Goal: Task Accomplishment & Management: Use online tool/utility

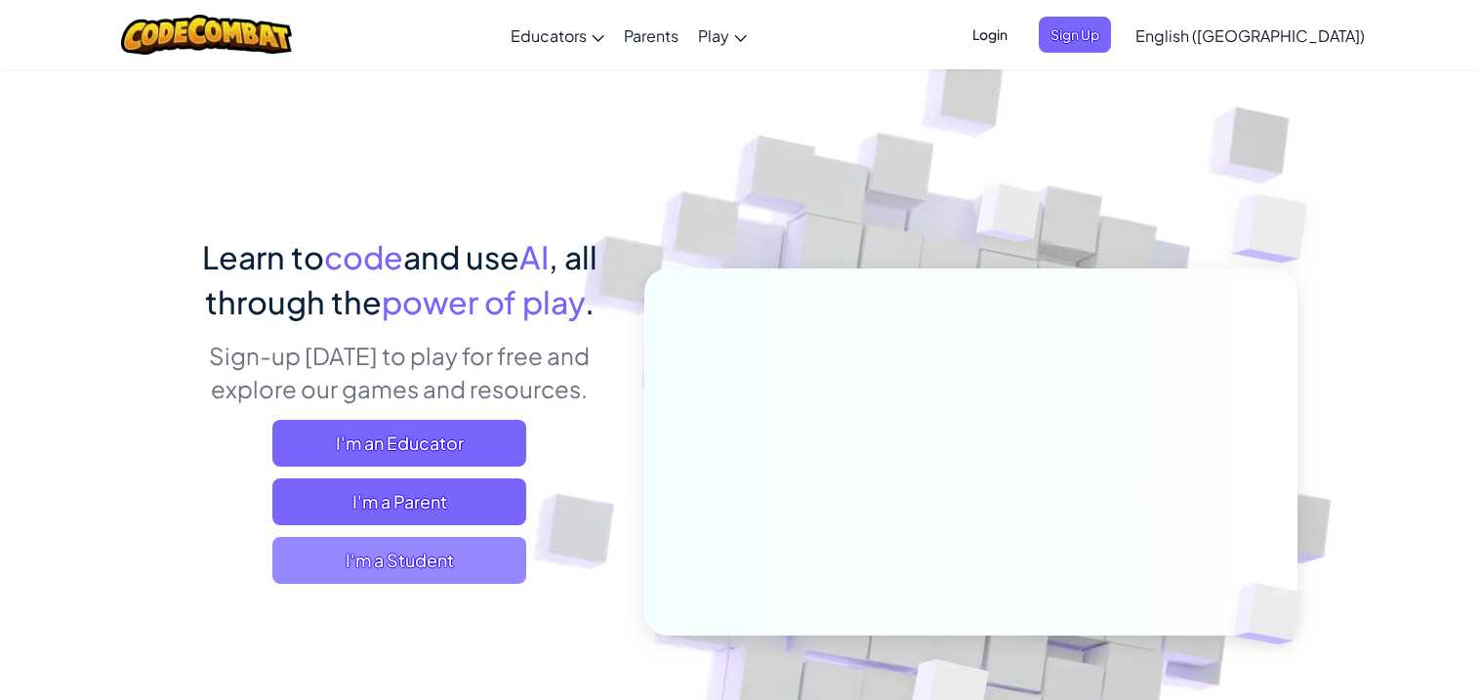
click at [384, 570] on span "I'm a Student" at bounding box center [399, 560] width 254 height 47
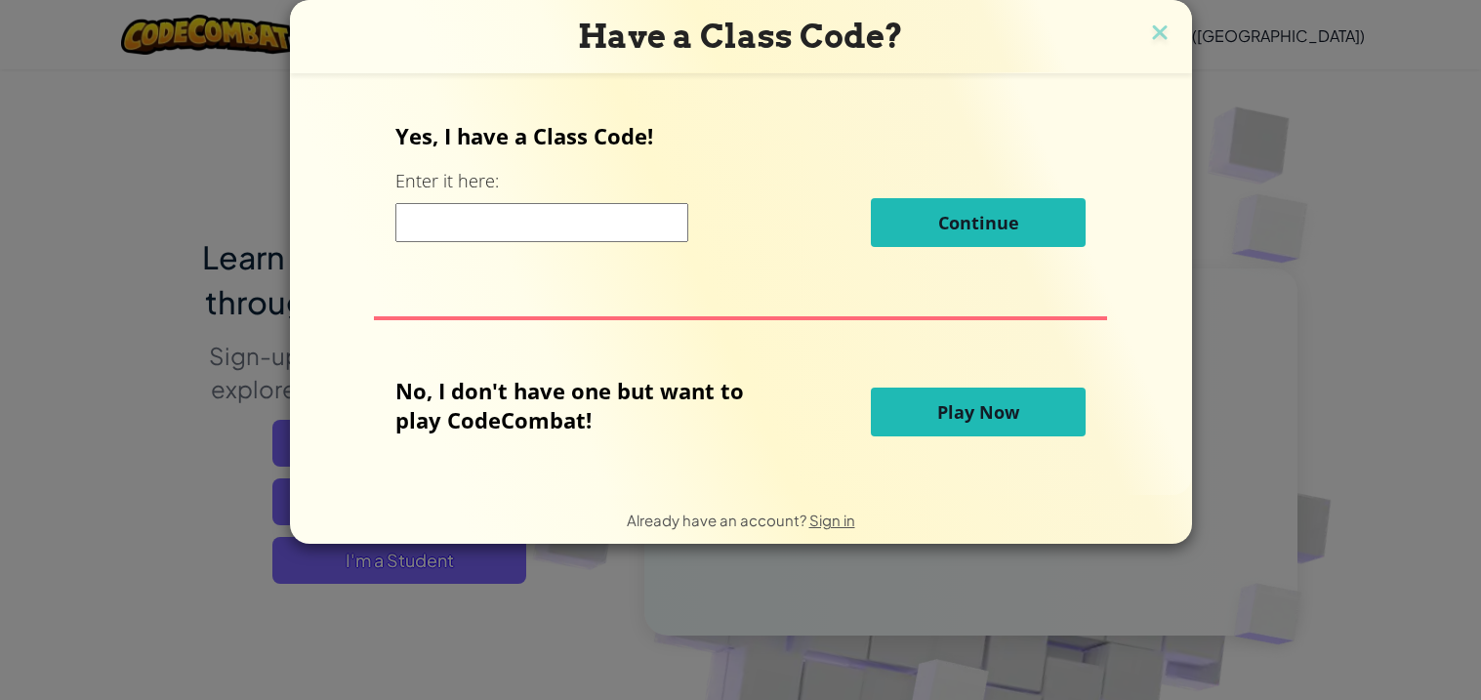
click at [529, 206] on input at bounding box center [542, 222] width 293 height 39
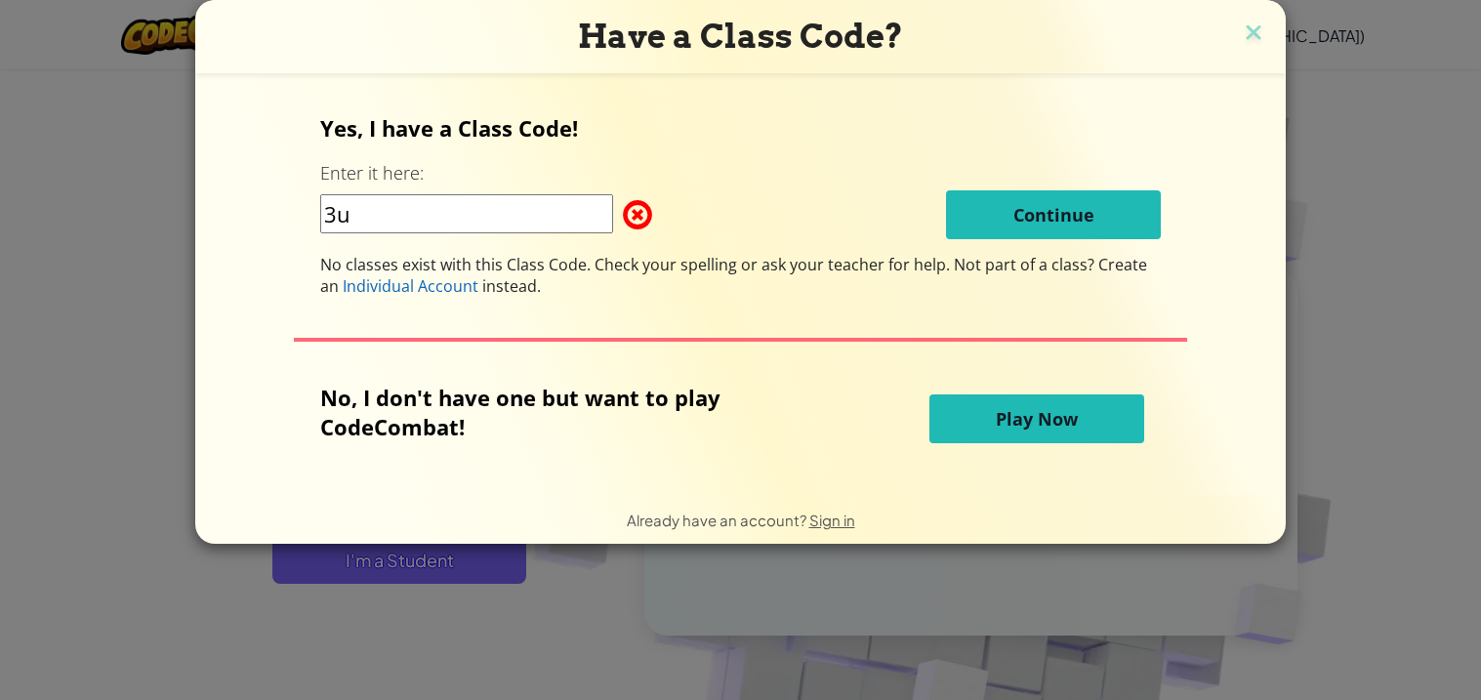
type input "3"
click at [518, 198] on input "3uoapduv" at bounding box center [466, 213] width 293 height 39
click at [639, 168] on div "Yes, I have a Class Code! Enter it here: 3uoapduv Continue No classes exist wit…" at bounding box center [741, 205] width 842 height 184
click at [399, 203] on input "3uoapduv" at bounding box center [466, 213] width 293 height 39
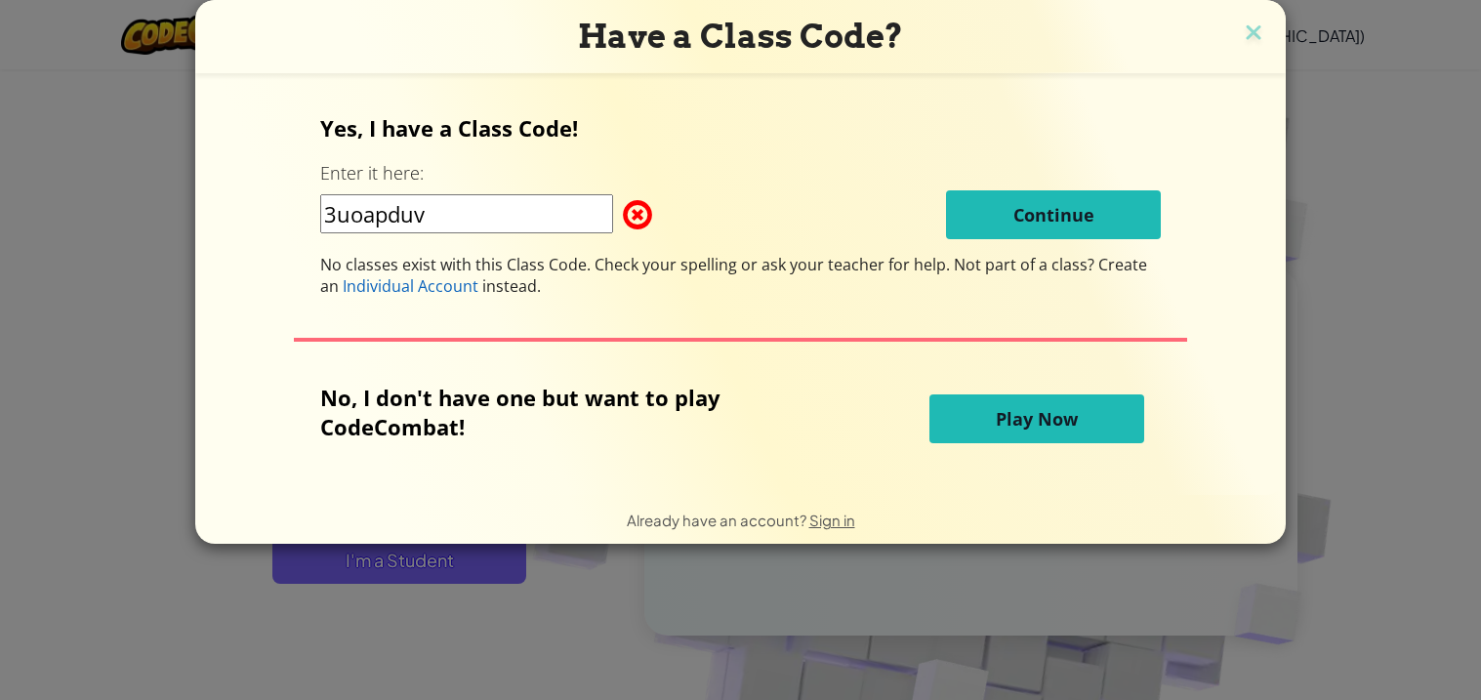
click at [399, 203] on input "3uoapduv" at bounding box center [466, 213] width 293 height 39
click at [399, 203] on input "W" at bounding box center [466, 213] width 293 height 39
type input "WaterFarmOld"
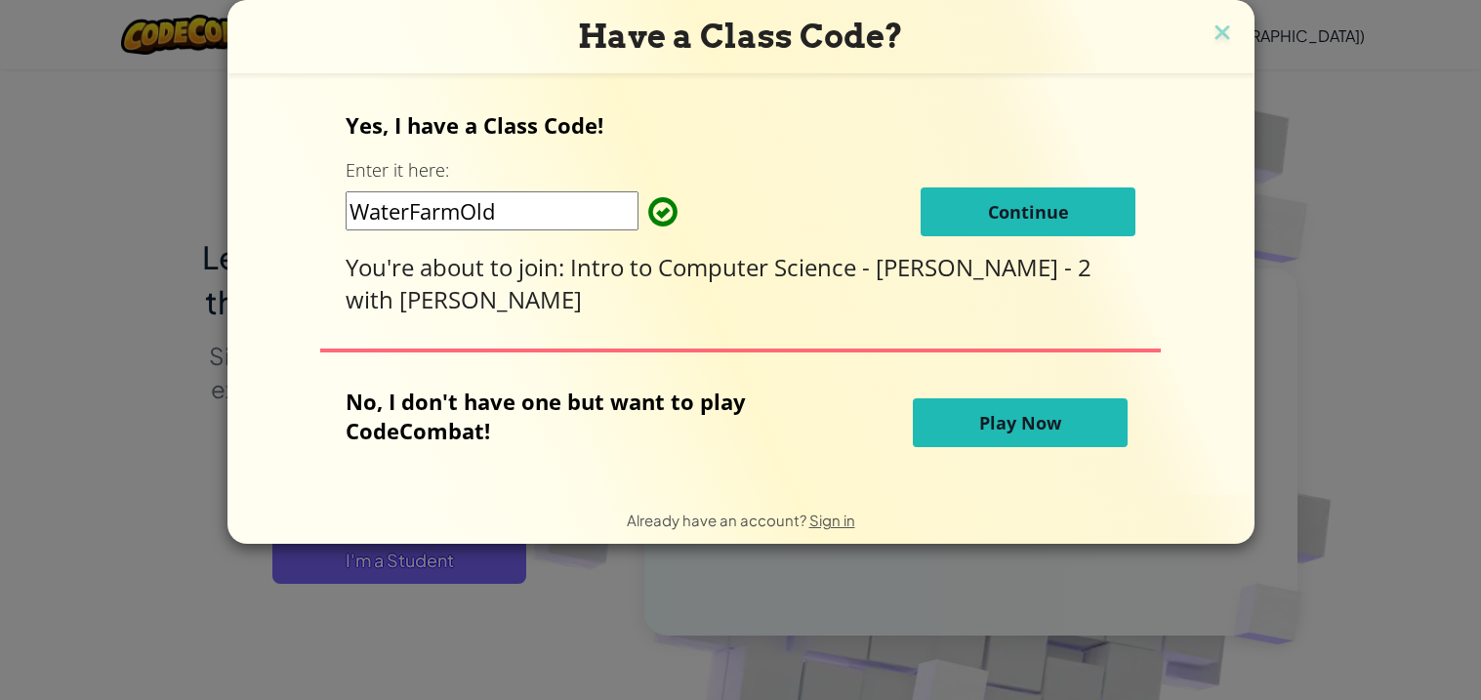
click at [921, 200] on button "Continue" at bounding box center [1028, 212] width 215 height 49
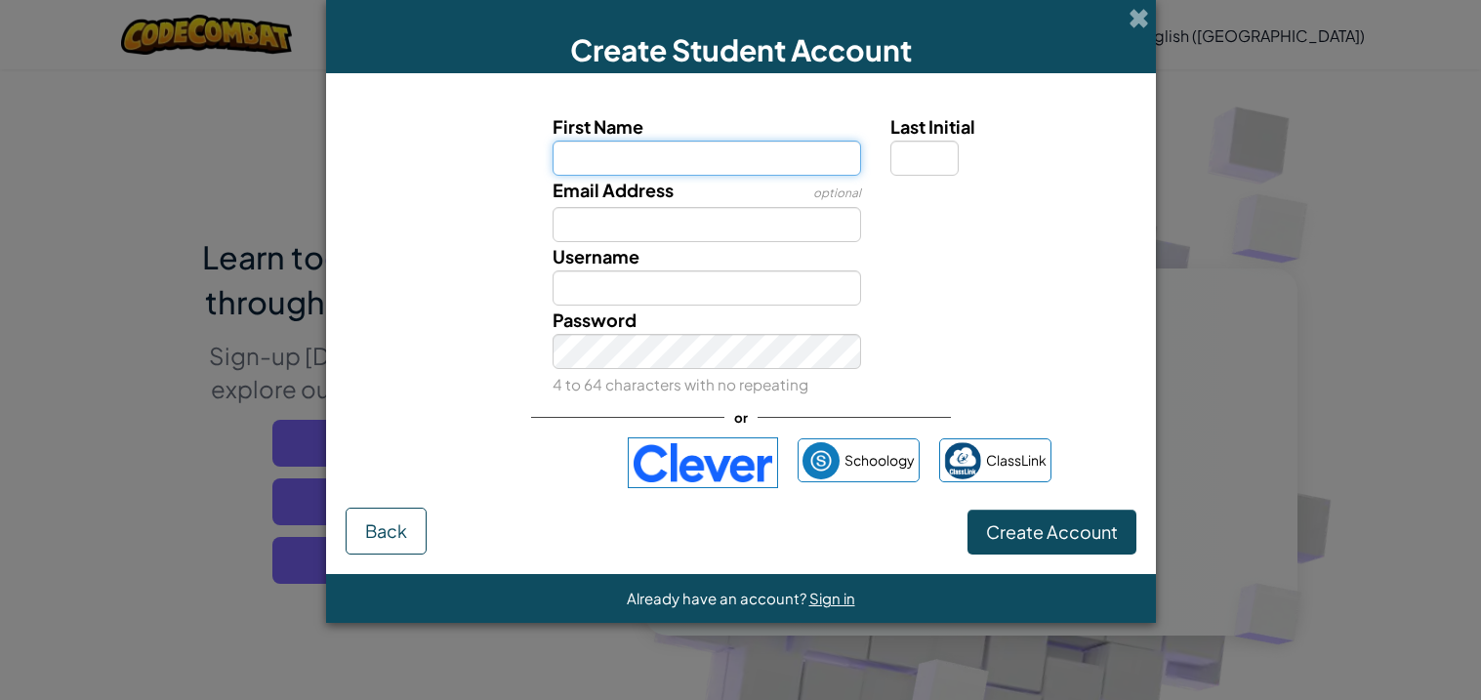
click at [592, 162] on input "First Name" at bounding box center [707, 158] width 309 height 35
click at [581, 163] on input "First Name" at bounding box center [707, 158] width 309 height 35
type input "Beck"
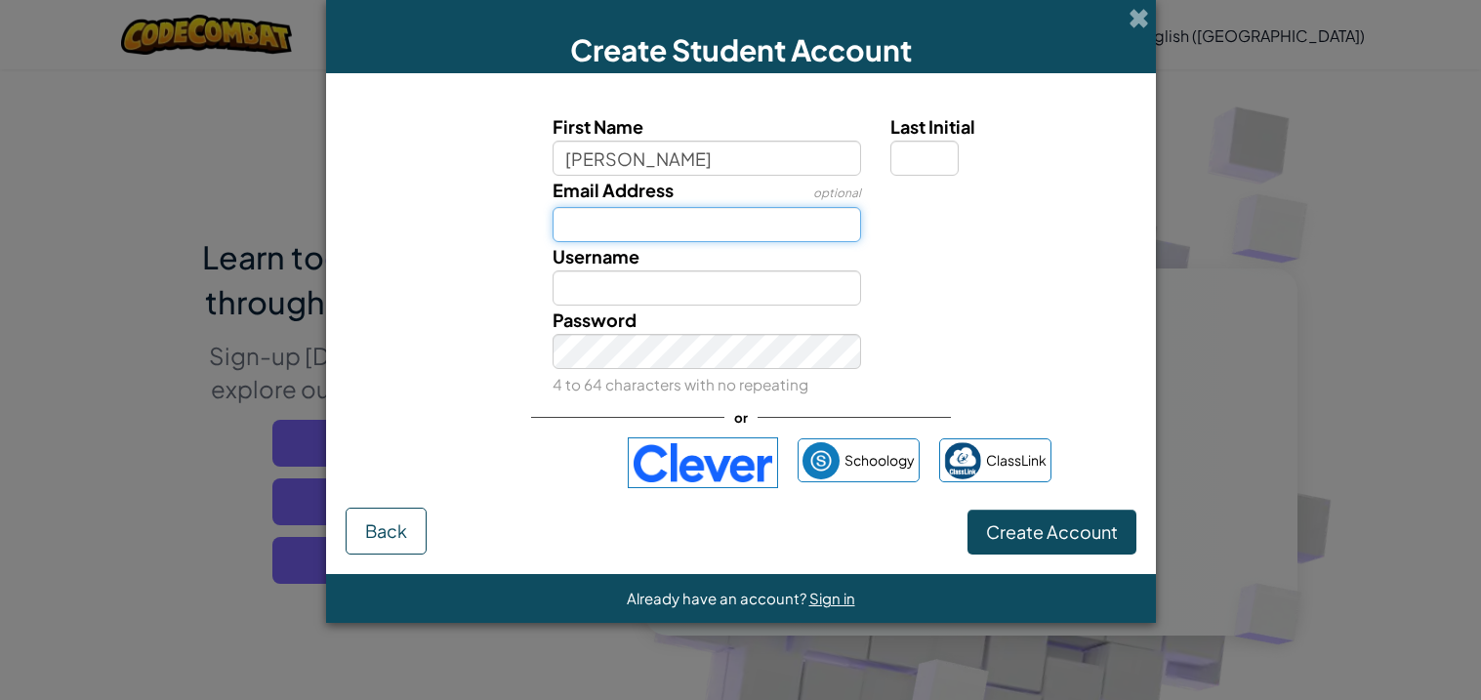
click at [580, 208] on input "Email Address" at bounding box center [707, 224] width 309 height 35
type input "Beck"
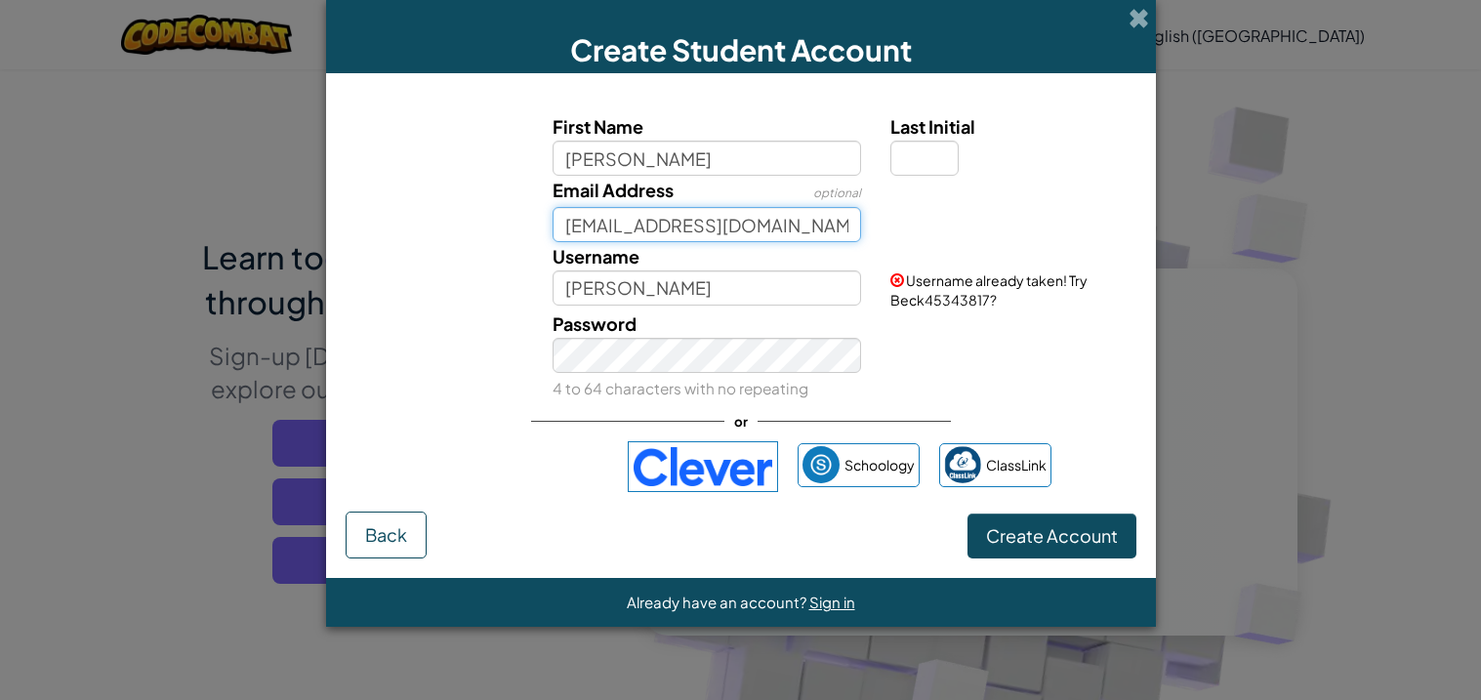
type input "noobiystupid@es.k12.ar.us"
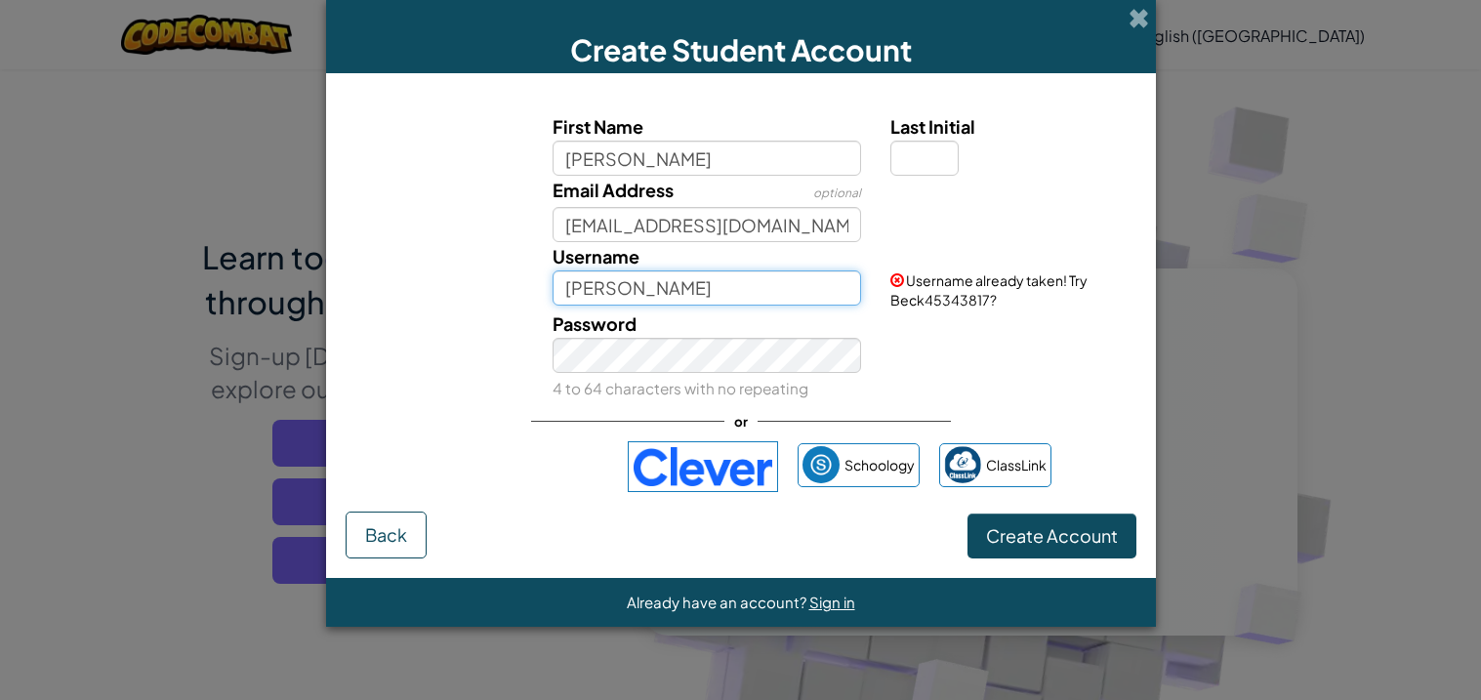
click at [618, 281] on input "Beck" at bounding box center [707, 288] width 309 height 35
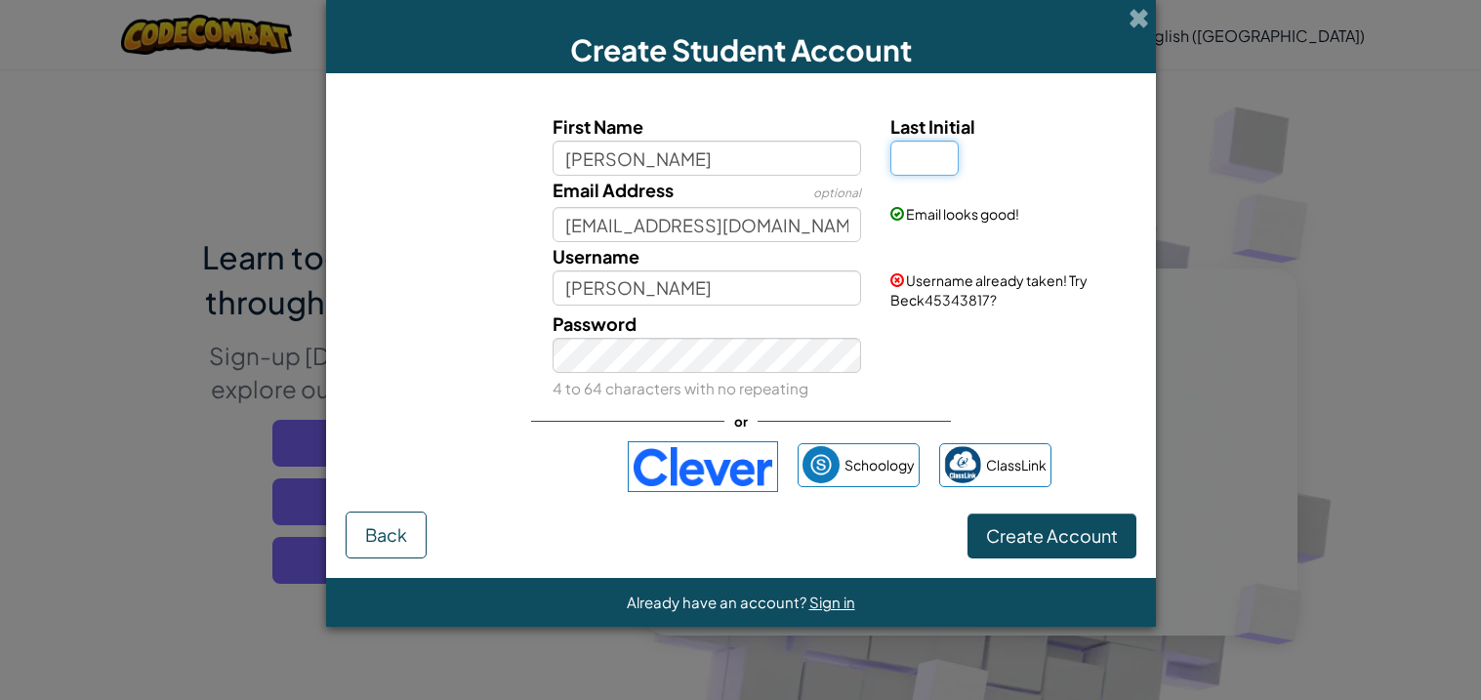
click at [918, 159] on input "Last Initial" at bounding box center [925, 158] width 68 height 35
click at [918, 159] on input "H" at bounding box center [925, 158] width 68 height 35
type input "H"
type input "BeckH"
click at [616, 160] on input "Beck" at bounding box center [707, 158] width 309 height 35
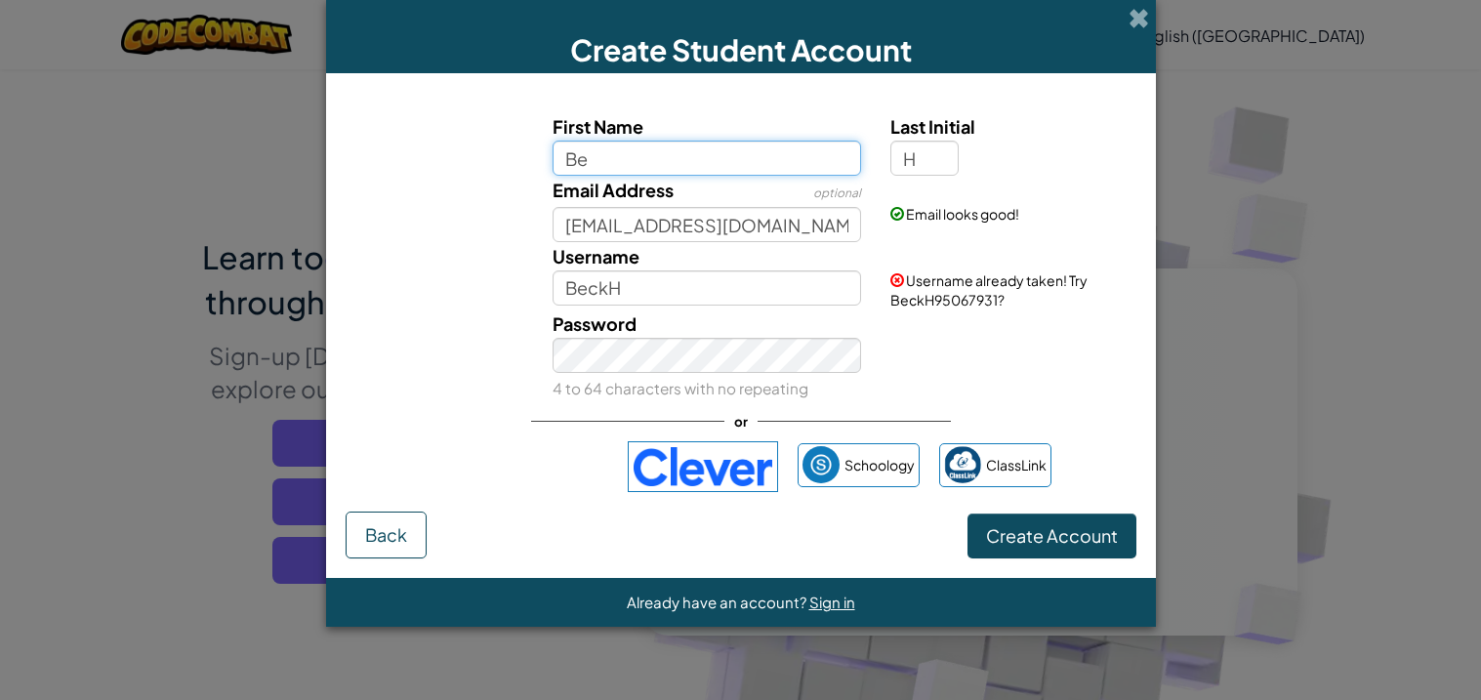
type input "B"
type input "Stinkulous334"
type input "Stinkulous334H"
click at [791, 187] on div "Email Address optional noobiystupid@es.k12.ar.us" at bounding box center [707, 209] width 338 height 66
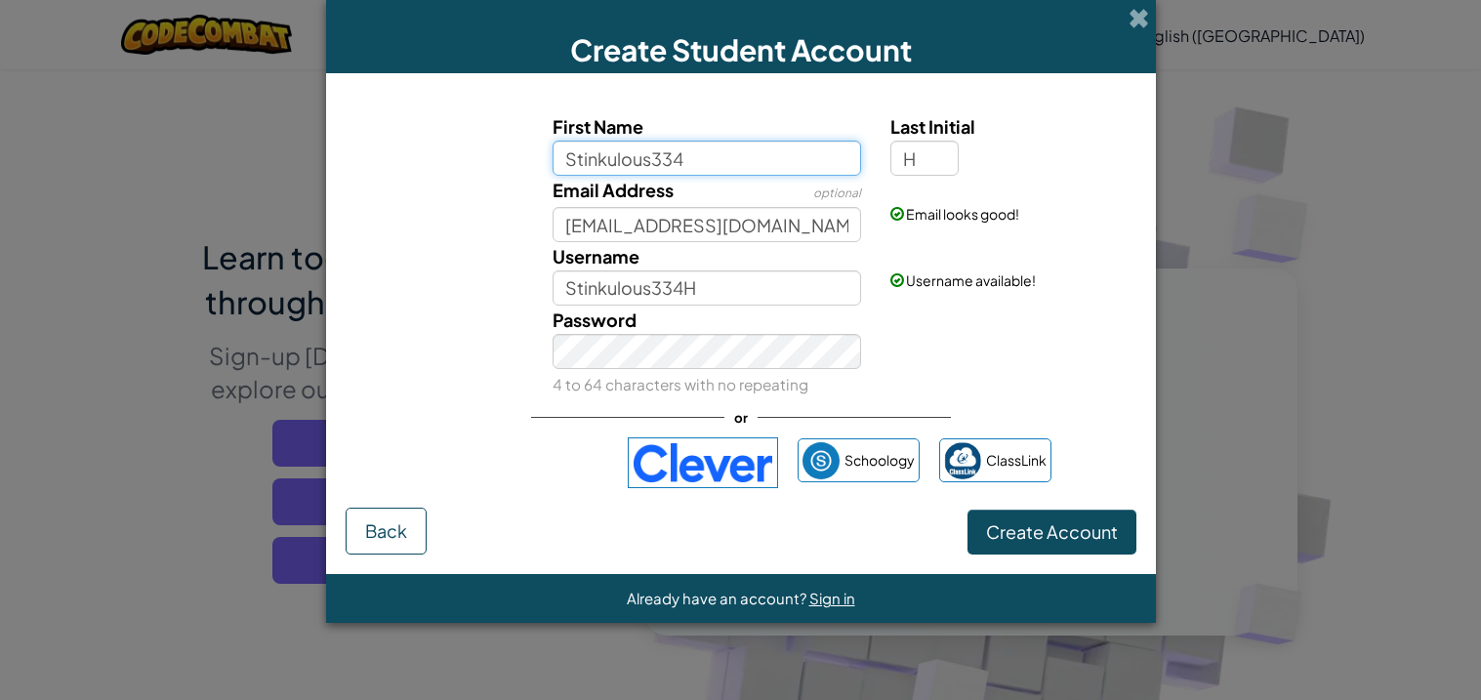
click at [730, 166] on input "Stinkulous334" at bounding box center [707, 158] width 309 height 35
type input "Stinkulous445"
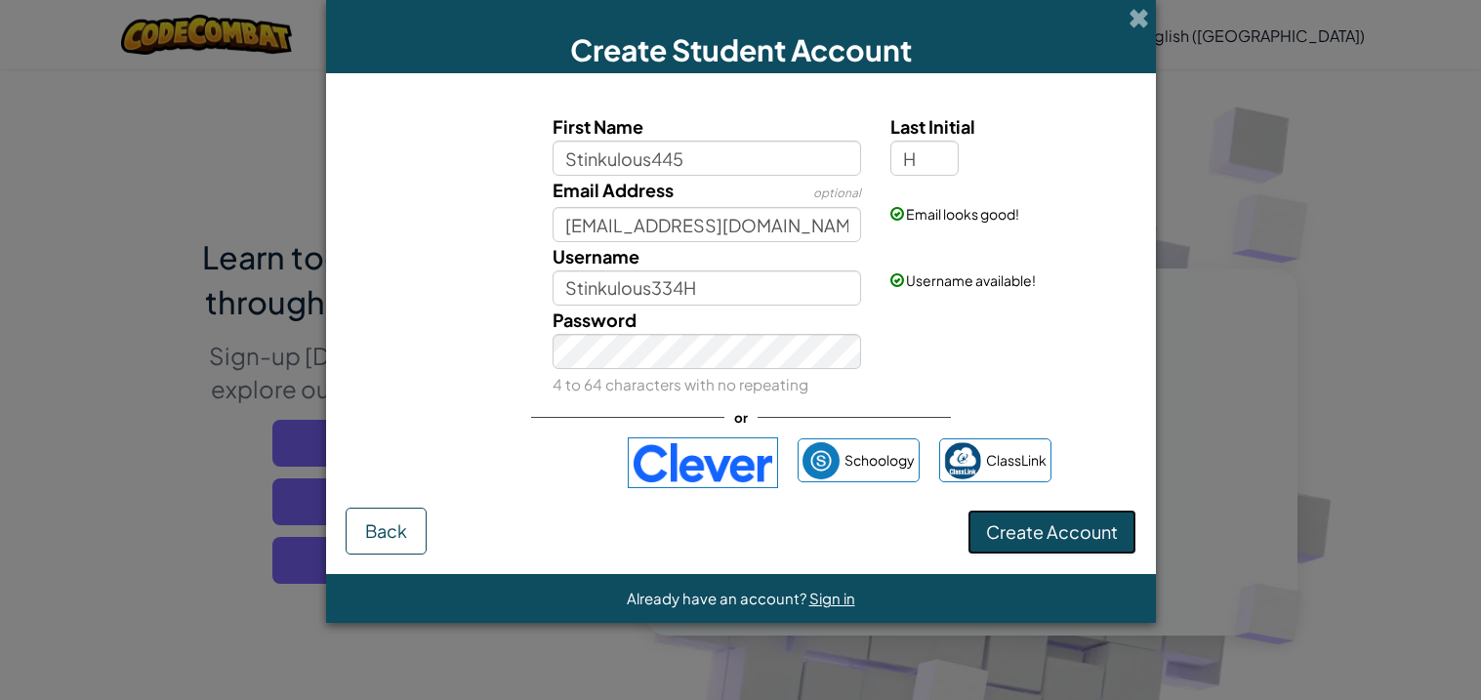
type input "Stinkulous445H"
click at [1034, 542] on button "Create Account" at bounding box center [1052, 532] width 169 height 45
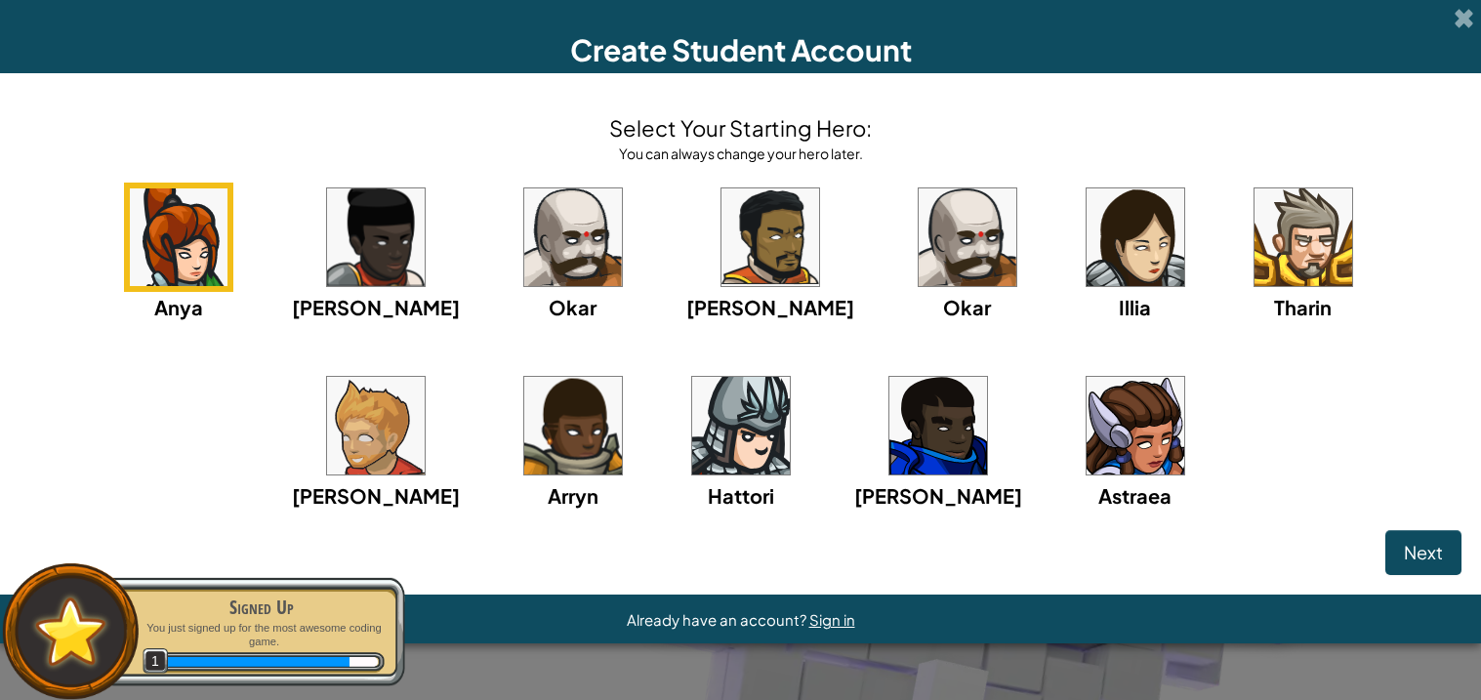
click at [890, 427] on img at bounding box center [939, 426] width 98 height 98
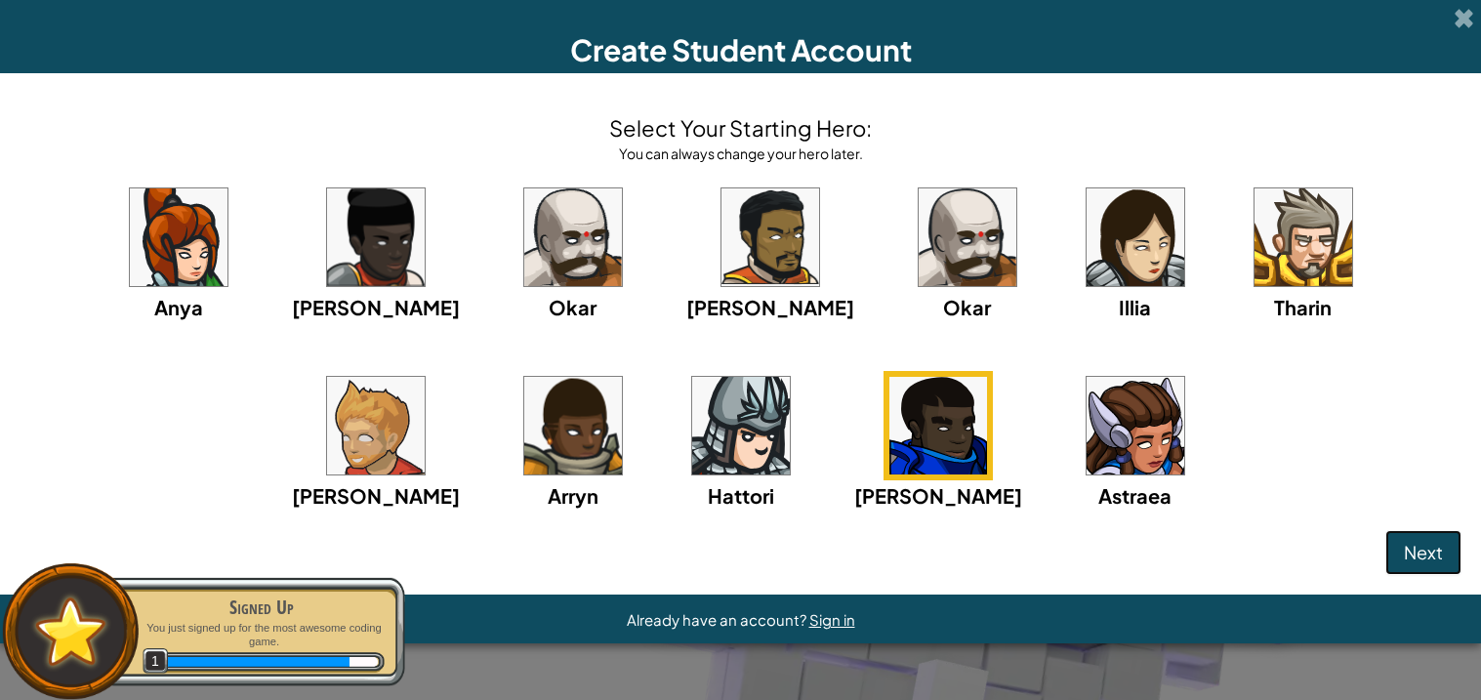
click at [1437, 564] on button "Next" at bounding box center [1424, 552] width 76 height 45
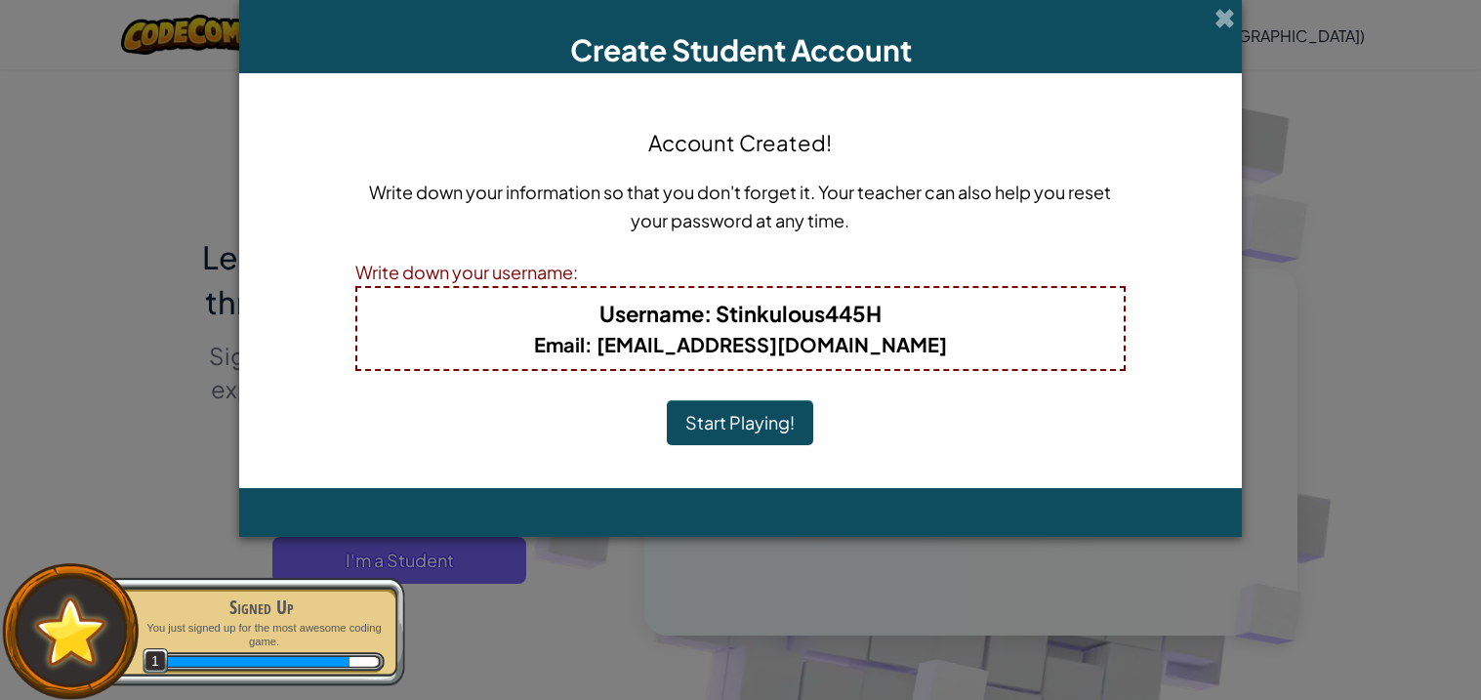
click at [717, 431] on button "Start Playing!" at bounding box center [740, 422] width 146 height 45
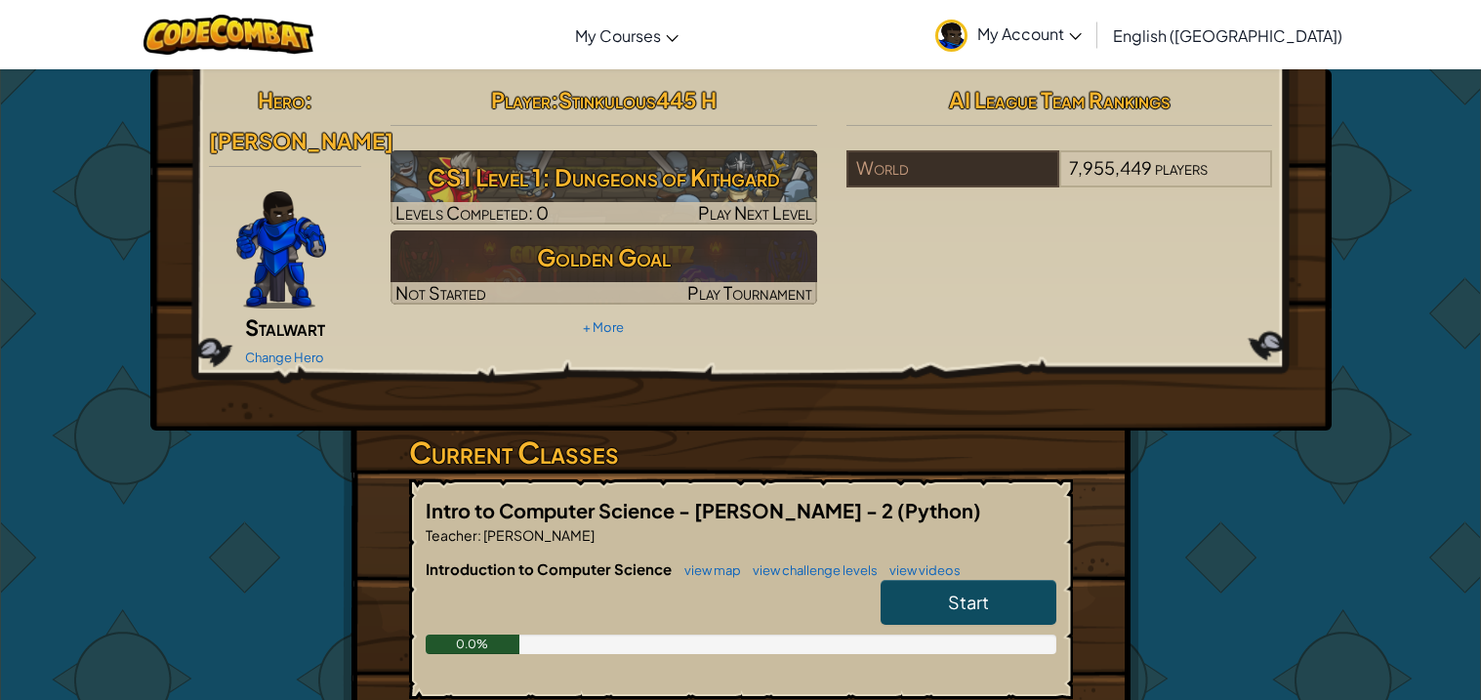
click at [718, 431] on h3 "Current Classes" at bounding box center [741, 453] width 664 height 44
click at [1092, 28] on link "My Account" at bounding box center [1009, 35] width 166 height 62
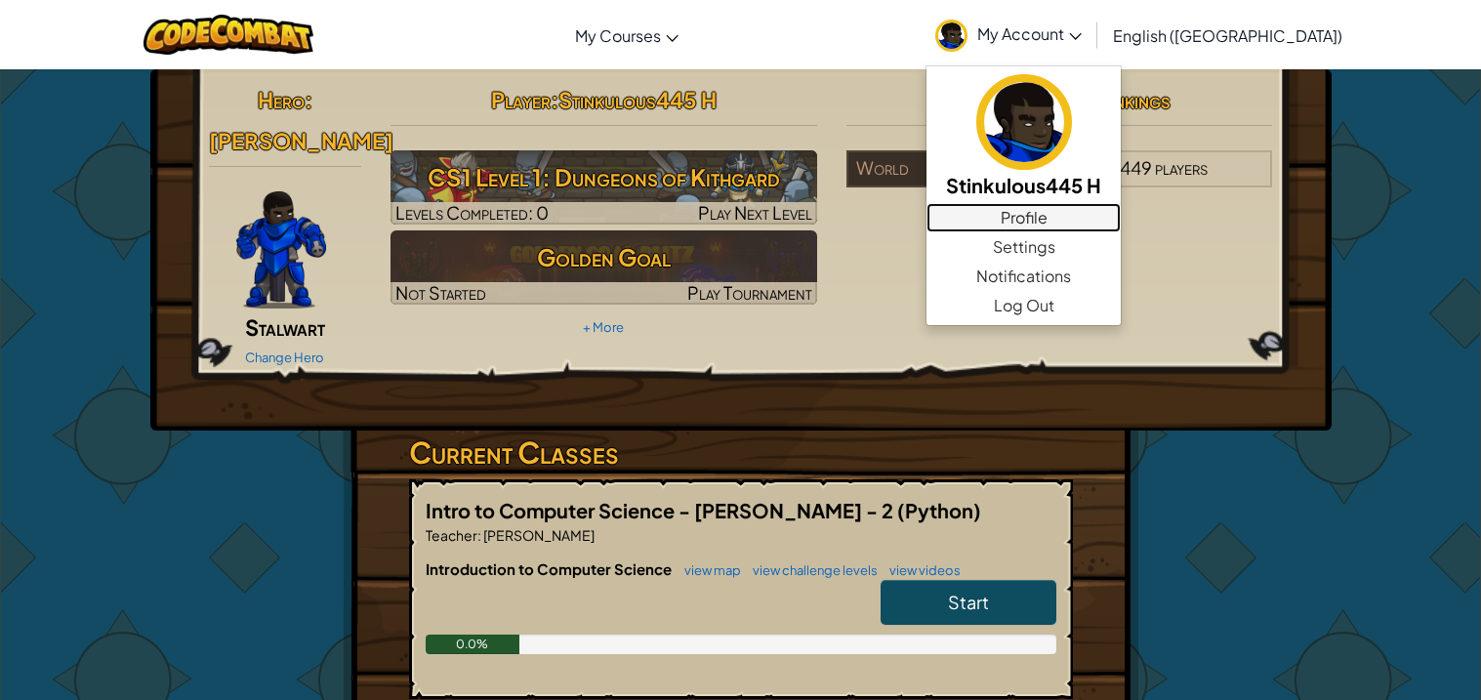
click at [1121, 211] on link "Profile" at bounding box center [1024, 217] width 194 height 29
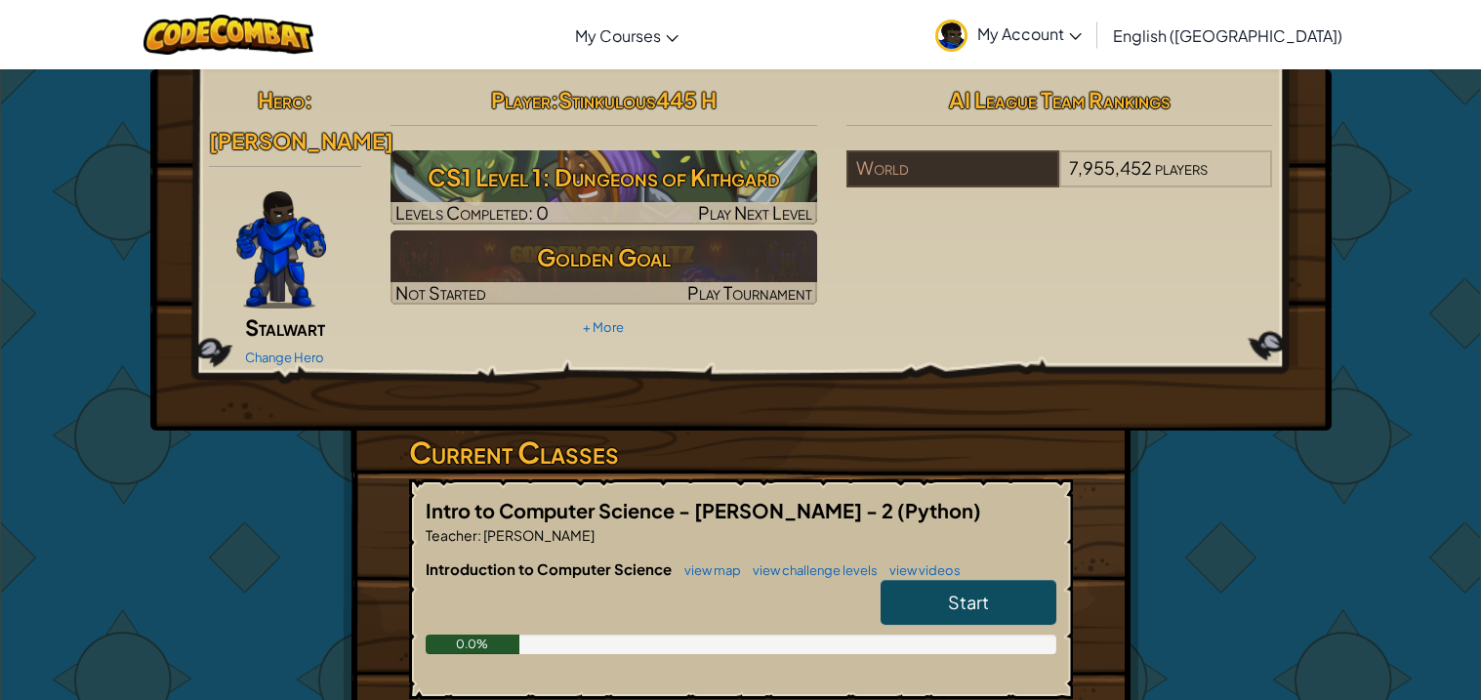
click at [942, 586] on link "Start" at bounding box center [969, 602] width 176 height 45
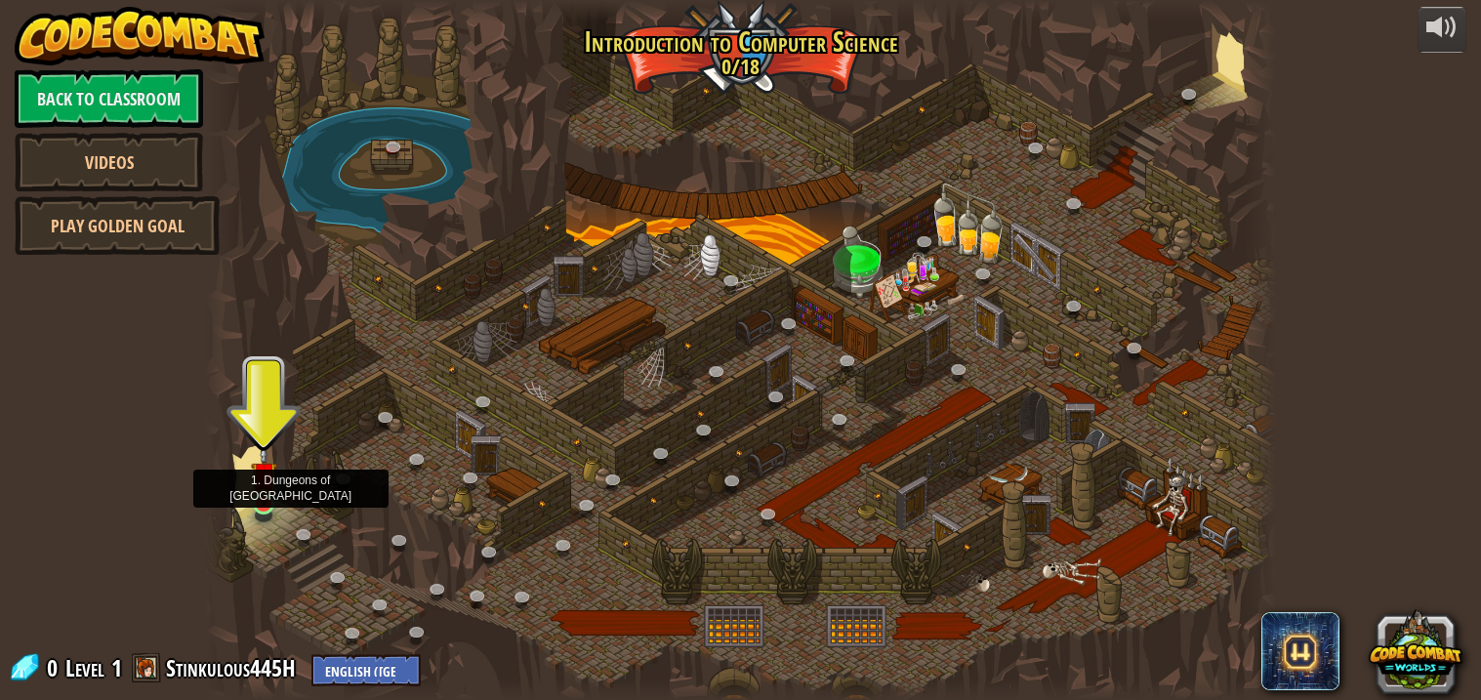
click at [263, 493] on img at bounding box center [264, 474] width 26 height 61
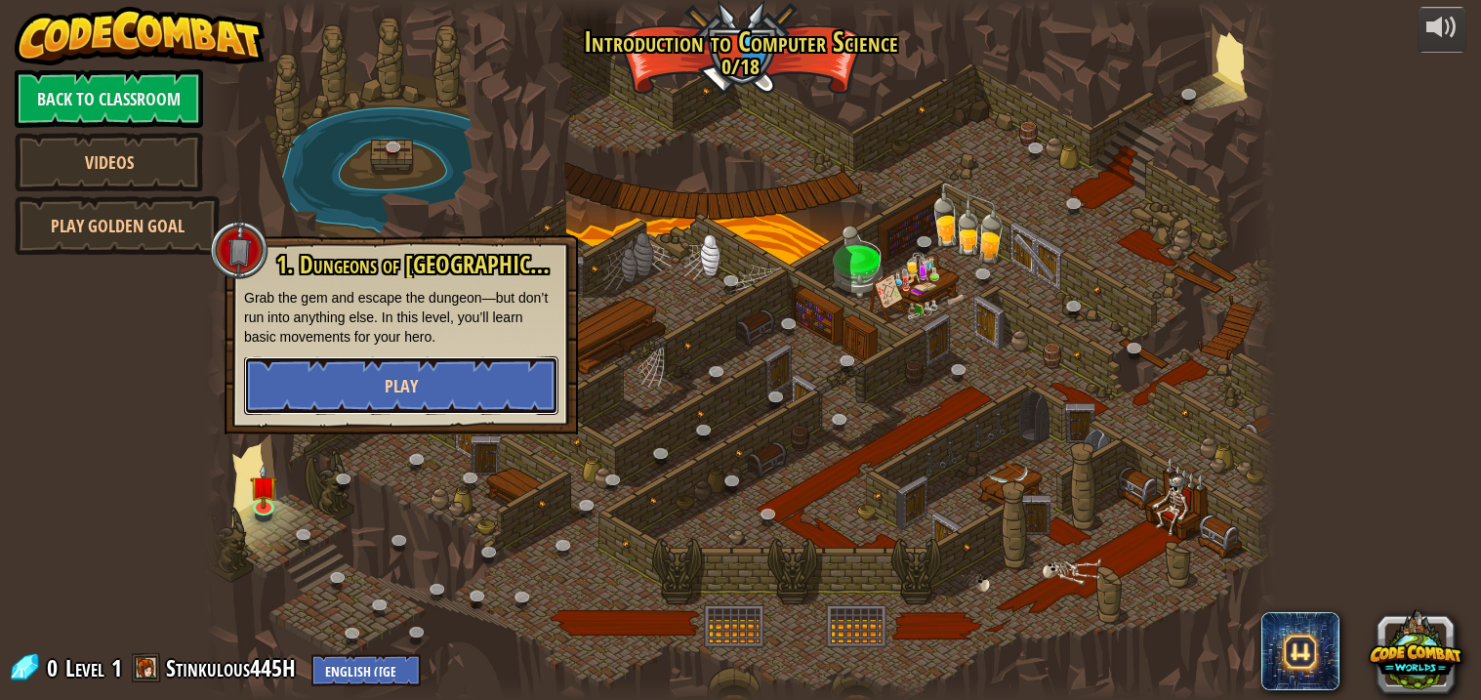
click at [411, 371] on button "Play" at bounding box center [401, 385] width 314 height 59
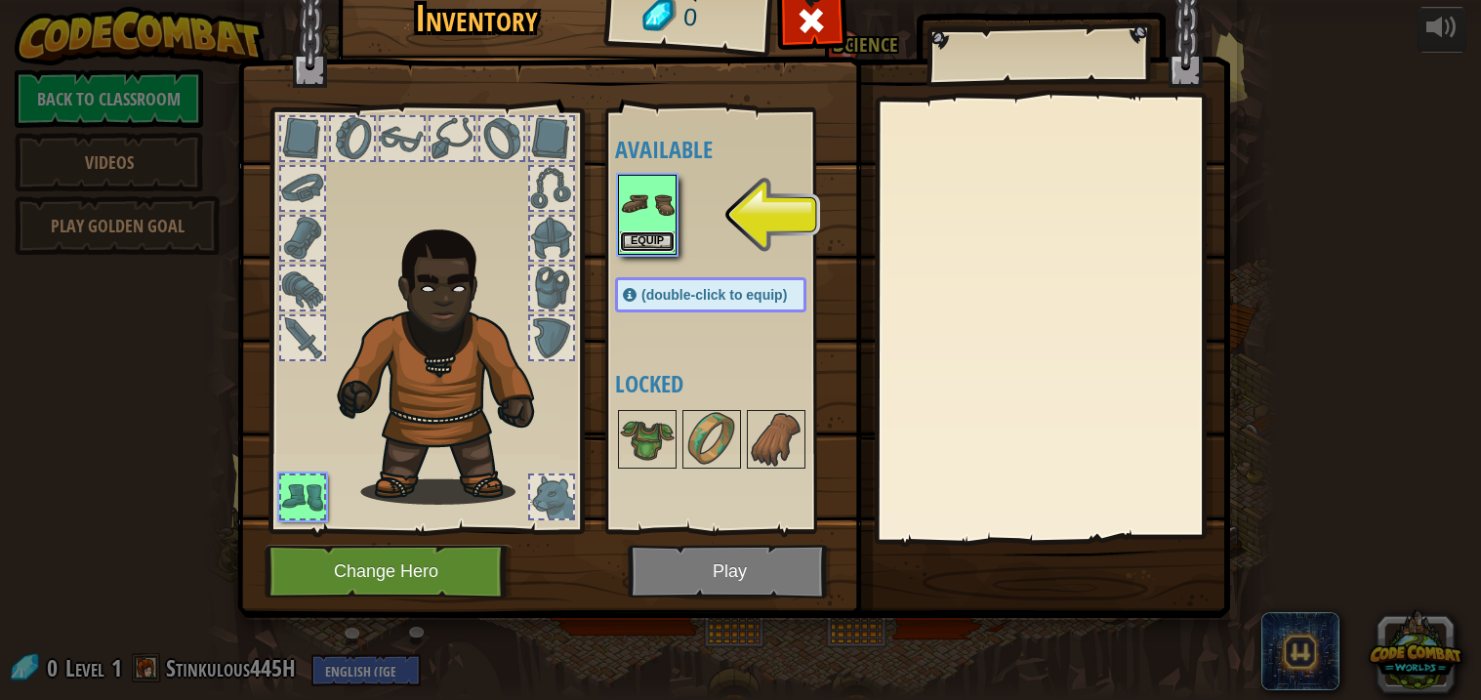
click at [646, 237] on button "Equip" at bounding box center [647, 241] width 55 height 21
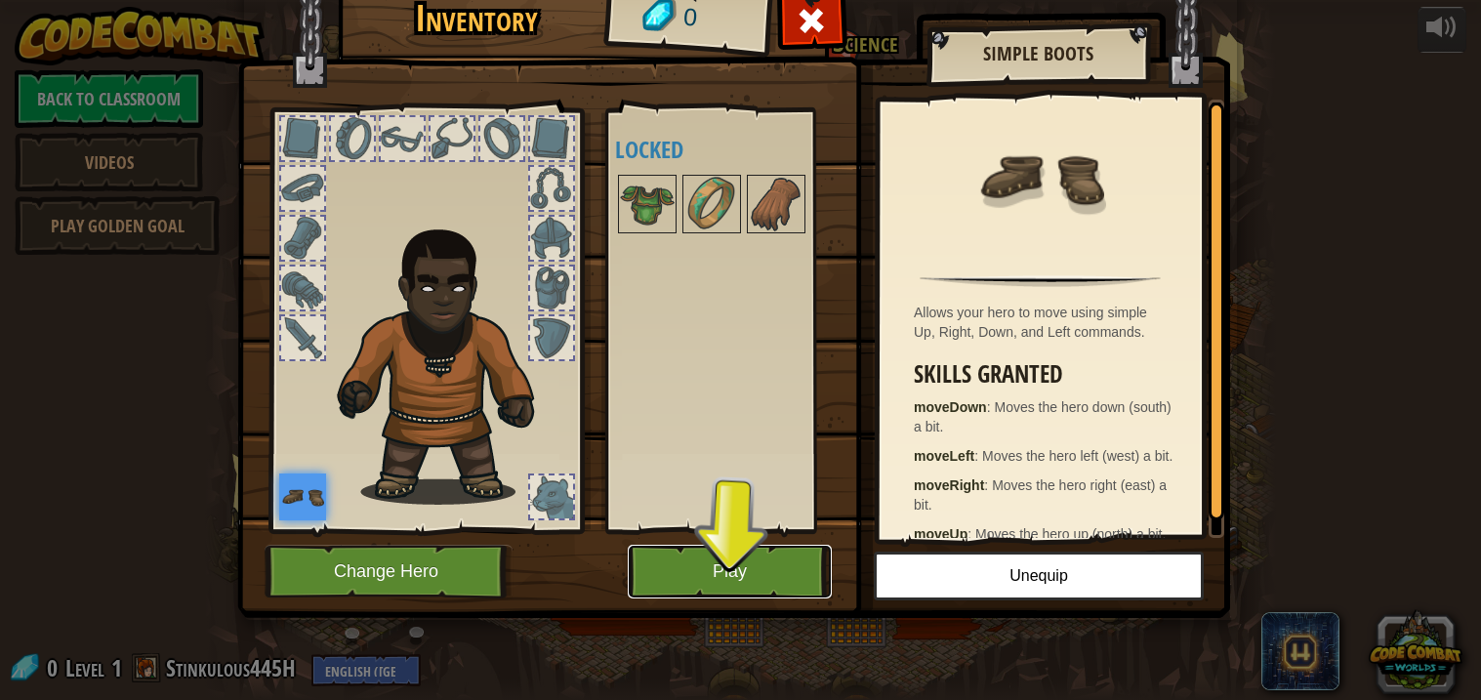
click at [666, 562] on button "Play" at bounding box center [730, 572] width 204 height 54
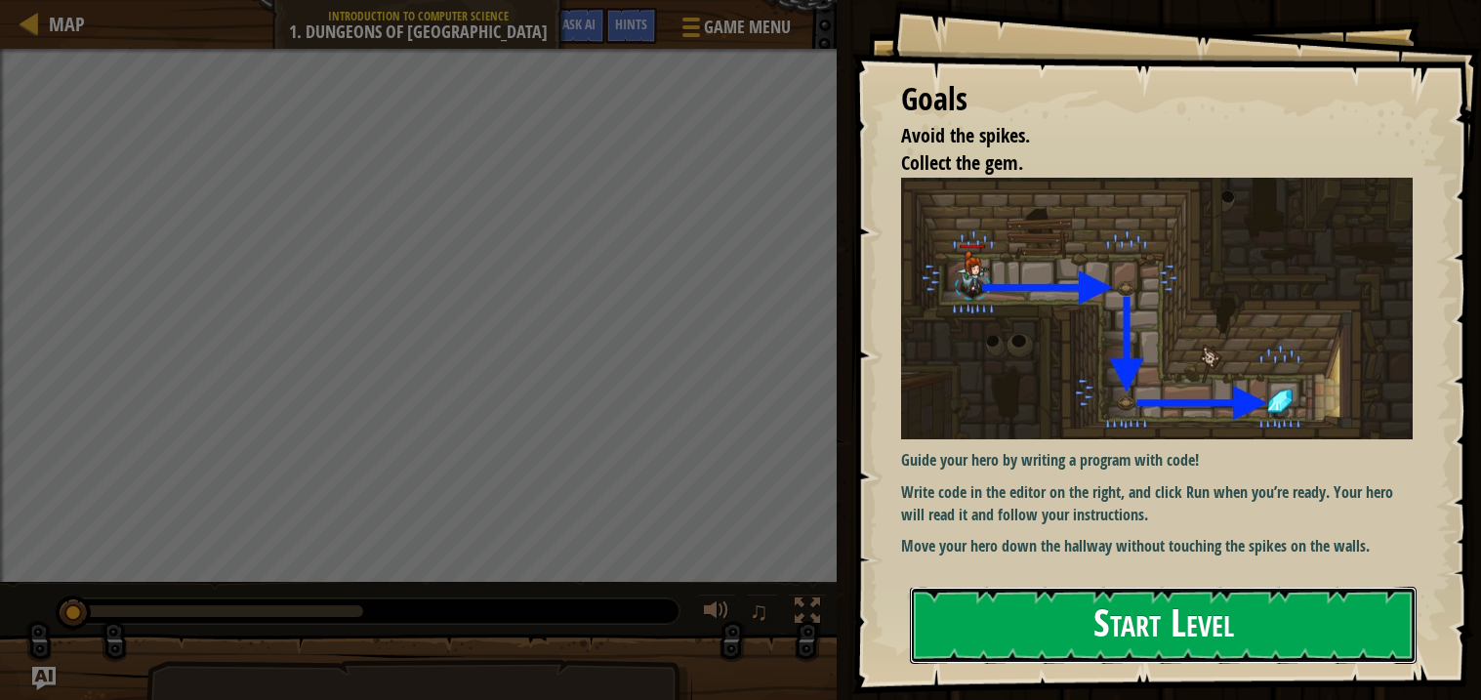
click at [1001, 587] on button "Start Level" at bounding box center [1163, 625] width 507 height 77
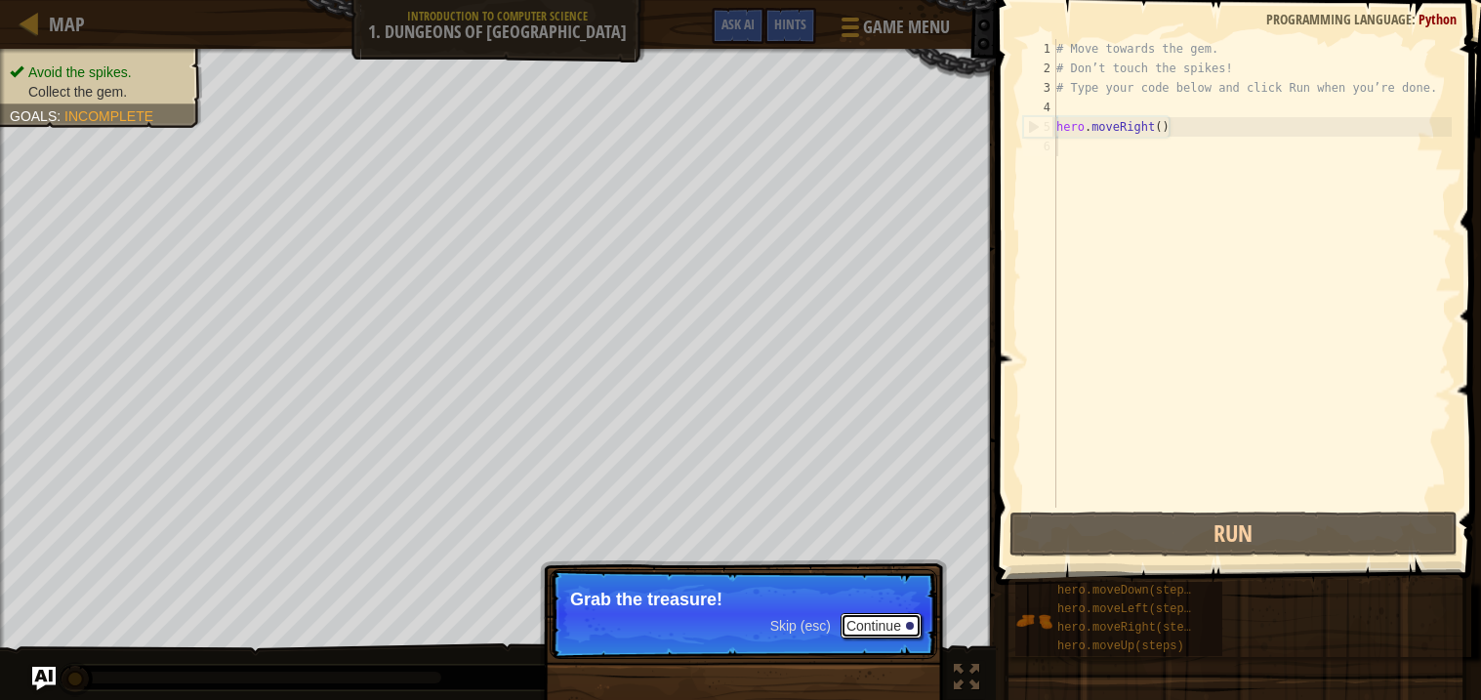
click at [888, 630] on button "Continue" at bounding box center [881, 625] width 81 height 25
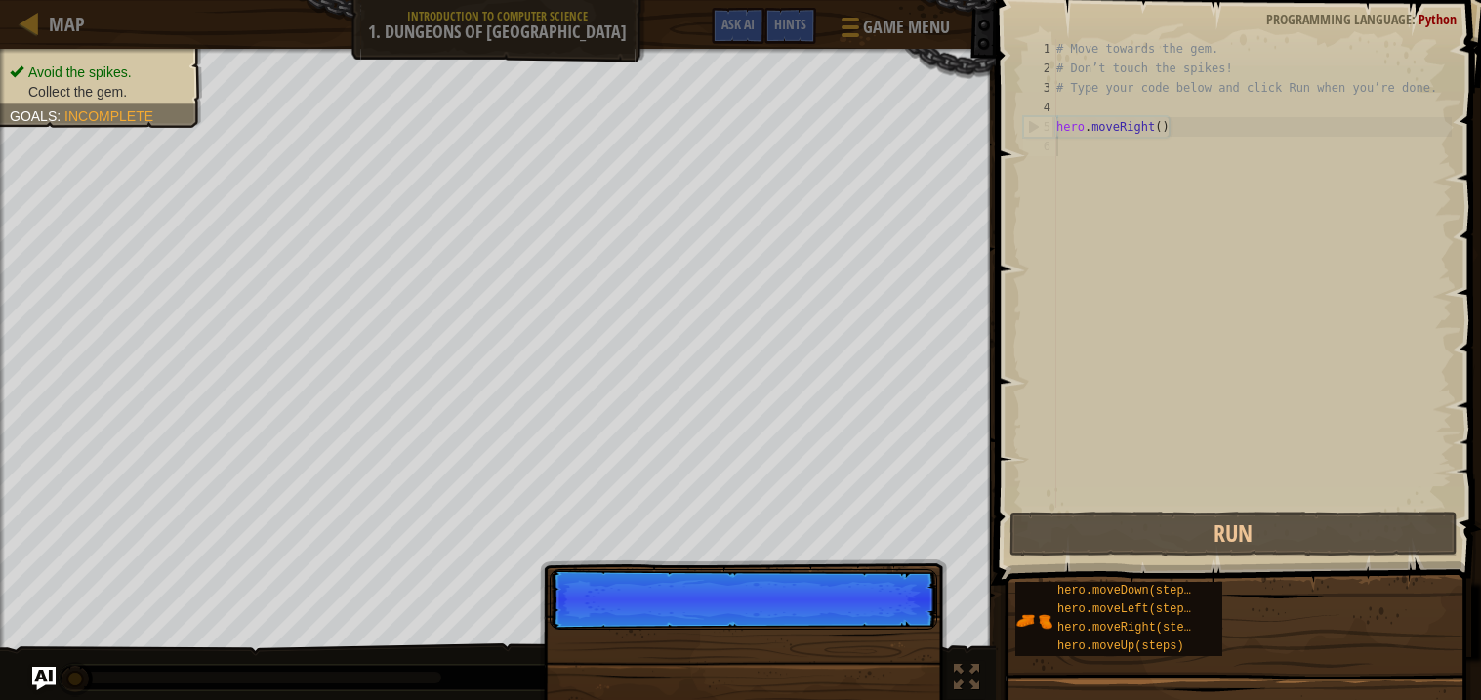
scroll to position [9, 0]
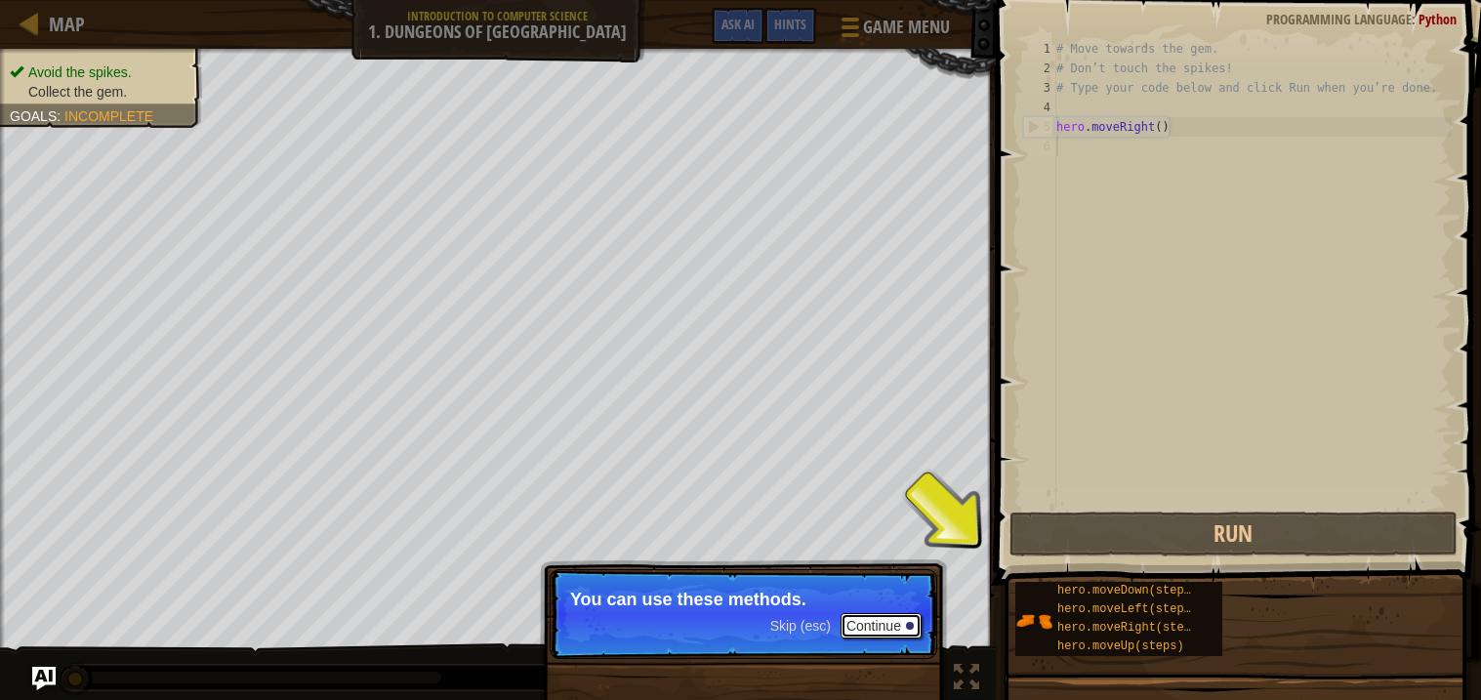
click at [894, 630] on button "Continue" at bounding box center [881, 625] width 81 height 25
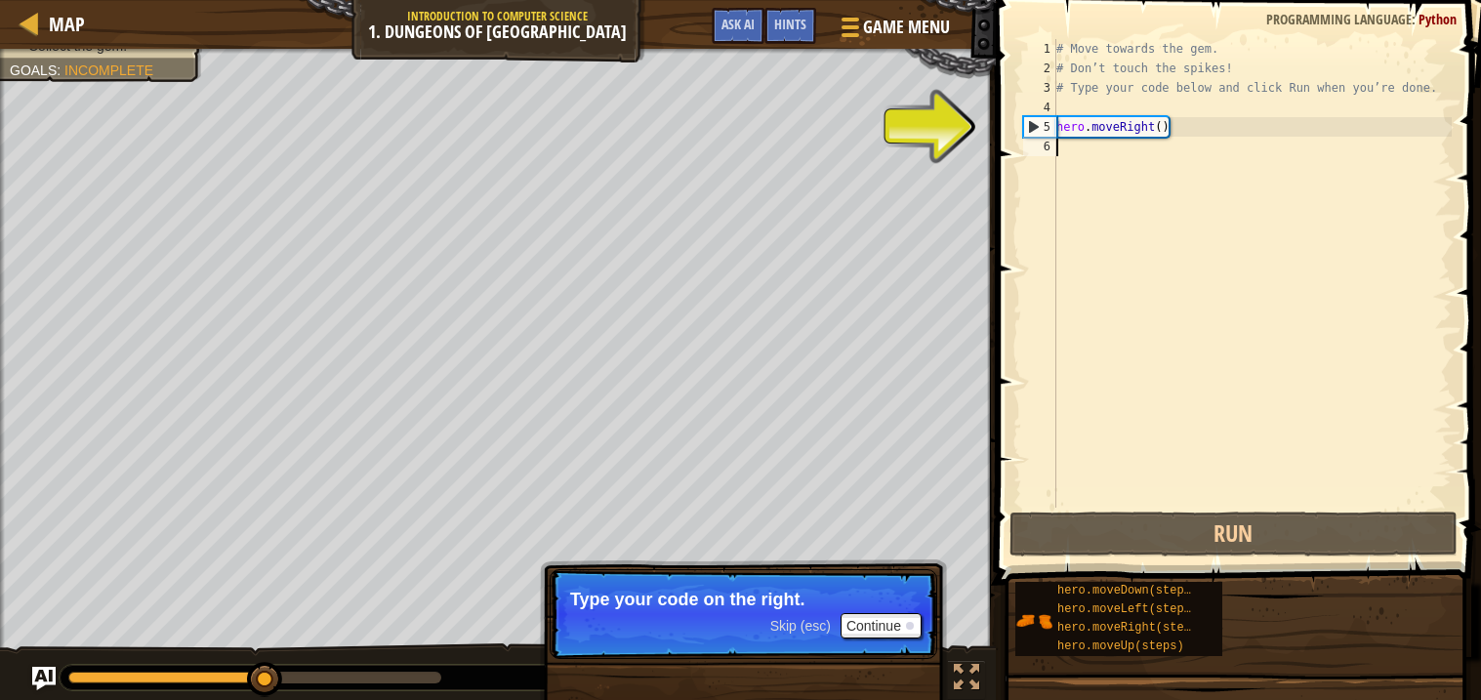
click at [1229, 144] on div "# Move towards the gem. # Don’t touch the spikes! # Type your code below and cl…" at bounding box center [1252, 293] width 399 height 508
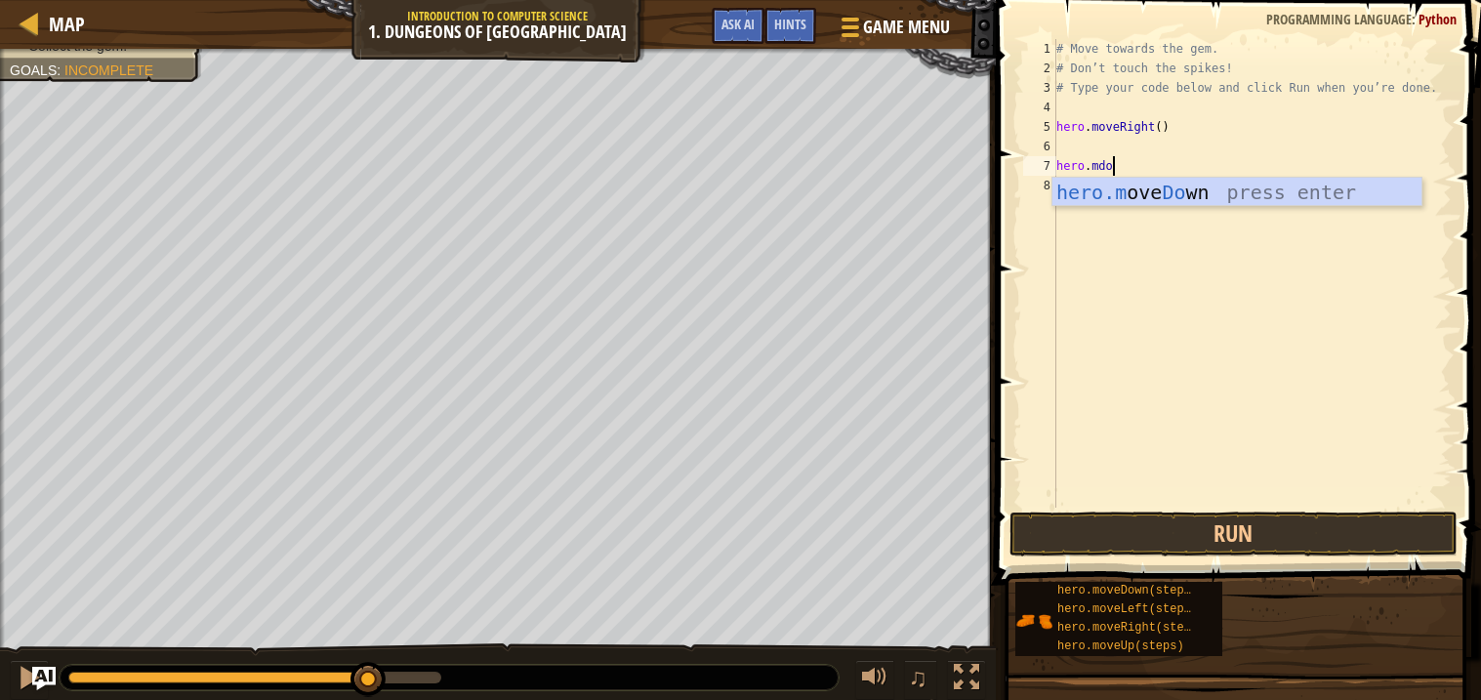
type textarea "hero.mdow"
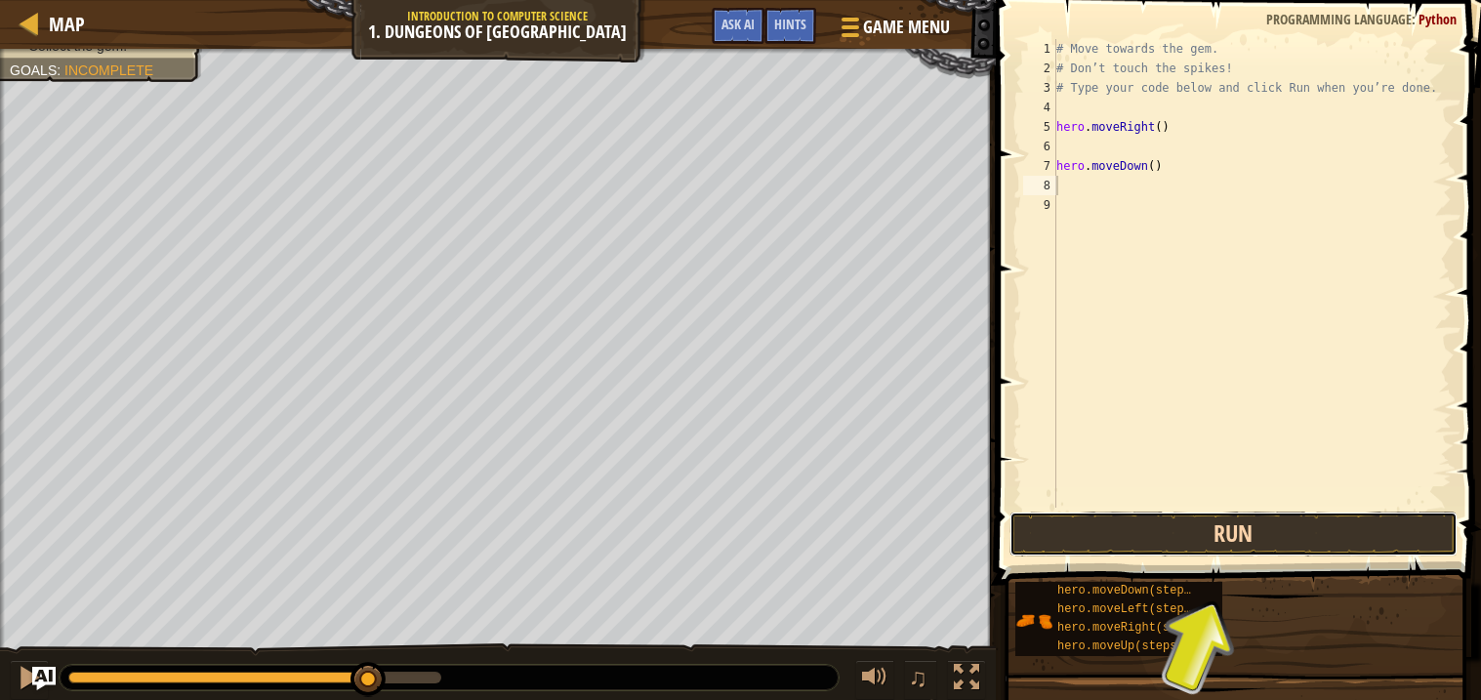
click at [1205, 536] on button "Run" at bounding box center [1234, 534] width 448 height 45
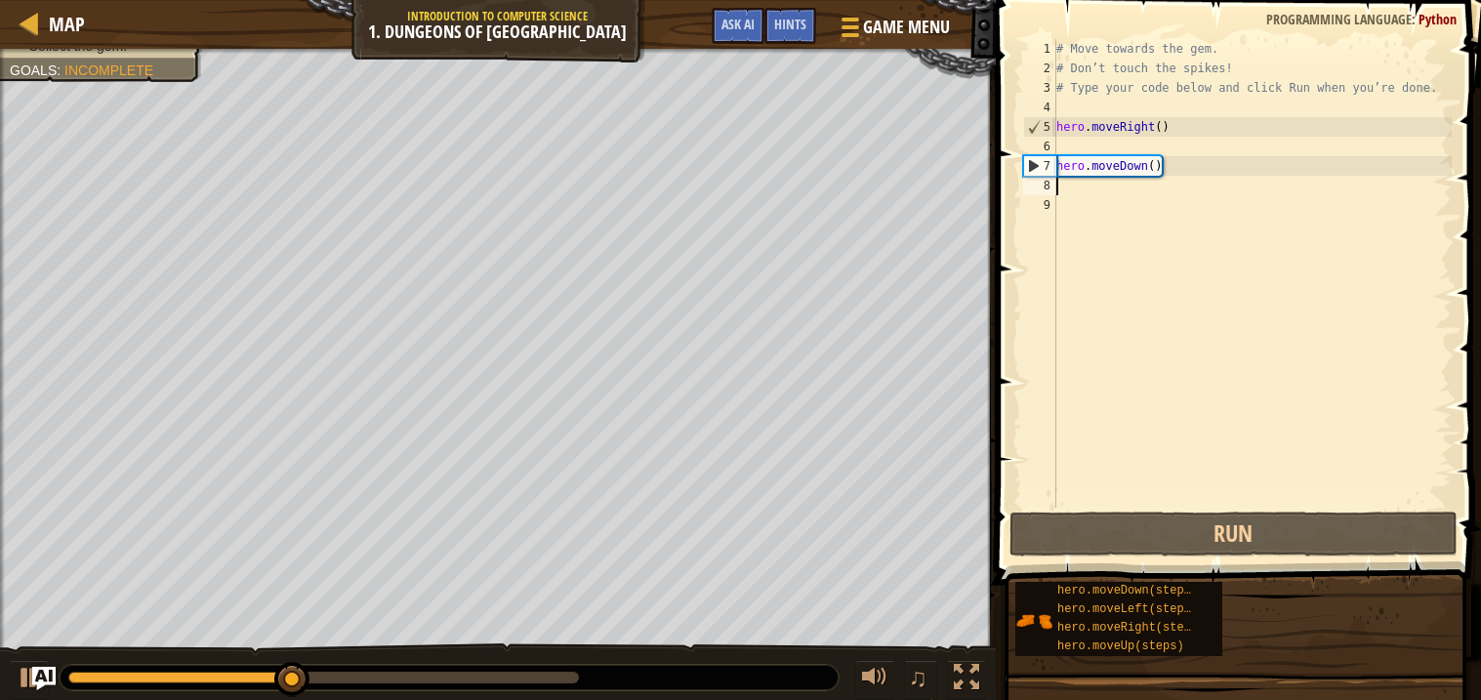
click at [1229, 190] on div "# Move towards the gem. # Don’t touch the spikes! # Type your code below and cl…" at bounding box center [1252, 293] width 399 height 508
type textarea "\"
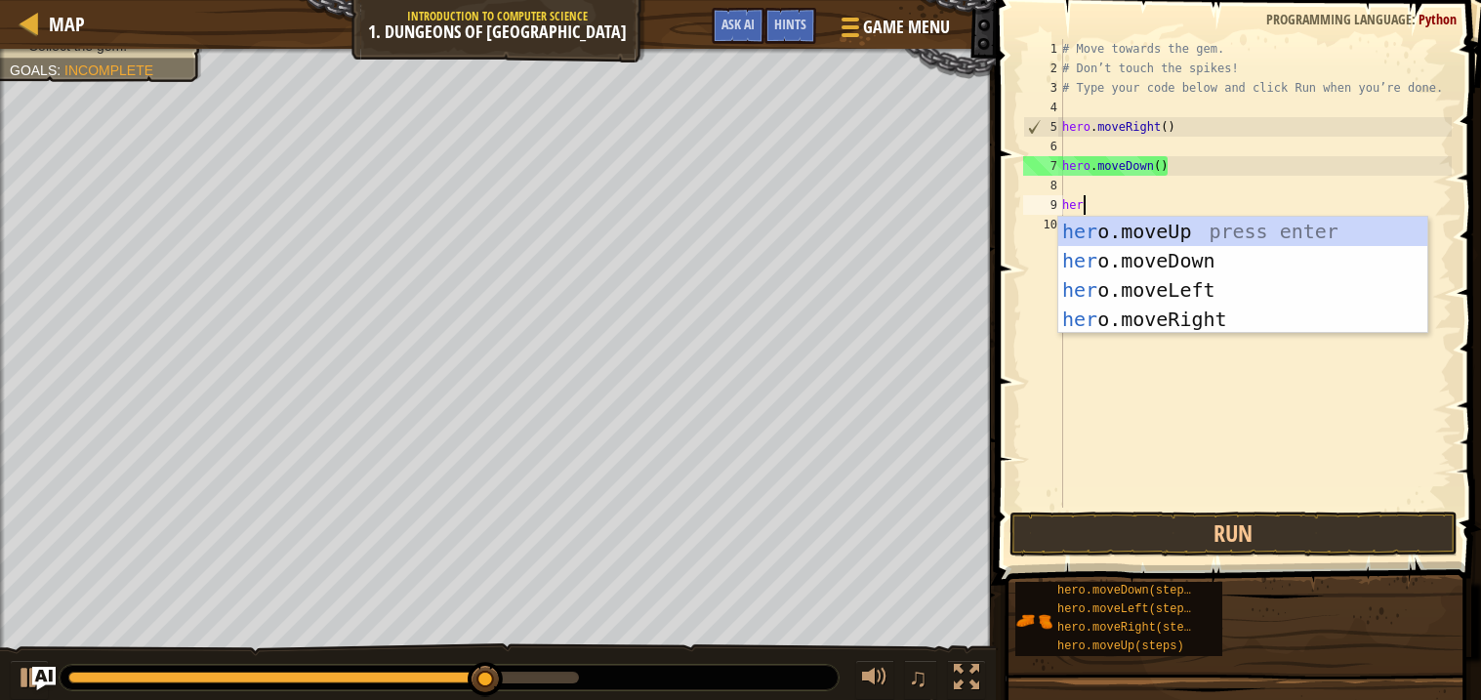
scroll to position [9, 1]
type textarea "hero"
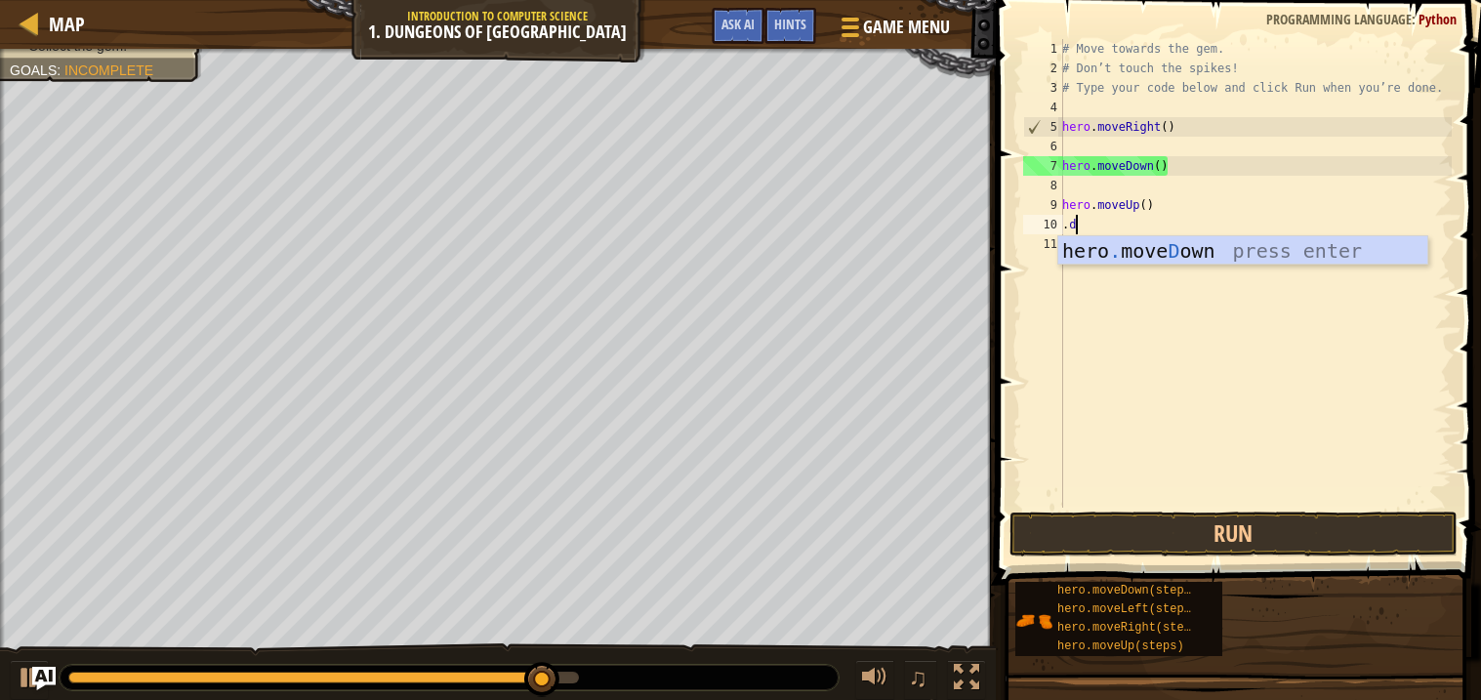
type textarea "."
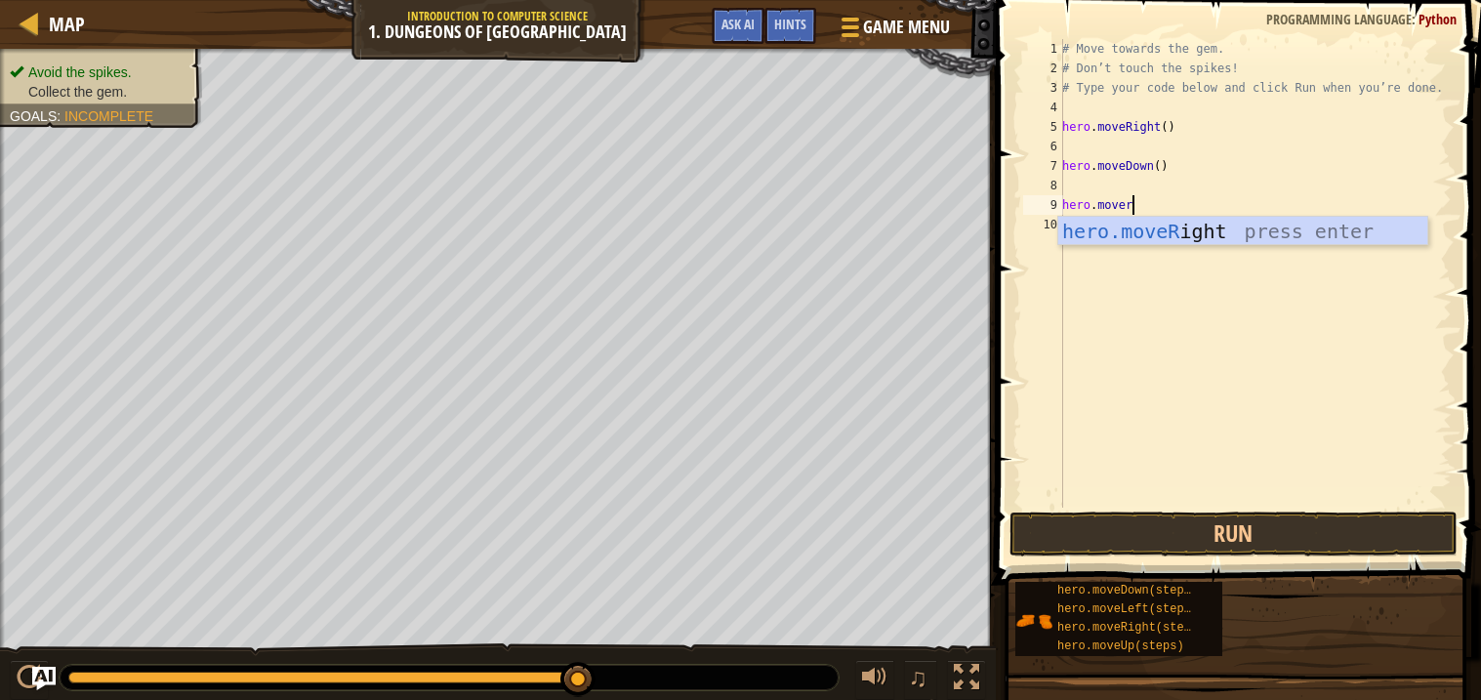
scroll to position [9, 4]
type textarea "hero.moveri"
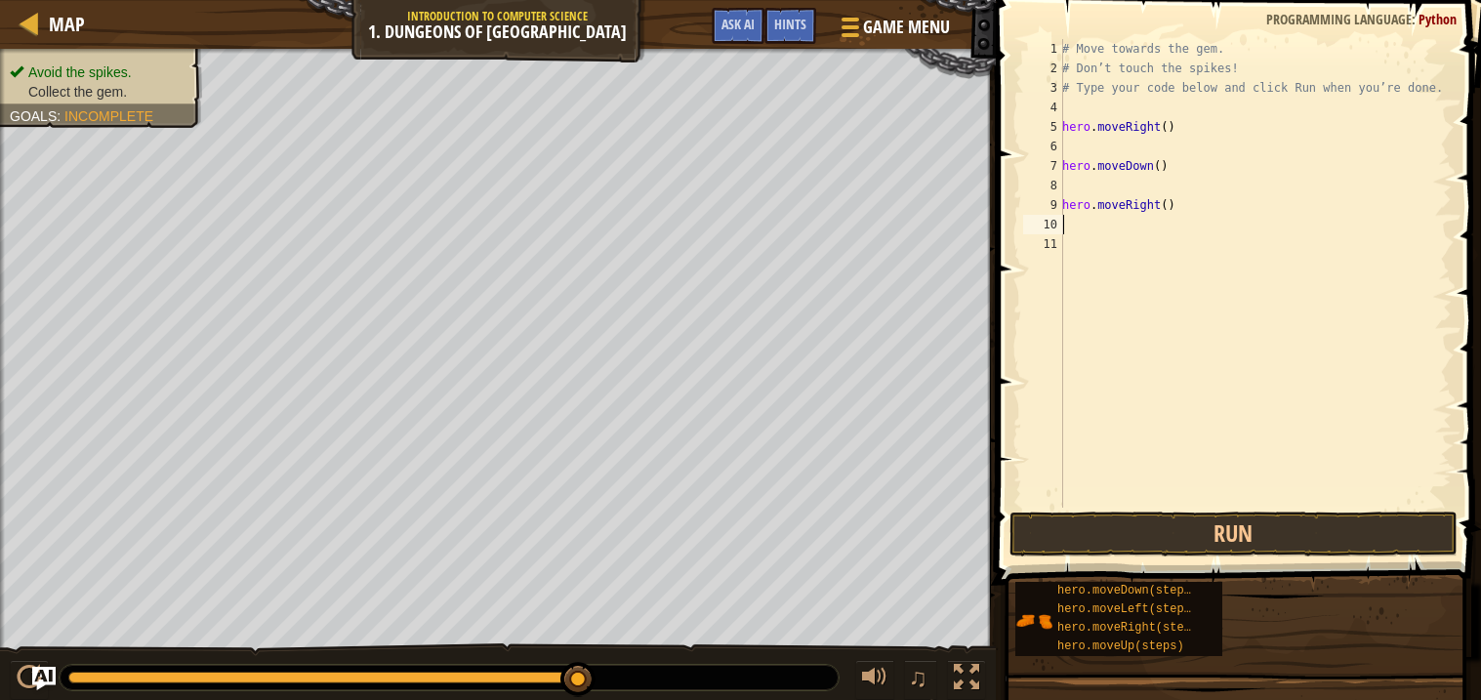
scroll to position [9, 0]
click at [1142, 543] on button "Run" at bounding box center [1234, 534] width 448 height 45
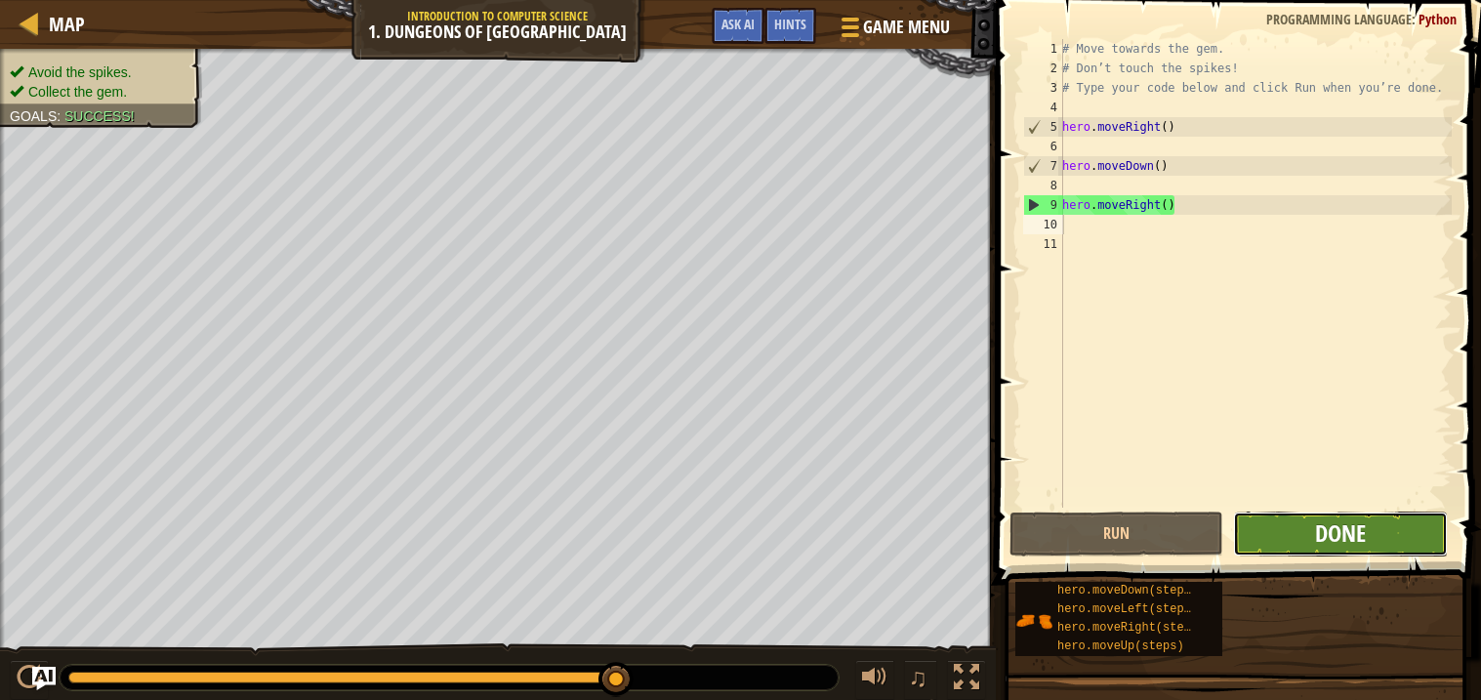
click at [1313, 535] on button "Done" at bounding box center [1340, 534] width 214 height 45
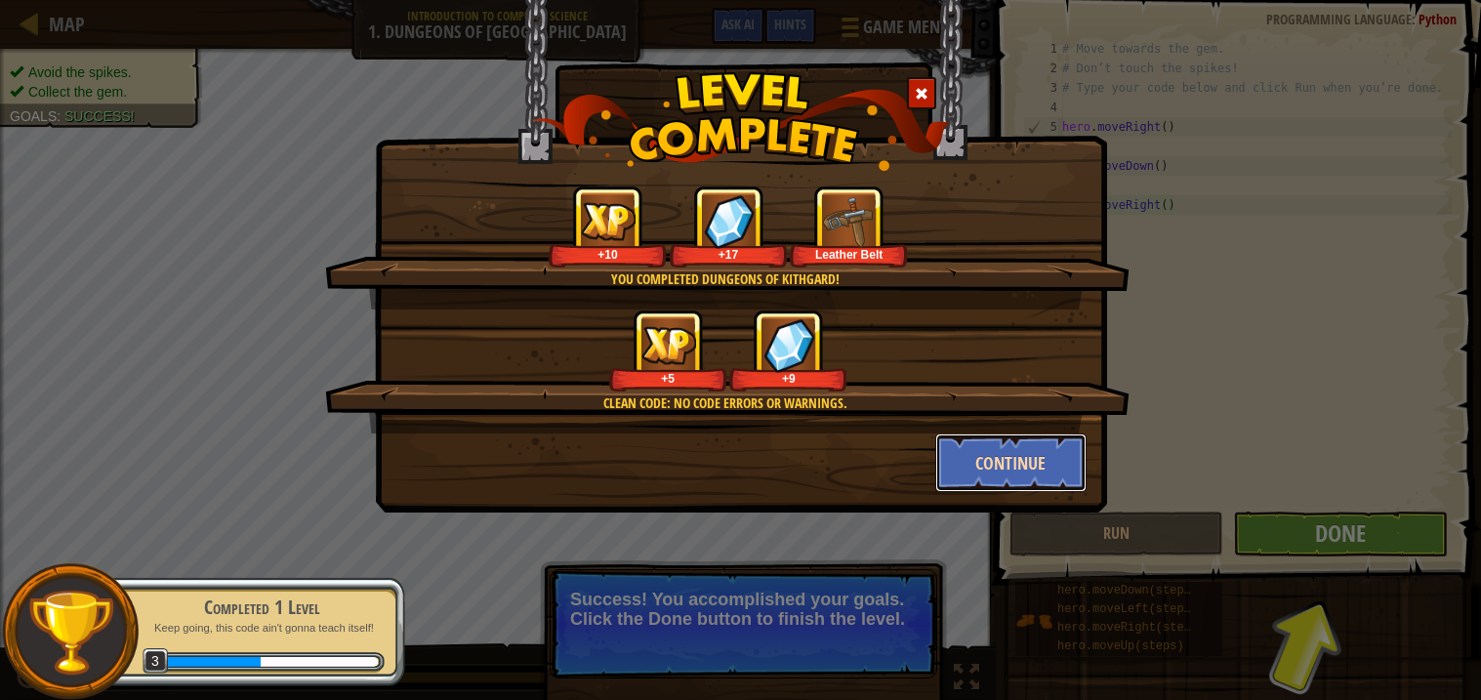
click at [963, 468] on button "Continue" at bounding box center [1011, 463] width 151 height 59
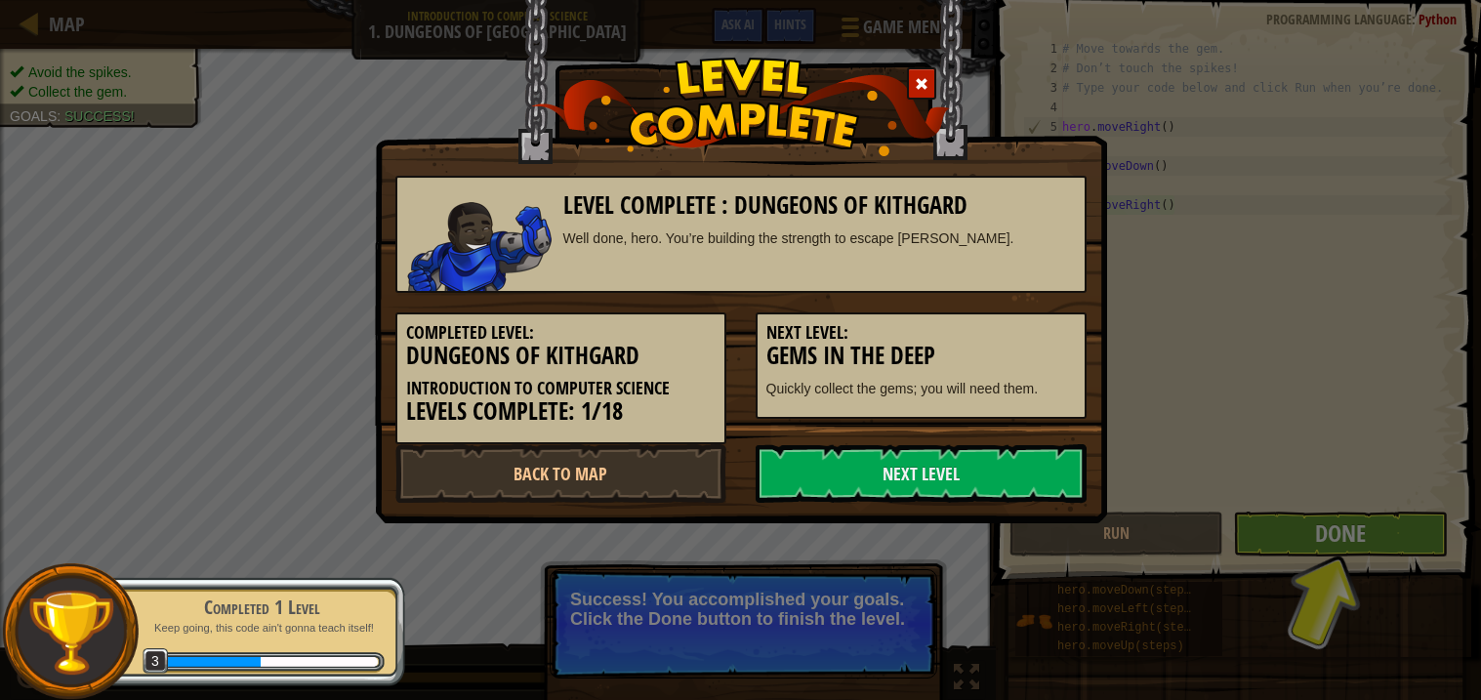
click at [963, 468] on link "Next Level" at bounding box center [921, 473] width 331 height 59
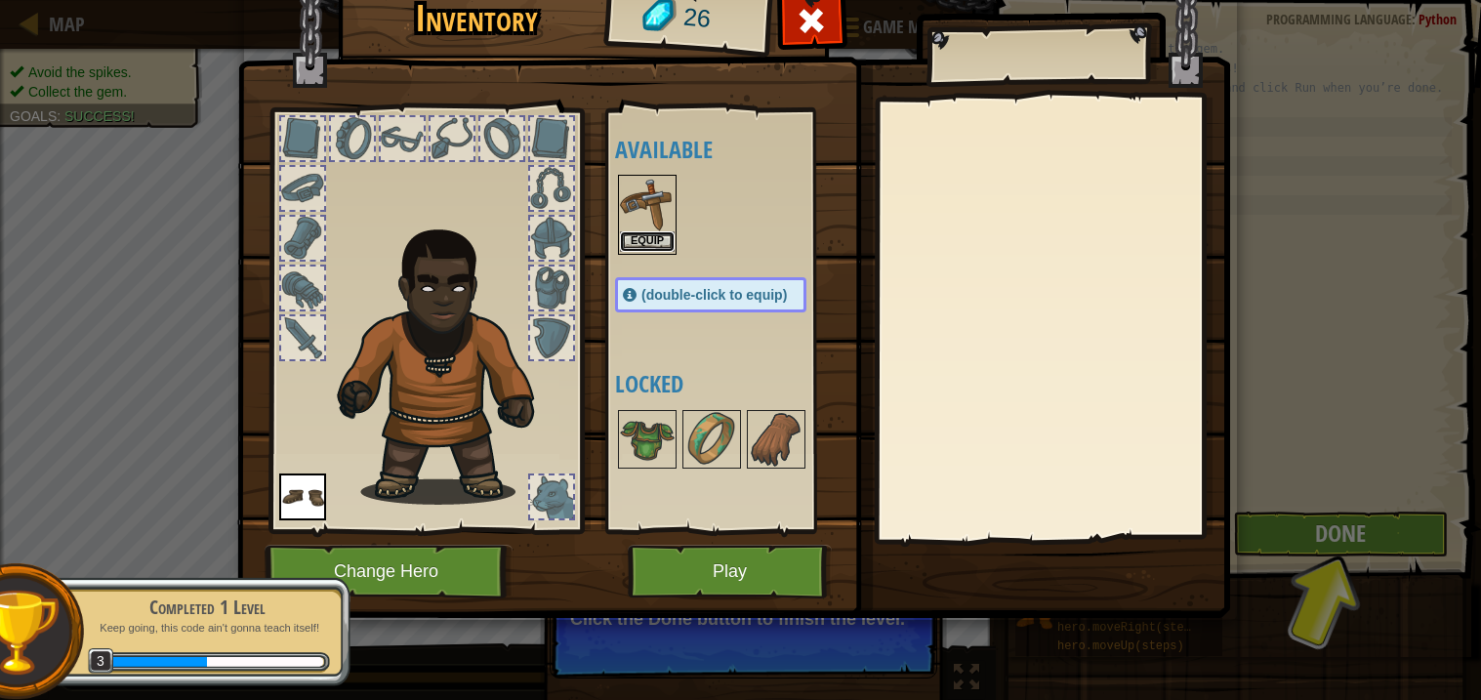
click at [653, 239] on button "Equip" at bounding box center [647, 241] width 55 height 21
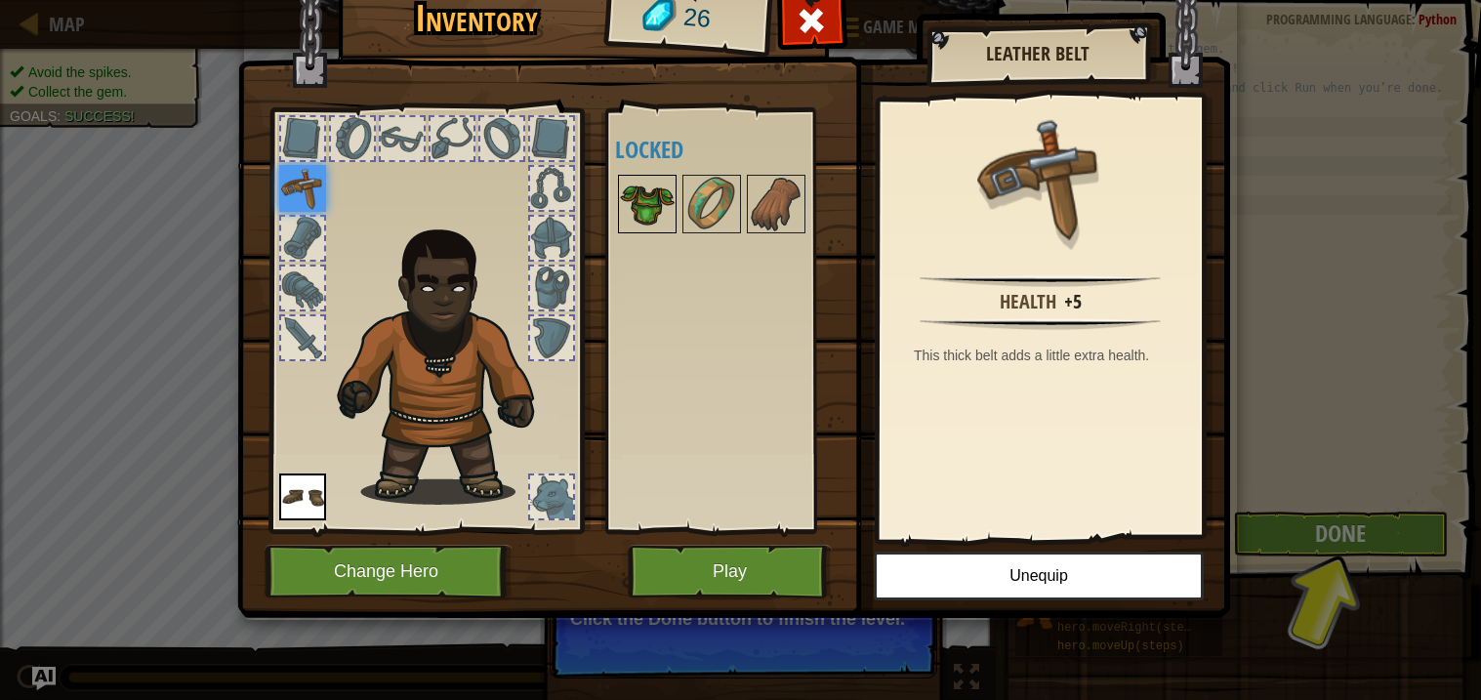
click at [639, 201] on img at bounding box center [647, 204] width 55 height 55
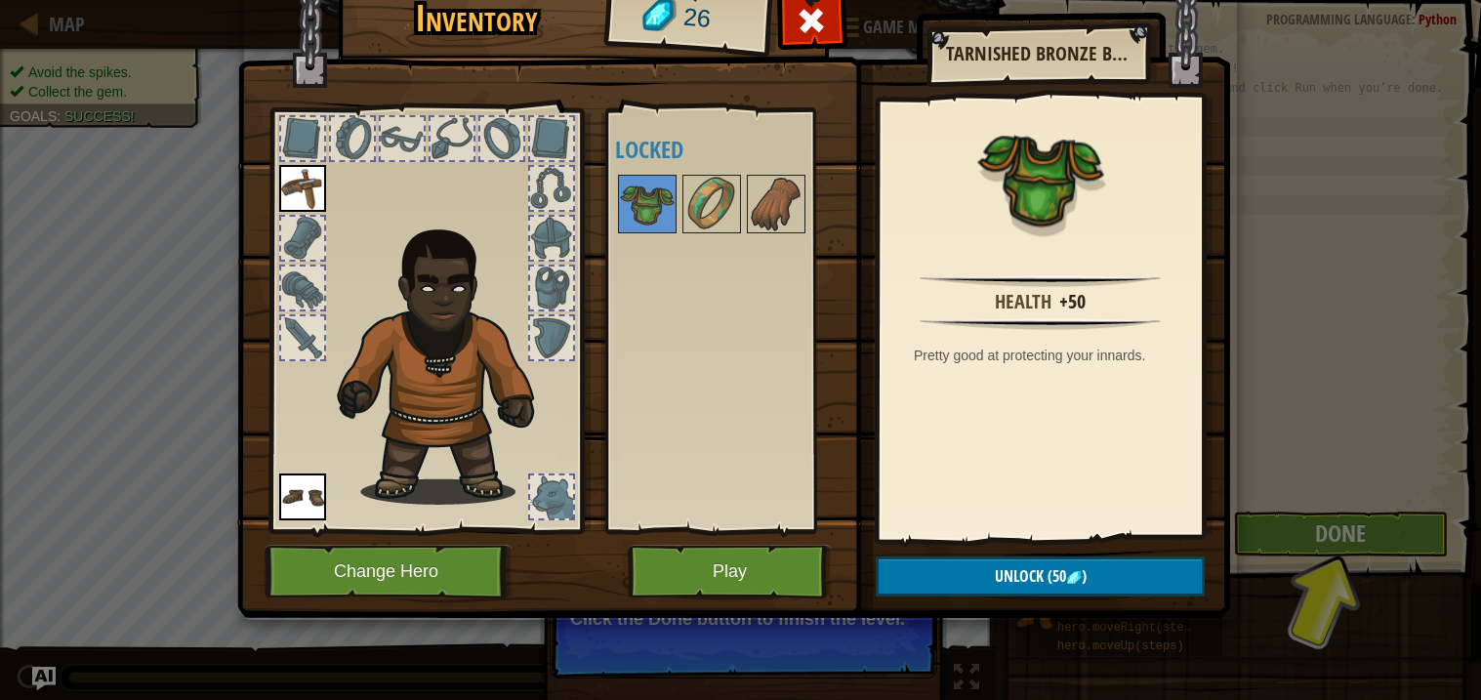
drag, startPoint x: 643, startPoint y: 205, endPoint x: 481, endPoint y: 301, distance: 187.4
click at [481, 301] on div "Inventory 26 Available Equip Equip (double-click to equip) Locked Tarnished Bro…" at bounding box center [740, 298] width 993 height 645
click at [715, 194] on img at bounding box center [712, 204] width 55 height 55
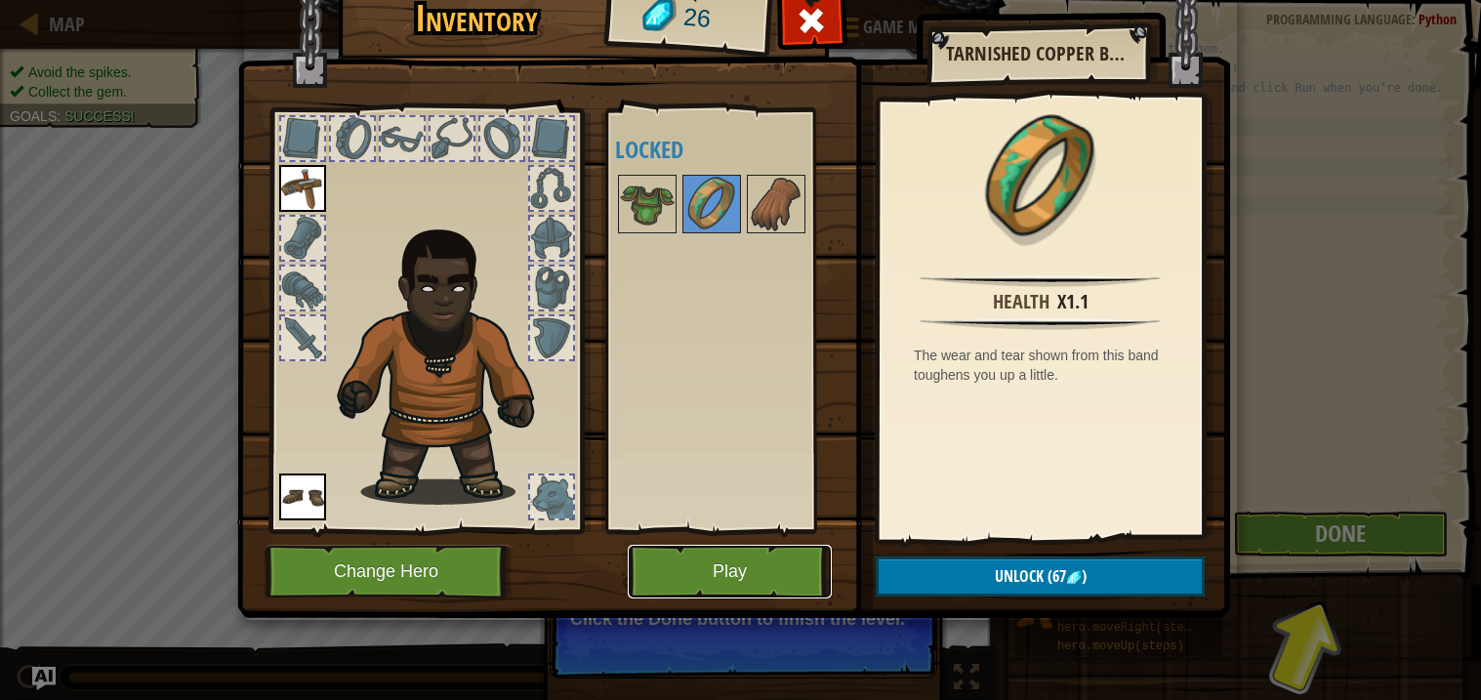
click at [706, 587] on button "Play" at bounding box center [730, 572] width 204 height 54
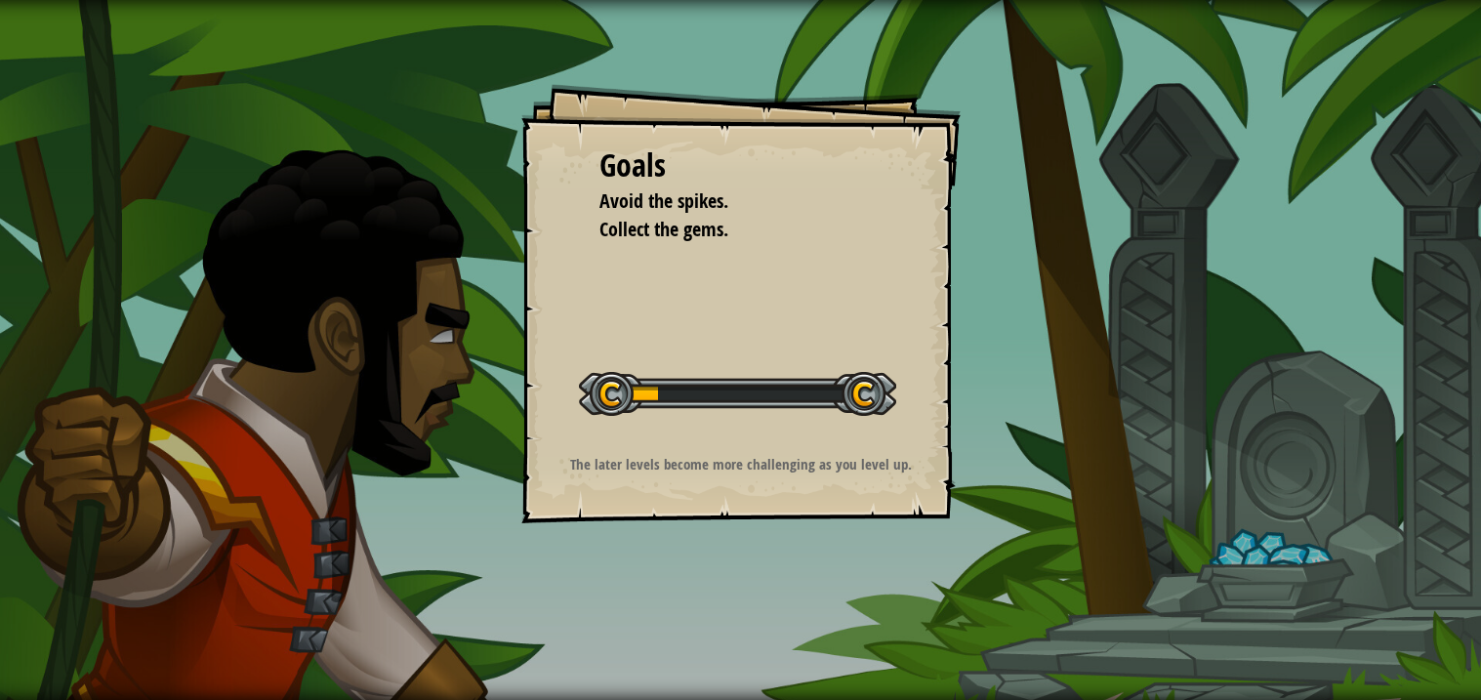
click at [706, 587] on div "Goals Avoid the spikes. Collect the gems. Start Level Error loading from server…" at bounding box center [740, 350] width 1481 height 700
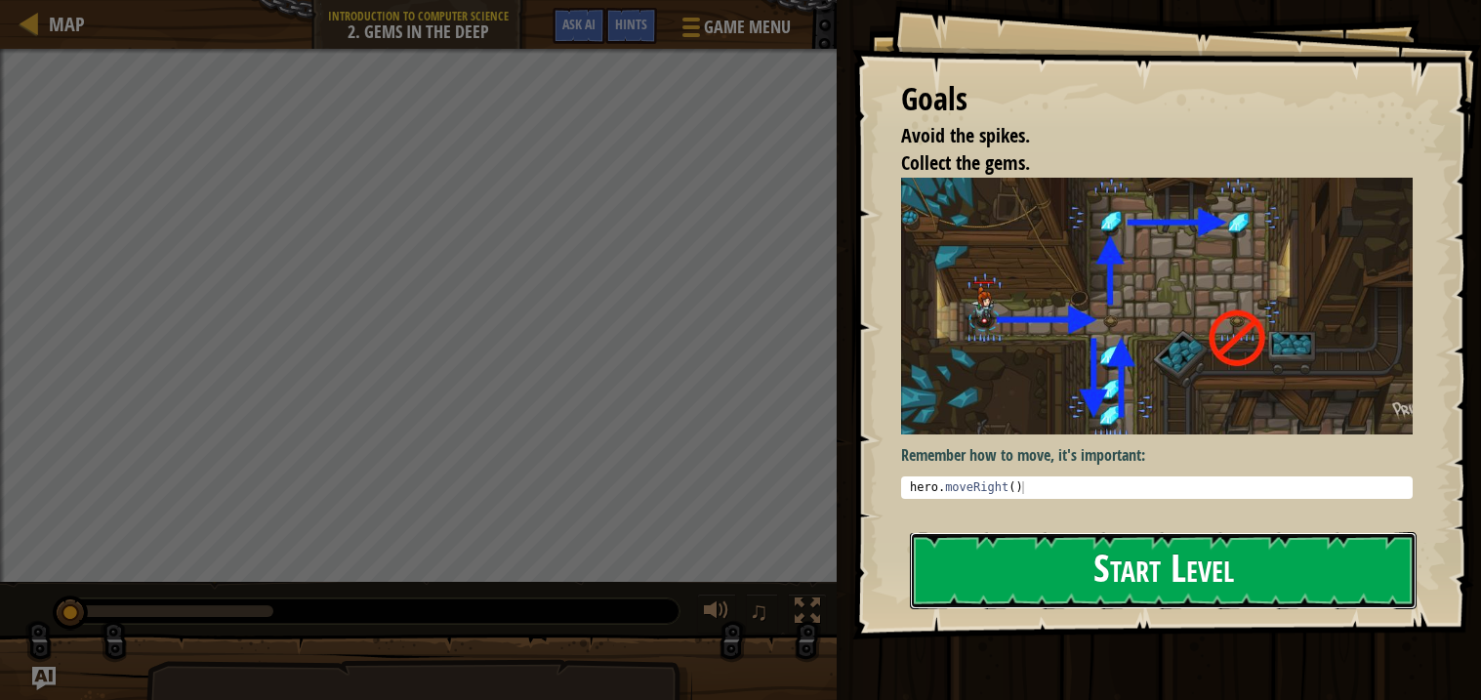
click at [999, 553] on button "Start Level" at bounding box center [1163, 570] width 507 height 77
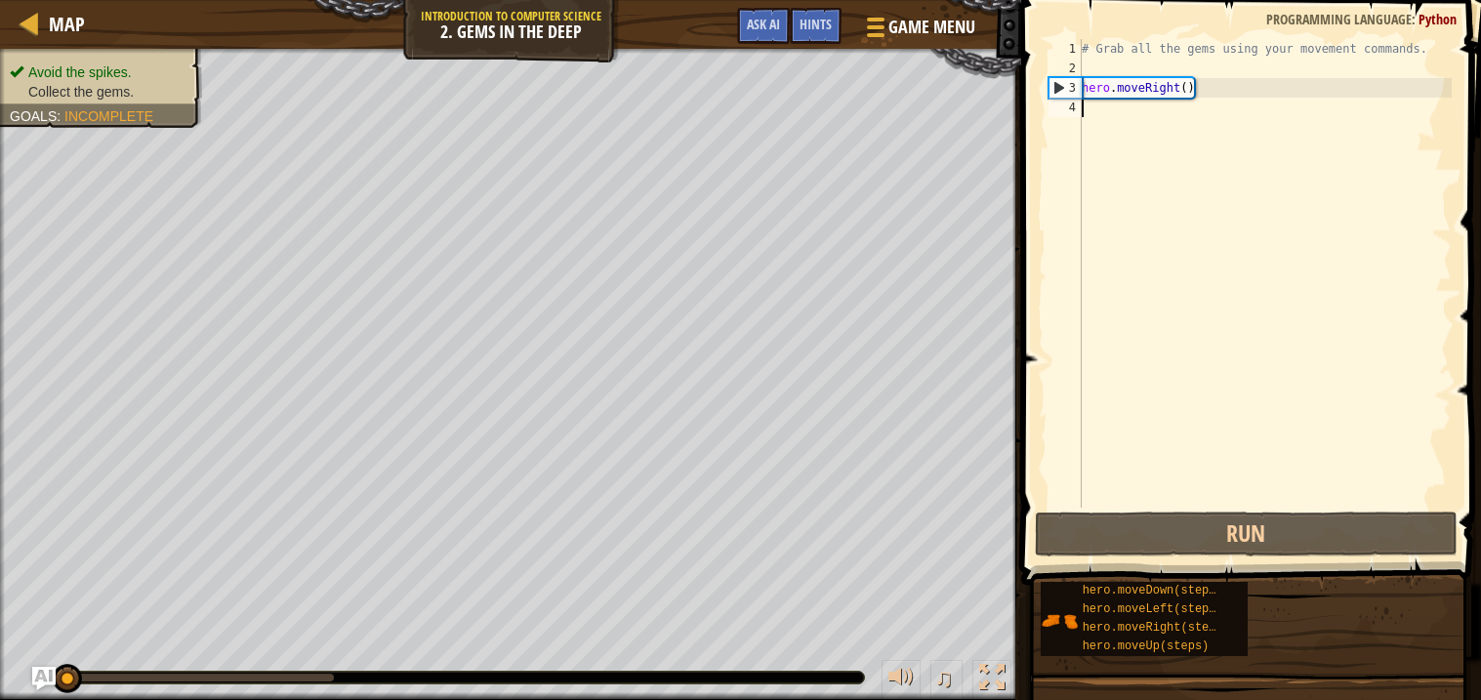
click at [1155, 410] on div "# Grab all the gems using your movement commands. hero . moveRight ( )" at bounding box center [1265, 293] width 374 height 508
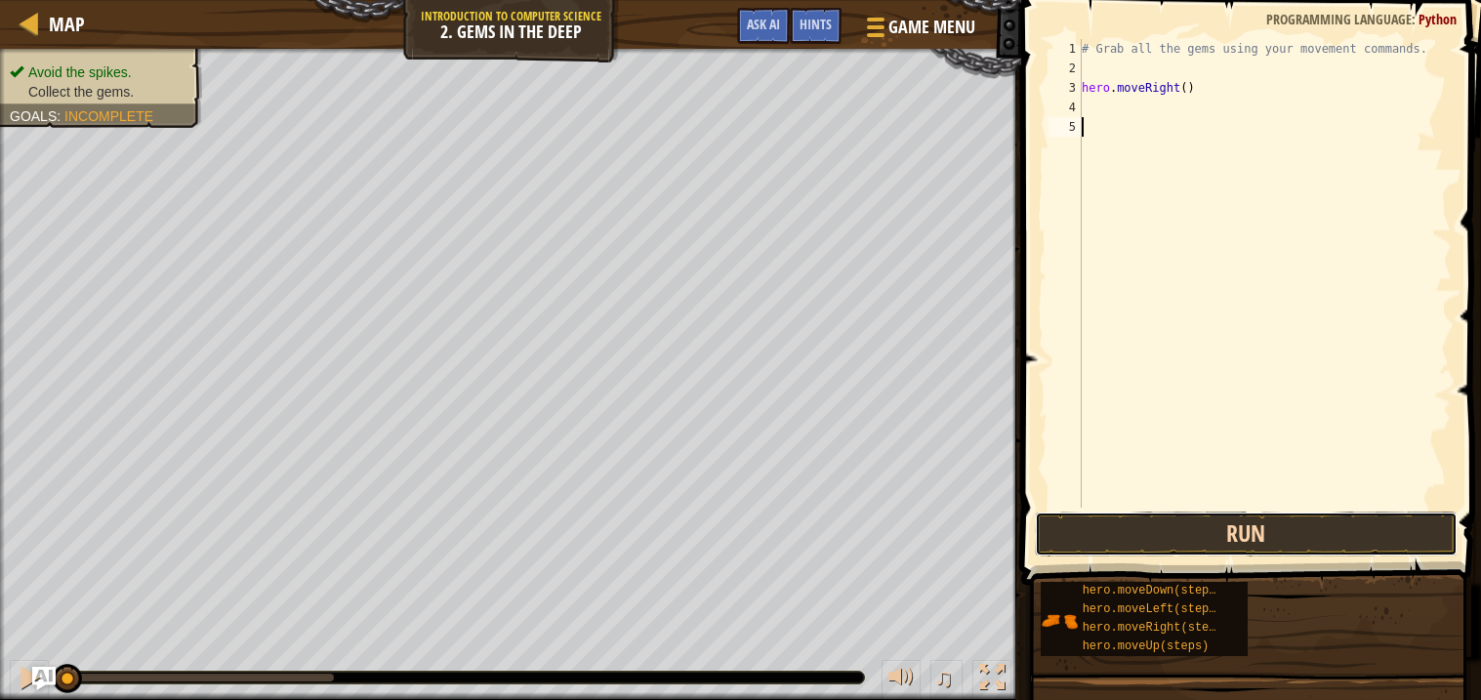
click at [1172, 555] on button "Run" at bounding box center [1246, 534] width 423 height 45
click at [1161, 544] on button "Run" at bounding box center [1246, 534] width 423 height 45
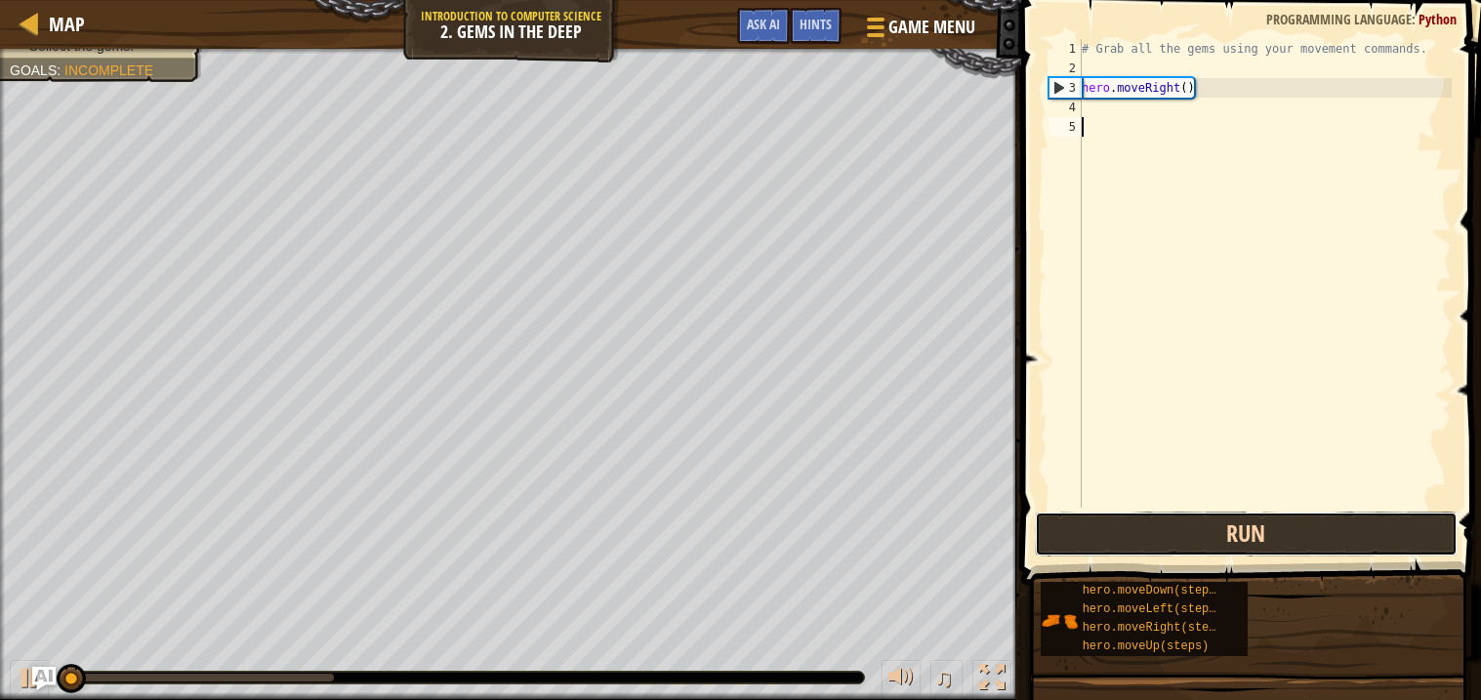
click at [1161, 544] on button "Run" at bounding box center [1246, 534] width 423 height 45
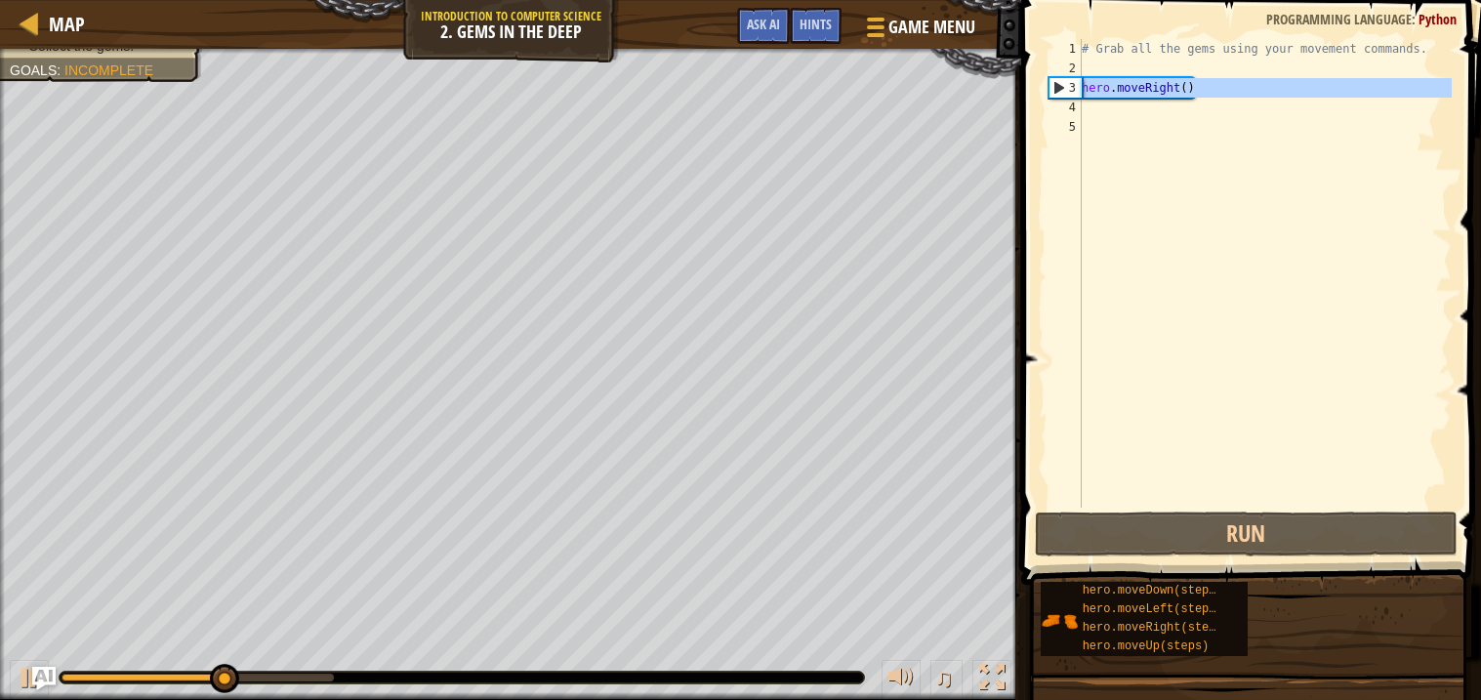
drag, startPoint x: 1274, startPoint y: 107, endPoint x: 1051, endPoint y: 88, distance: 224.5
click at [1051, 88] on div "1 2 3 4 5 # Grab all the gems using your movement commands. hero . moveRight ( …" at bounding box center [1248, 273] width 407 height 469
click at [1212, 90] on div "# Grab all the gems using your movement commands. hero . moveRight ( )" at bounding box center [1265, 293] width 374 height 508
type textarea "hero.moveRight()"
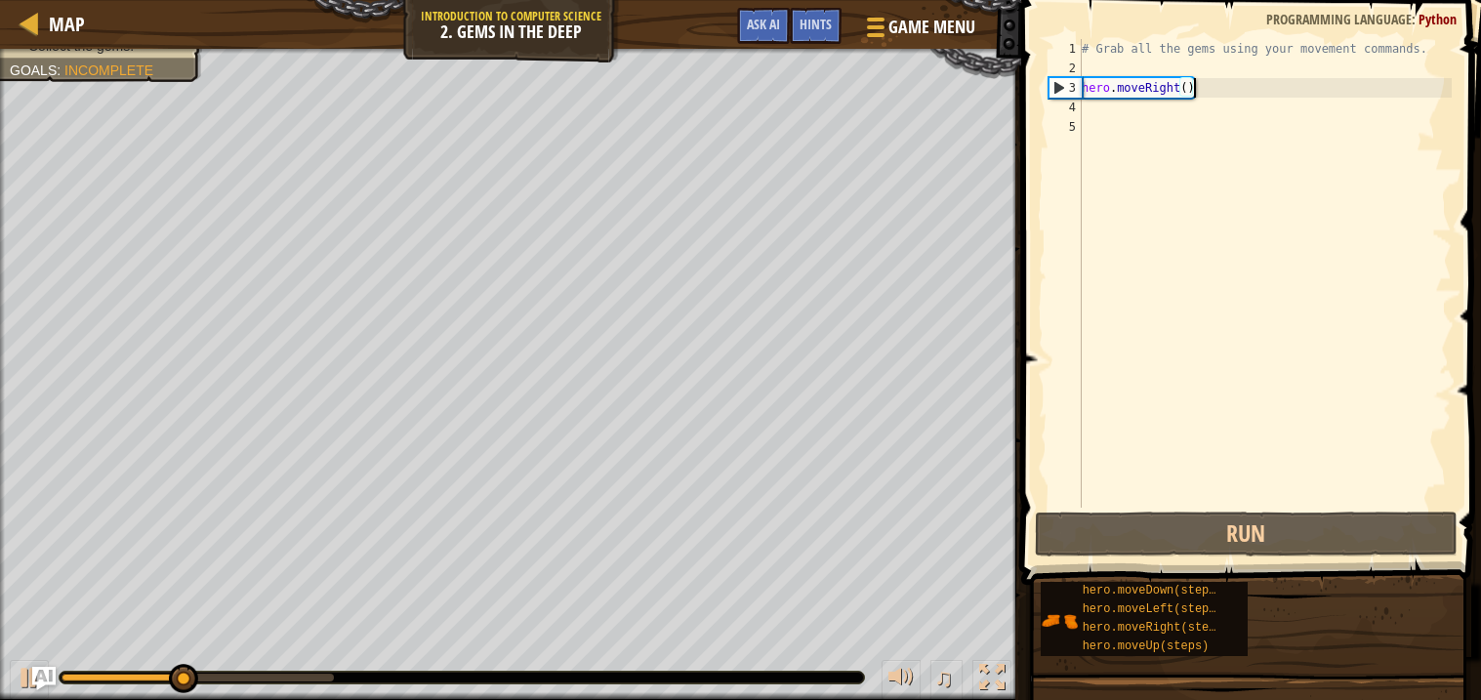
click at [1216, 92] on div "# Grab all the gems using your movement commands. hero . moveRight ( )" at bounding box center [1265, 293] width 374 height 508
click at [1166, 108] on div "# Grab all the gems using your movement commands. hero . moveRight ( )" at bounding box center [1265, 293] width 374 height 508
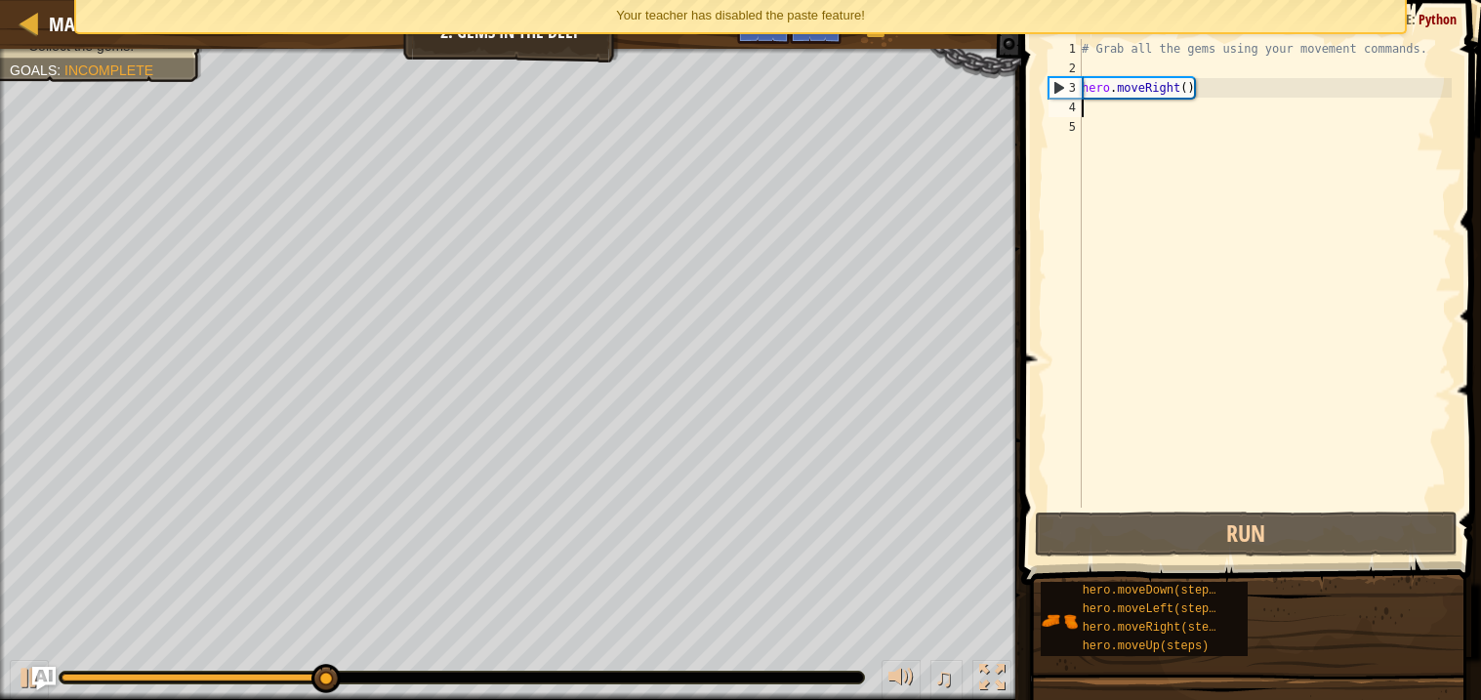
click at [1135, 126] on div "# Grab all the gems using your movement commands. hero . moveRight ( )" at bounding box center [1265, 293] width 374 height 508
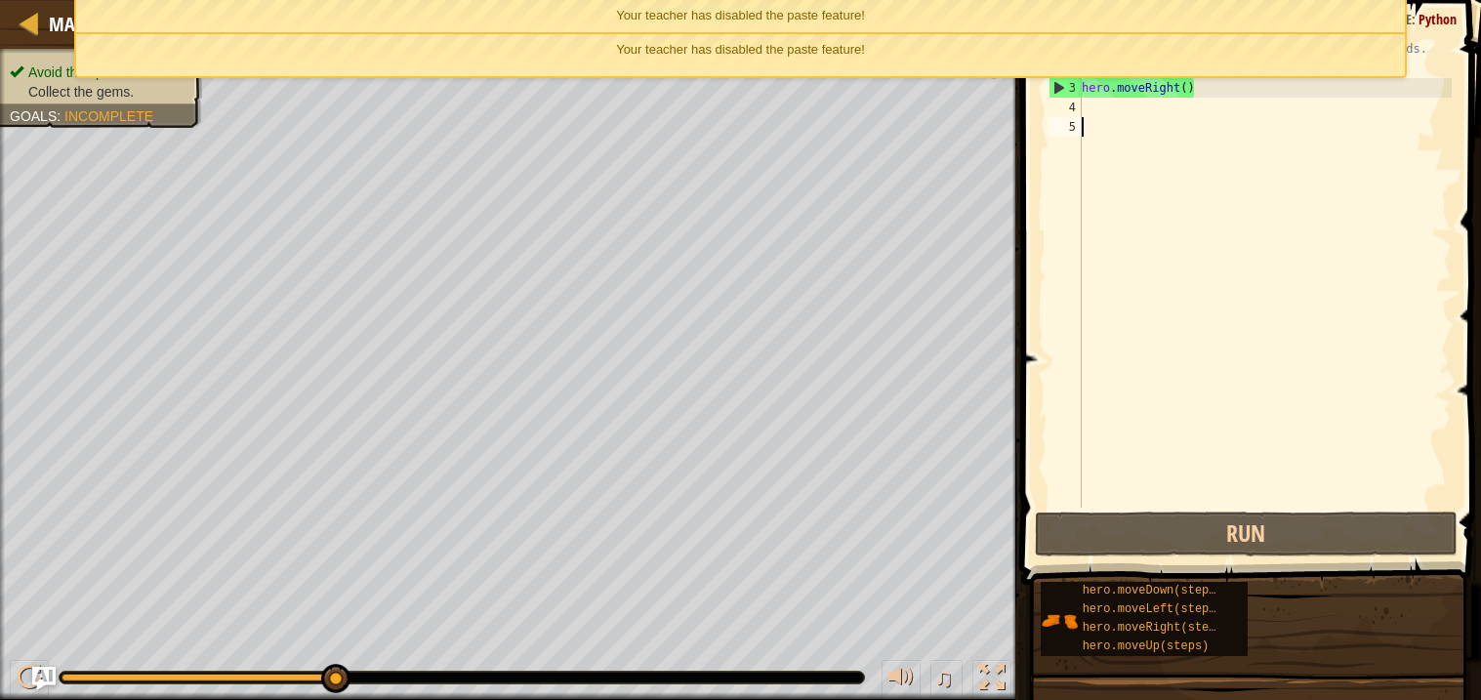
click at [1123, 115] on div "# Grab all the gems using your movement commands. hero . moveRight ( )" at bounding box center [1265, 293] width 374 height 508
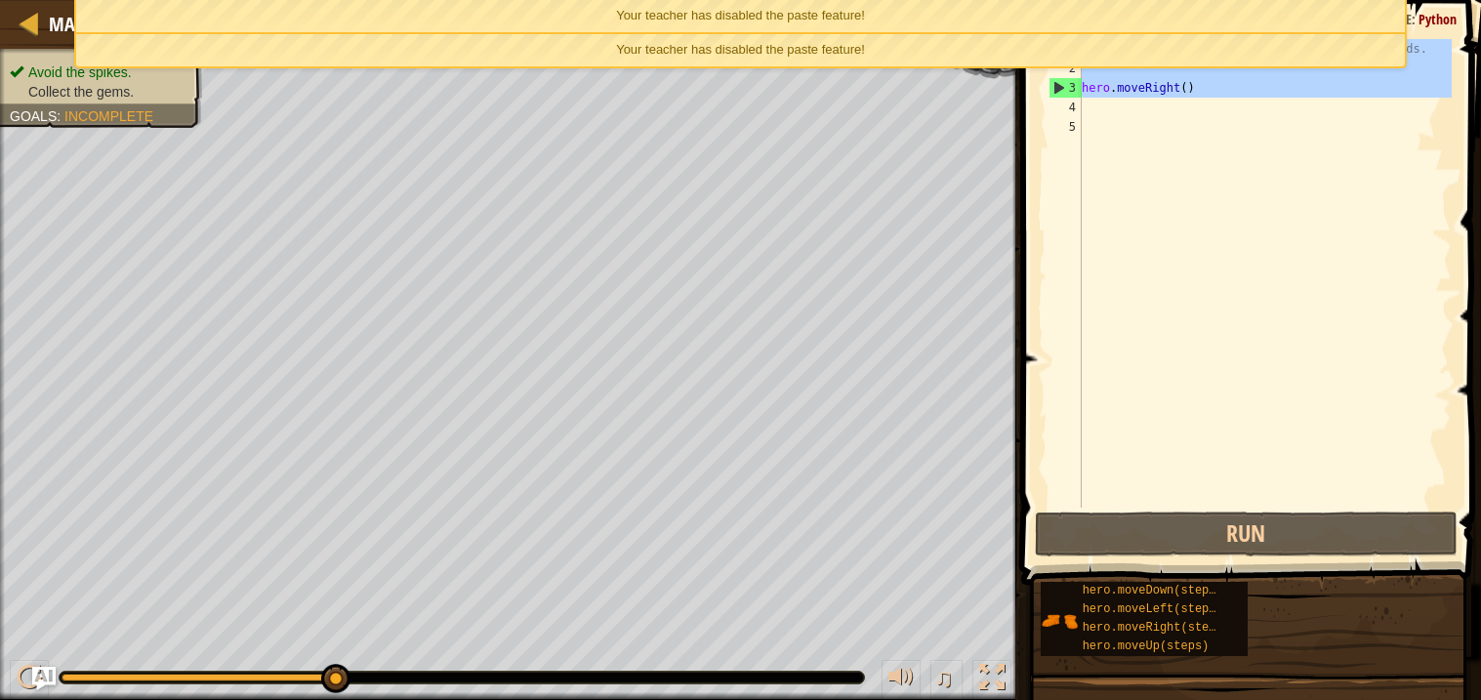
drag, startPoint x: 1206, startPoint y: 104, endPoint x: 788, endPoint y: 38, distance: 423.2
click at [788, 0] on body "Map Introduction to Computer Science 2. Gems in the Deep Game Menu Done Hints A…" at bounding box center [740, 0] width 1481 height 0
type textarea "# Grab all the gems using your movement commands."
click at [1175, 147] on div "# Grab all the gems using your movement commands. hero . moveRight ( )" at bounding box center [1265, 293] width 374 height 508
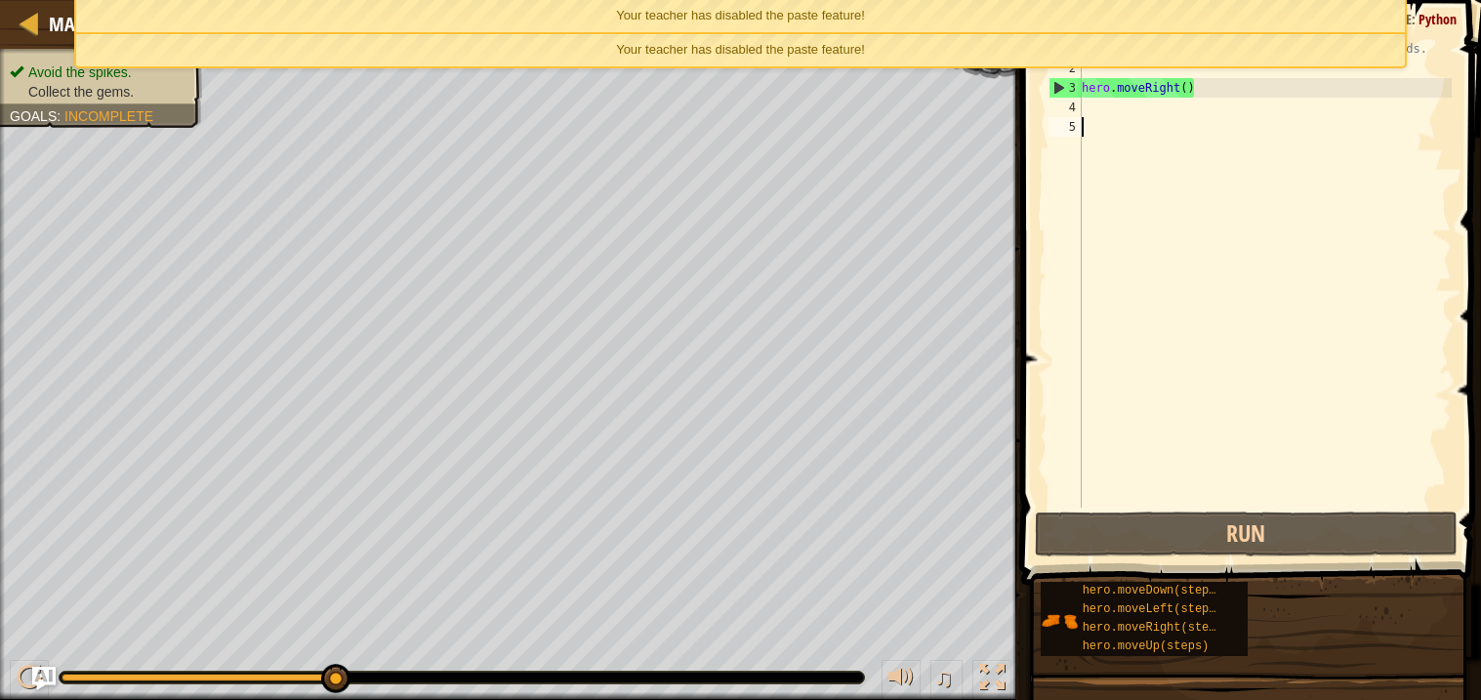
click at [1121, 109] on div "# Grab all the gems using your movement commands. hero . moveRight ( )" at bounding box center [1265, 293] width 374 height 508
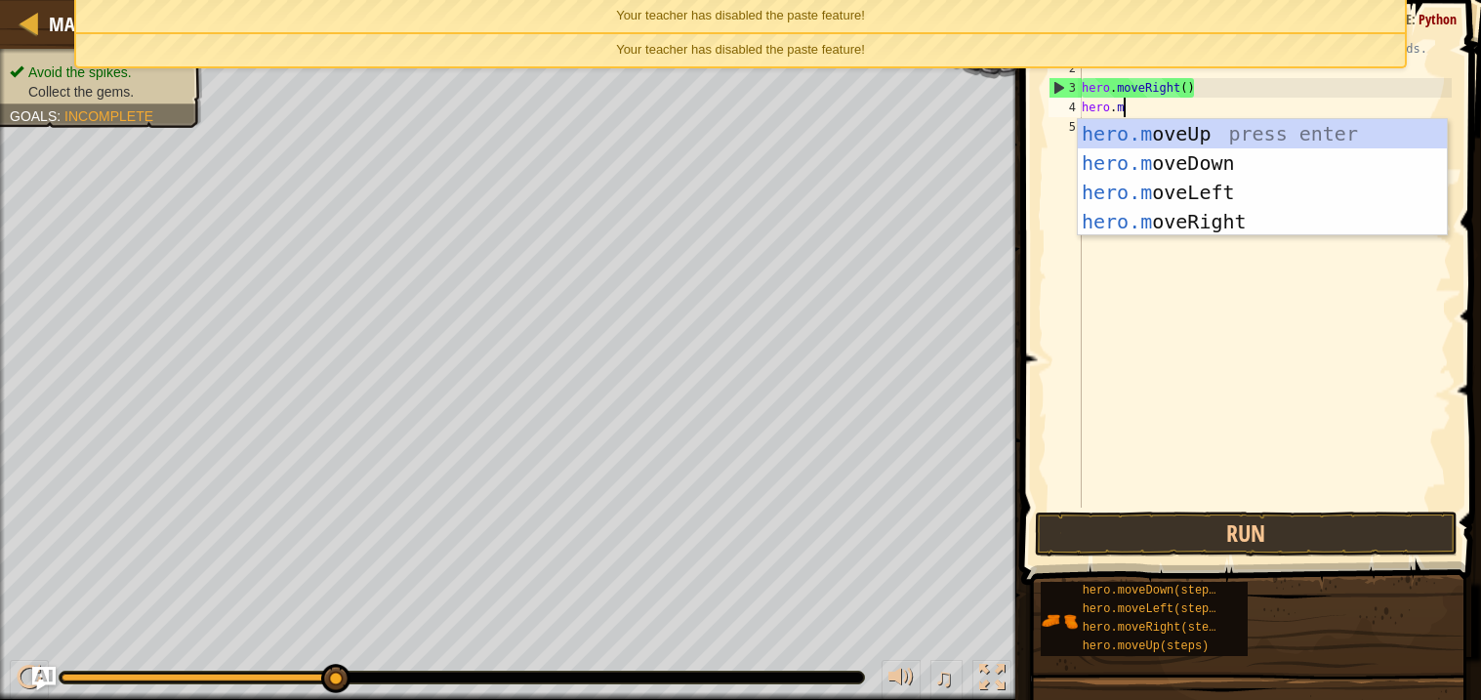
type textarea "hero.mor"
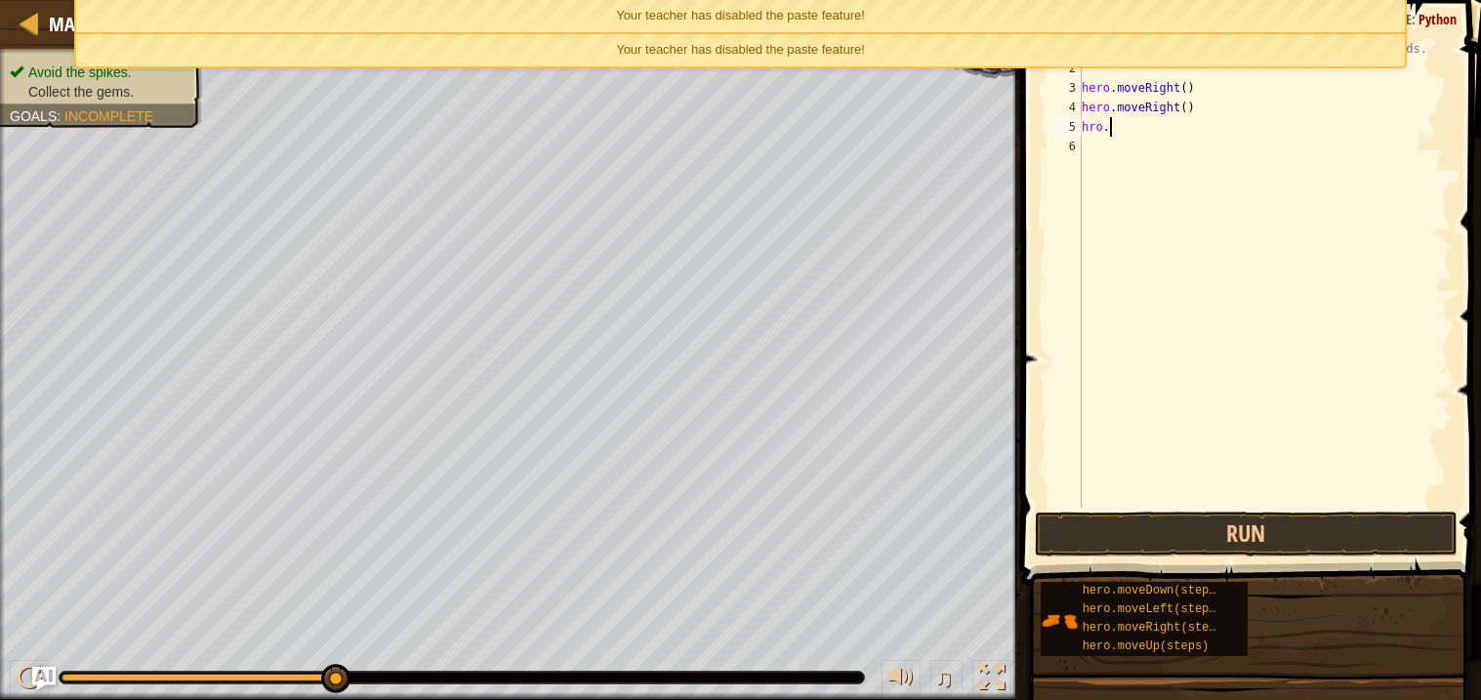
scroll to position [8, 2]
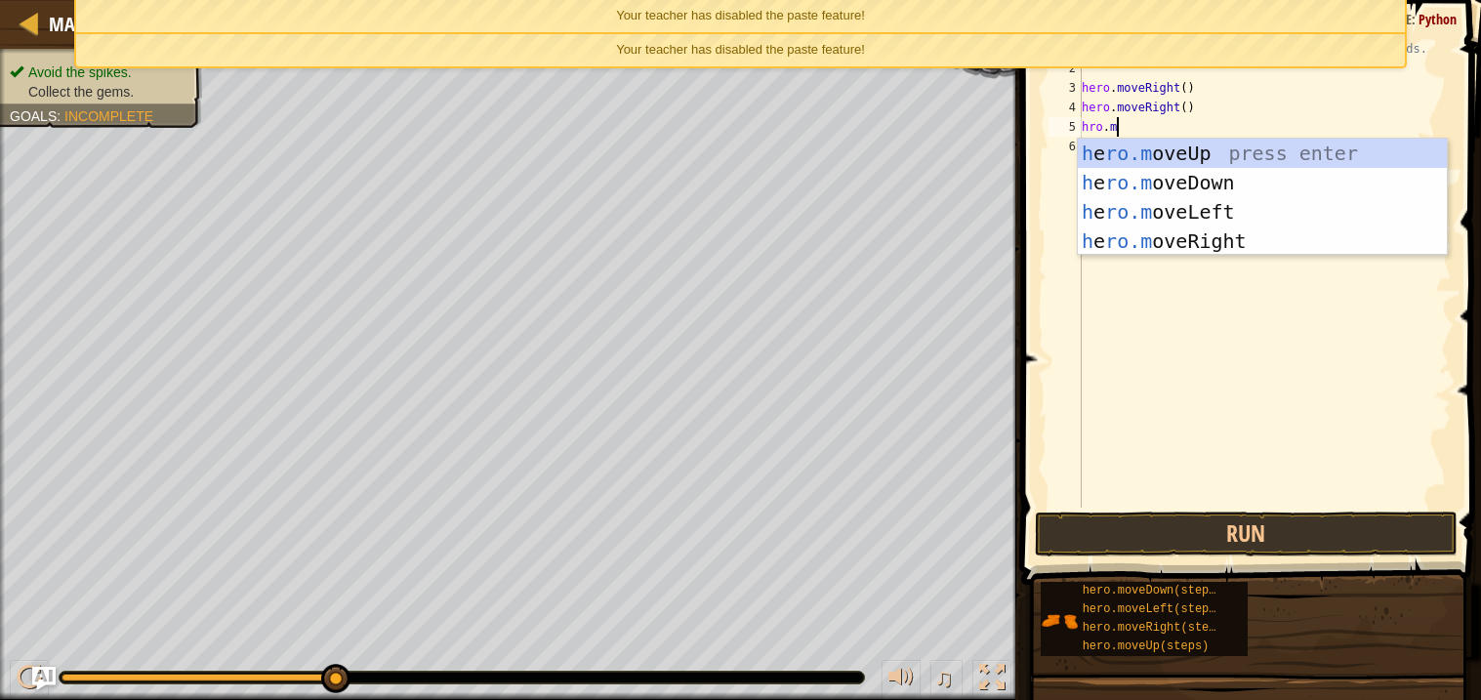
type textarea "[DOMAIN_NAME]"
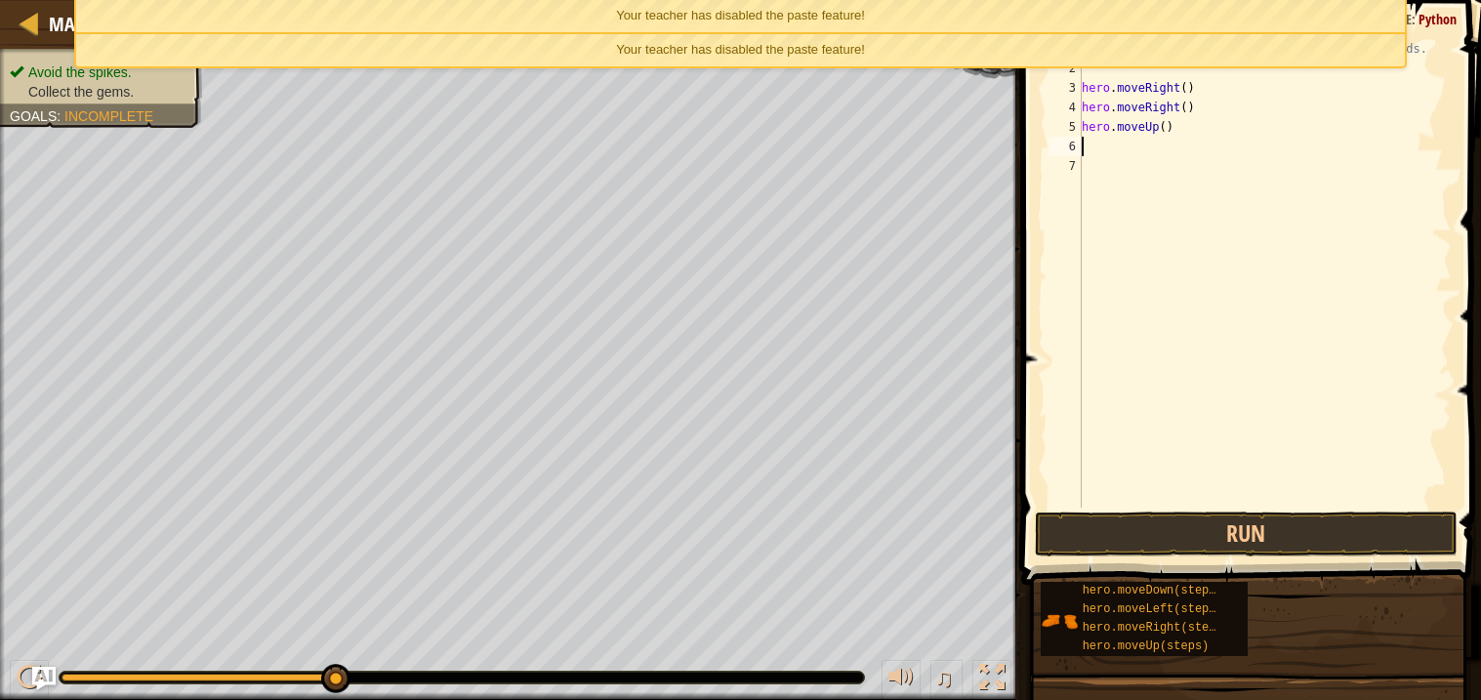
scroll to position [8, 0]
type textarea "hro"
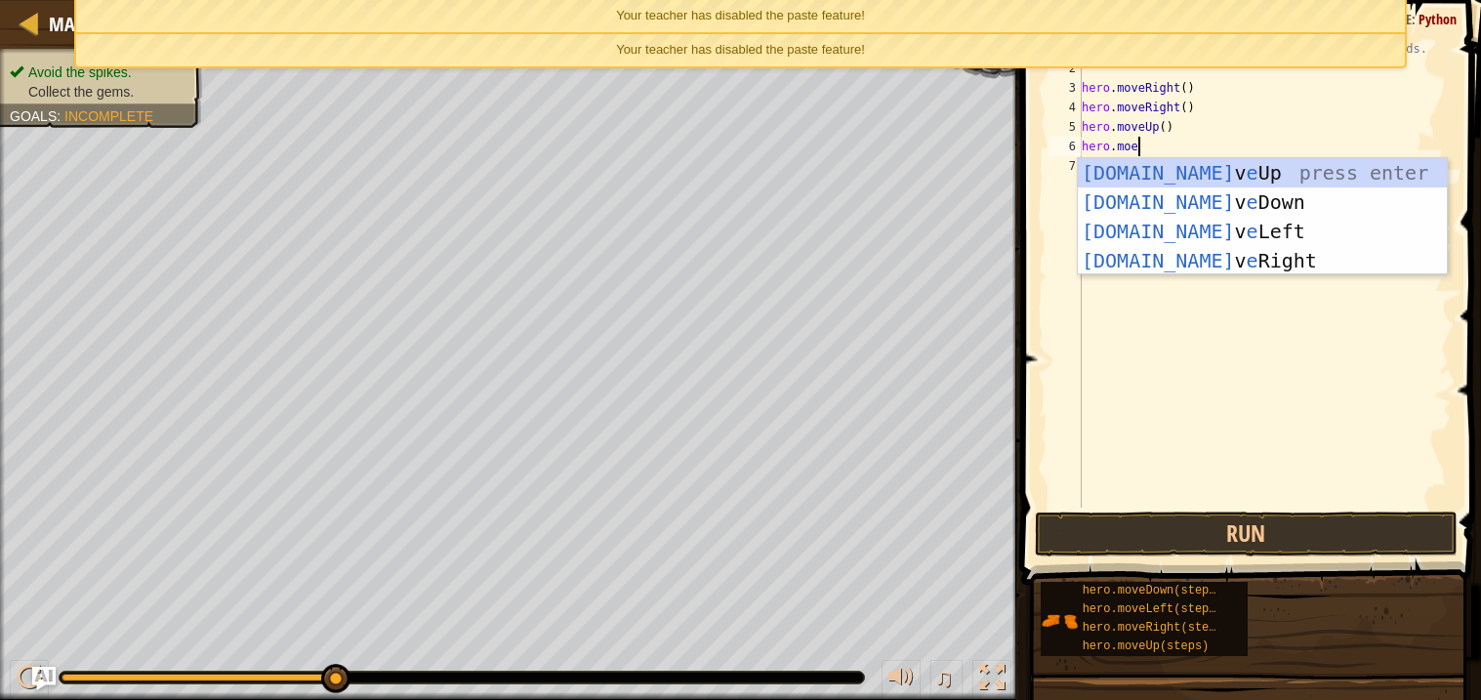
type textarea "hero.movel"
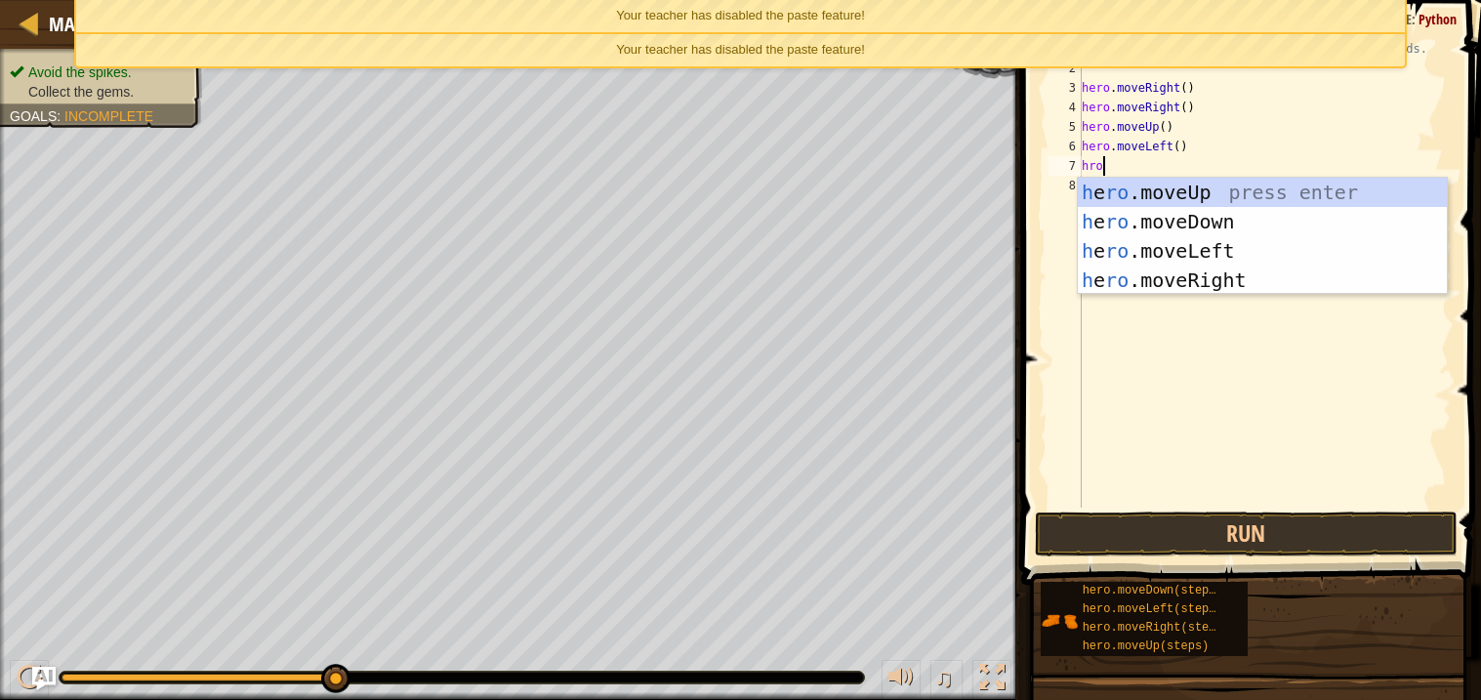
type textarea "hrodo"
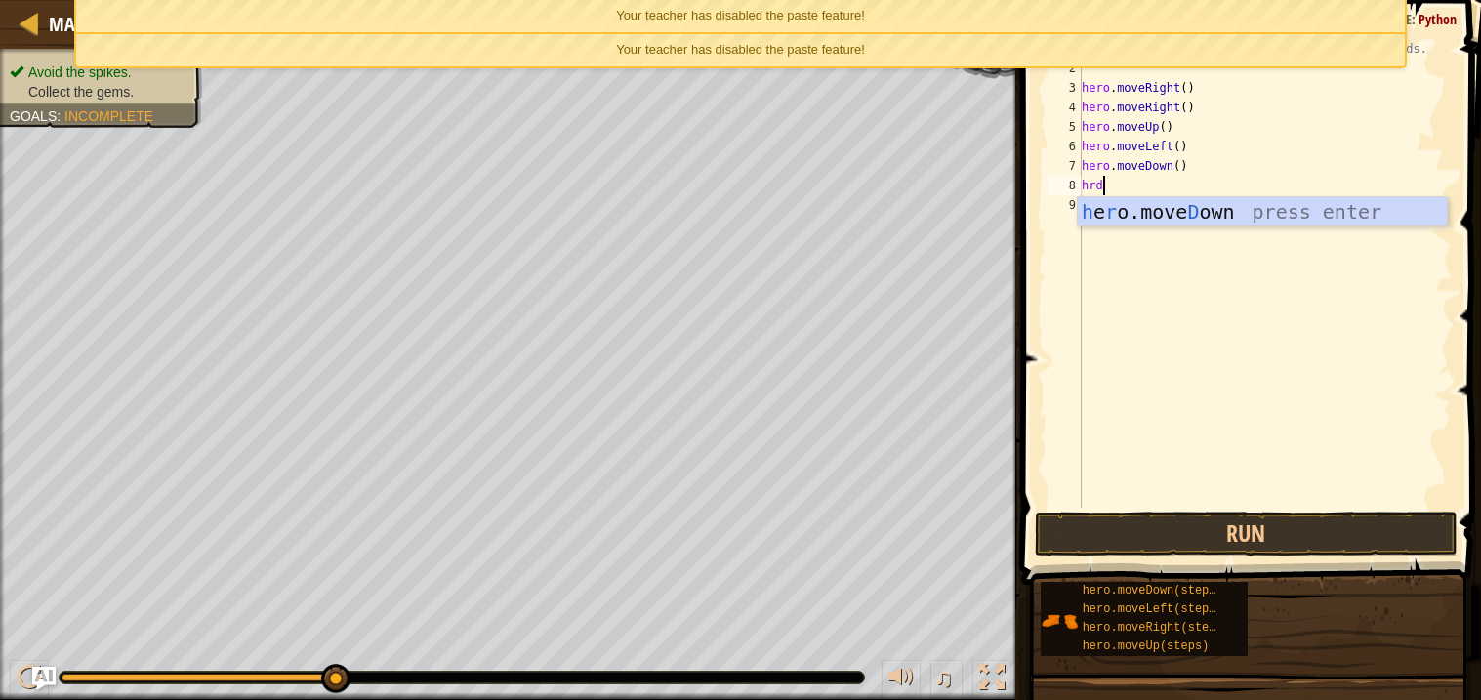
type textarea "hrdow"
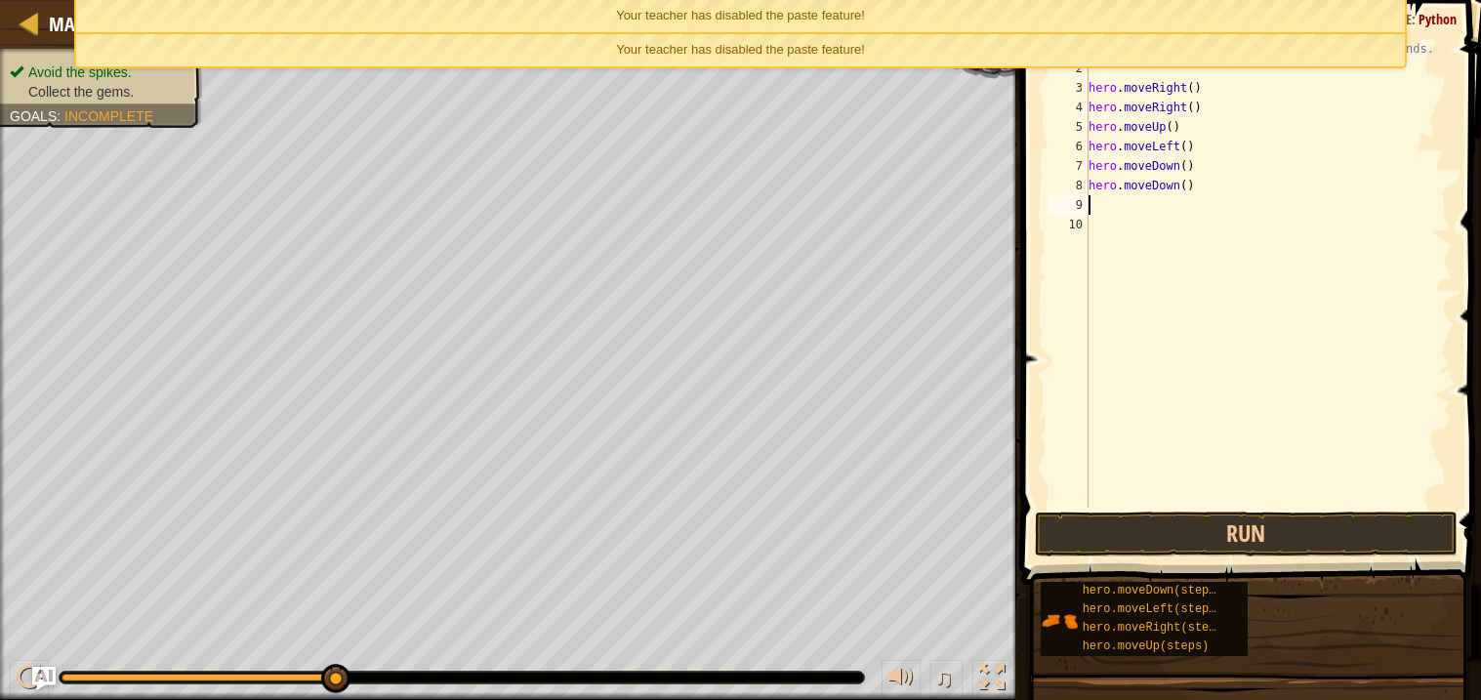
click at [1100, 558] on span at bounding box center [1254, 264] width 476 height 643
click at [1110, 545] on button "Run" at bounding box center [1246, 534] width 423 height 45
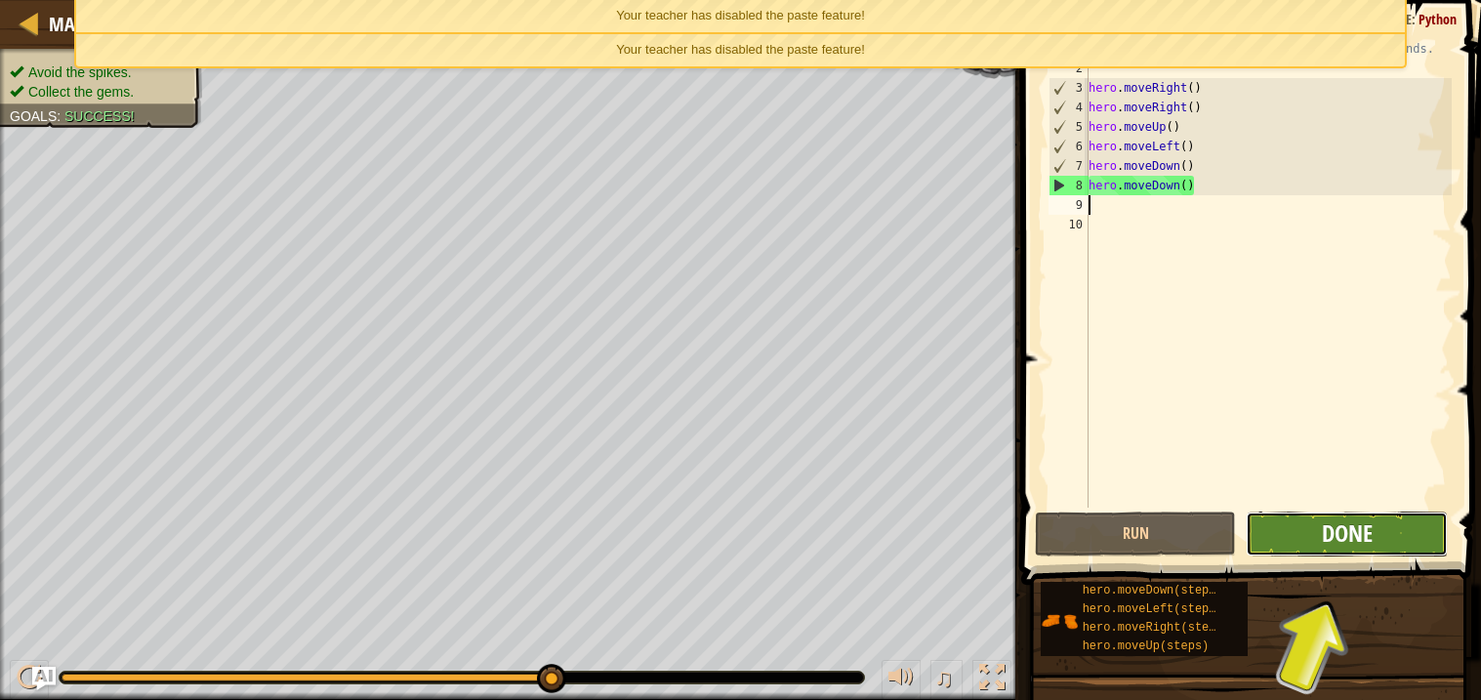
click at [1355, 527] on span "Done" at bounding box center [1347, 533] width 51 height 31
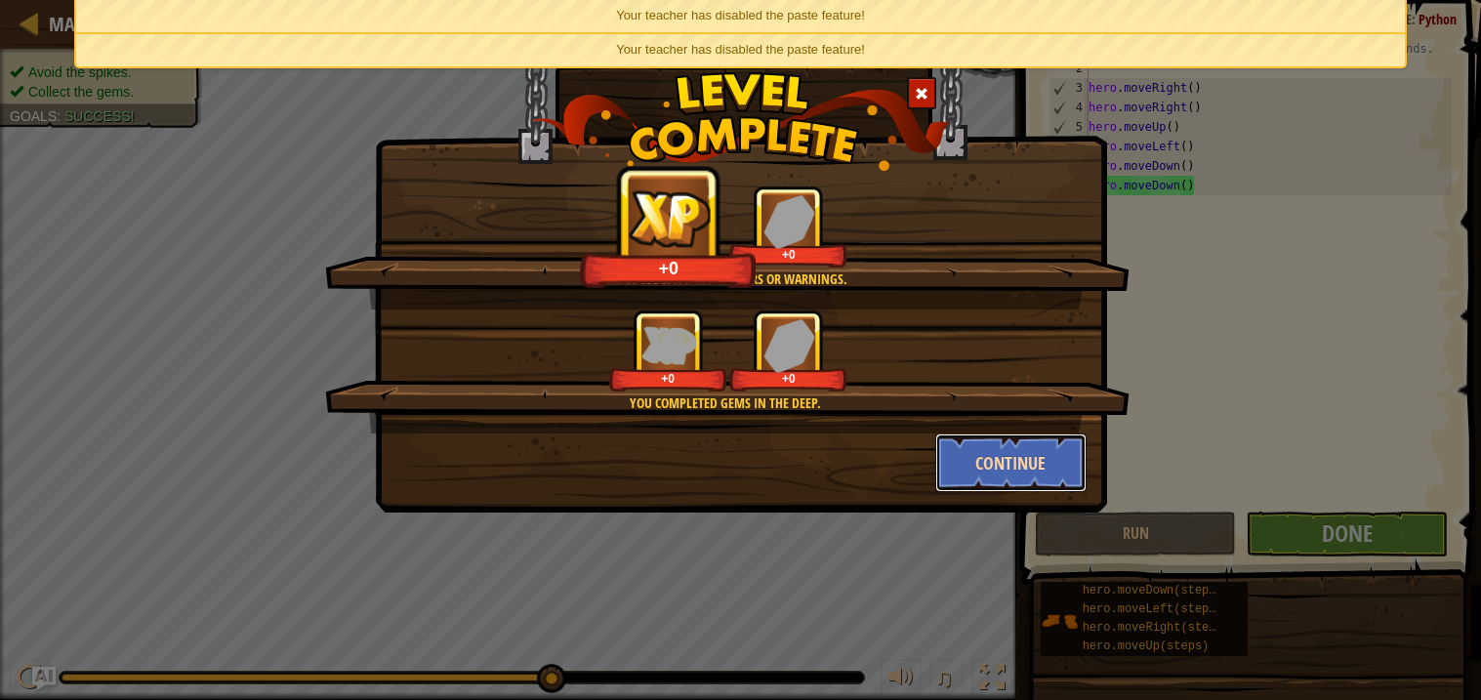
click at [965, 451] on button "Continue" at bounding box center [1011, 463] width 151 height 59
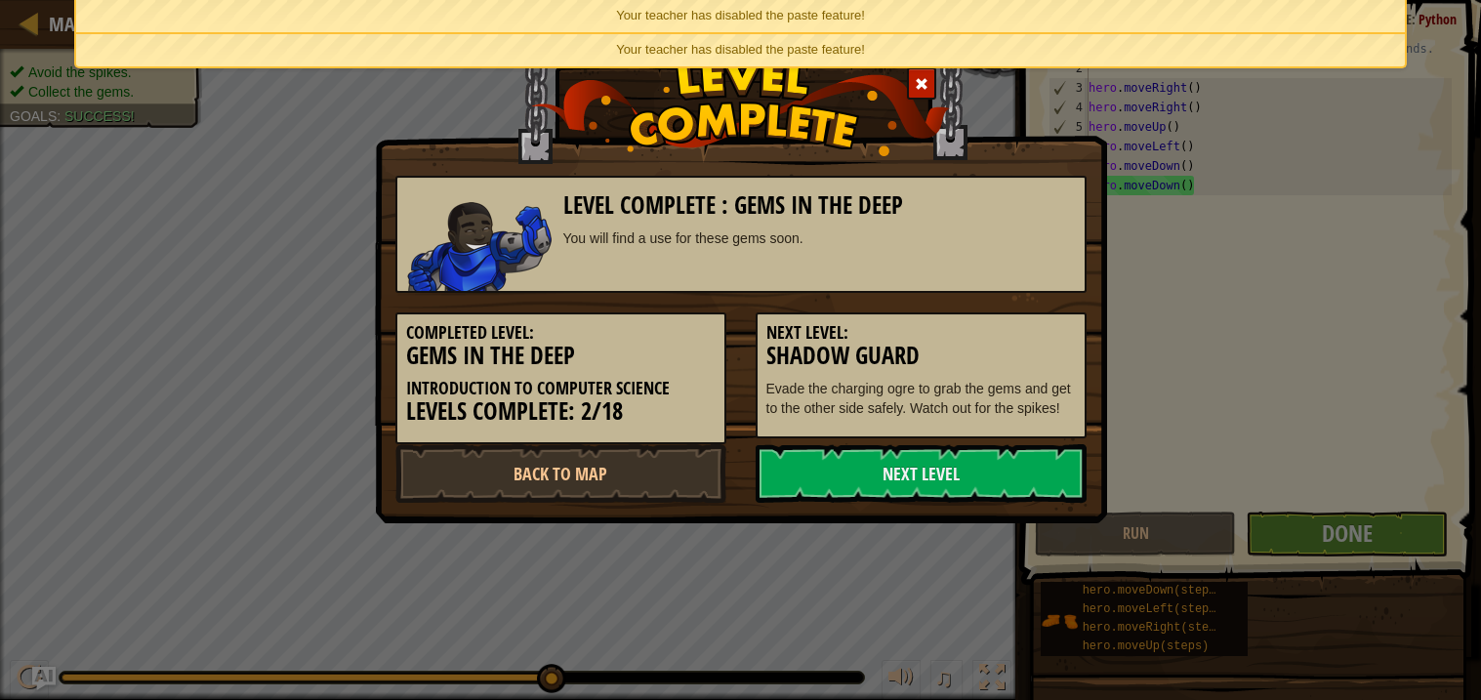
click at [965, 451] on link "Next Level" at bounding box center [921, 473] width 331 height 59
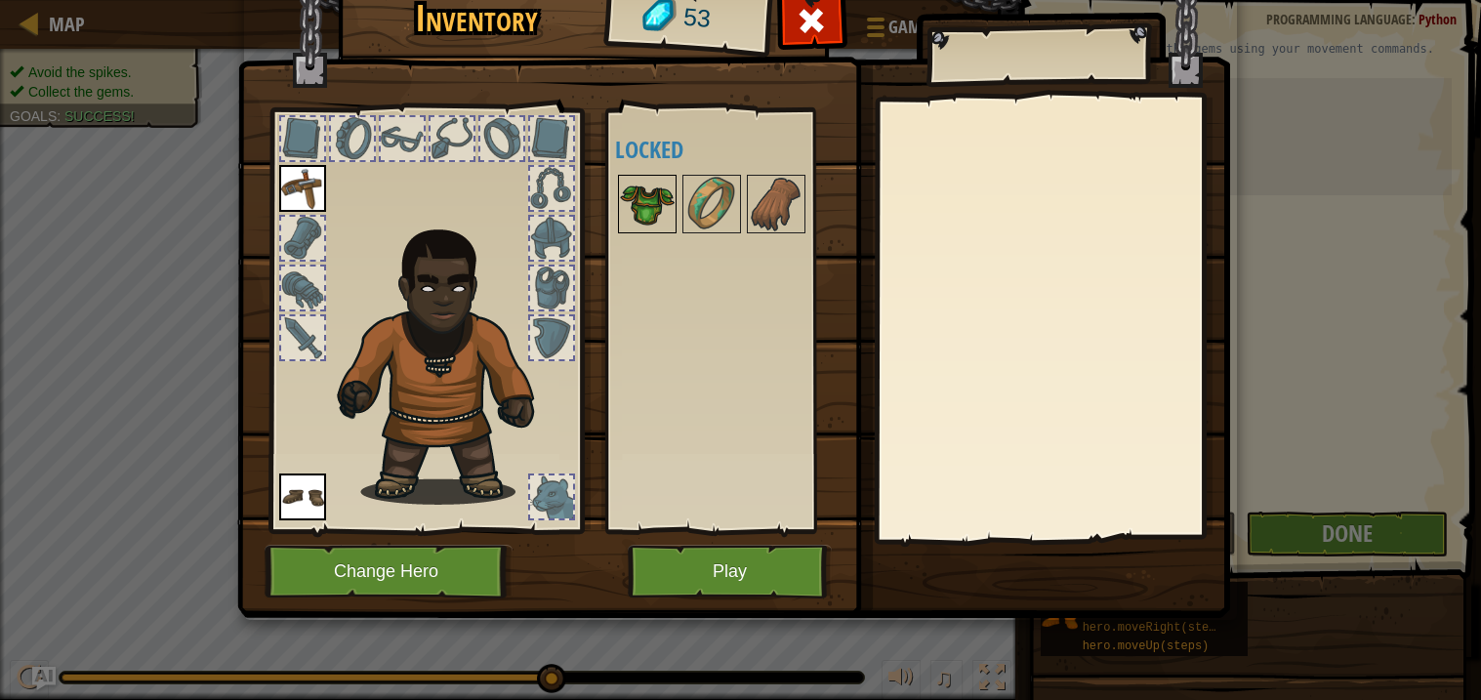
click at [639, 193] on img at bounding box center [647, 204] width 55 height 55
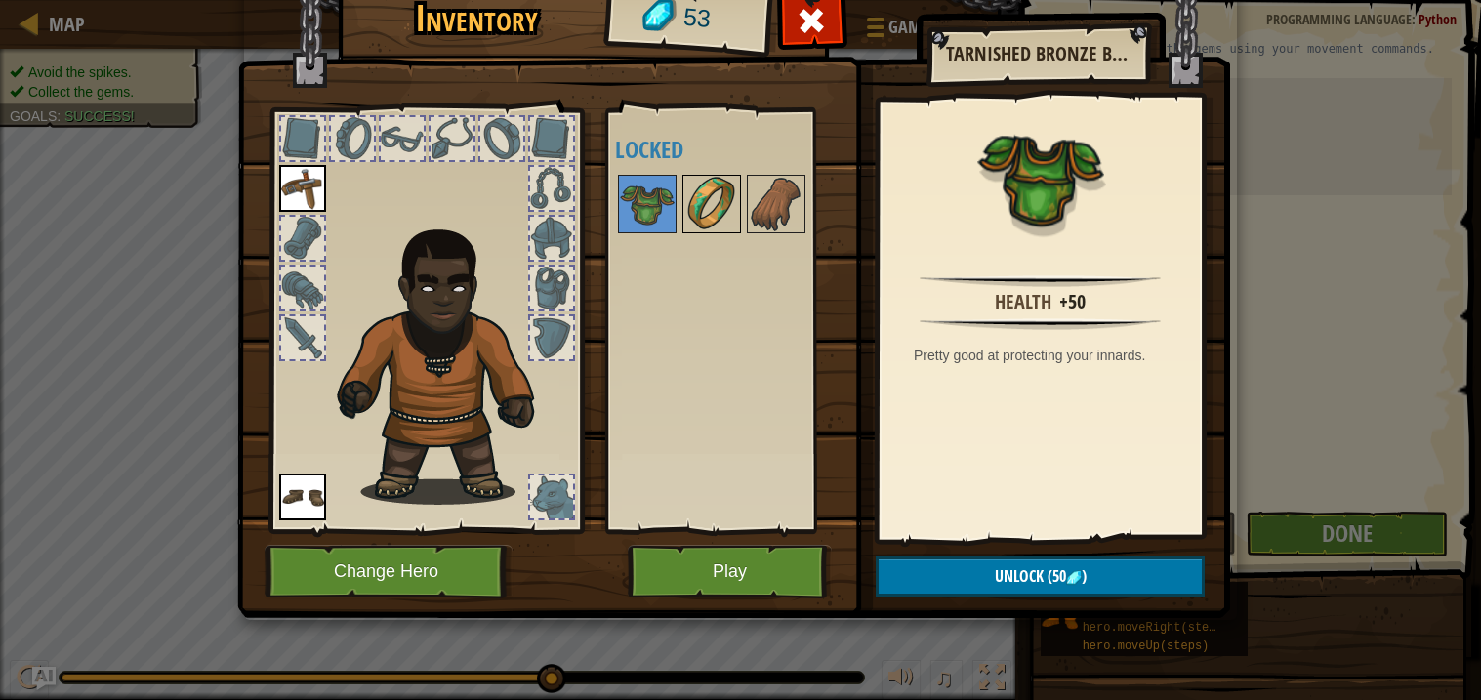
click at [733, 222] on img at bounding box center [712, 204] width 55 height 55
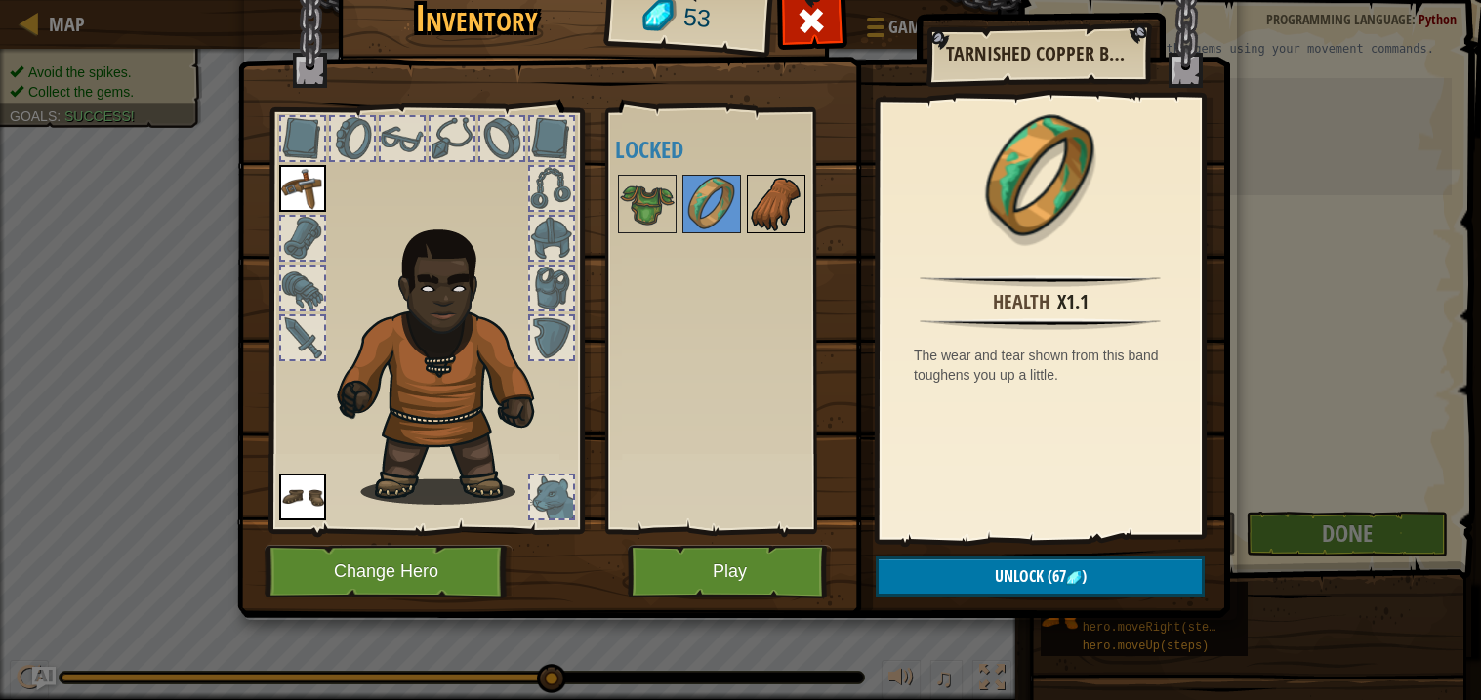
click at [749, 216] on img at bounding box center [776, 204] width 55 height 55
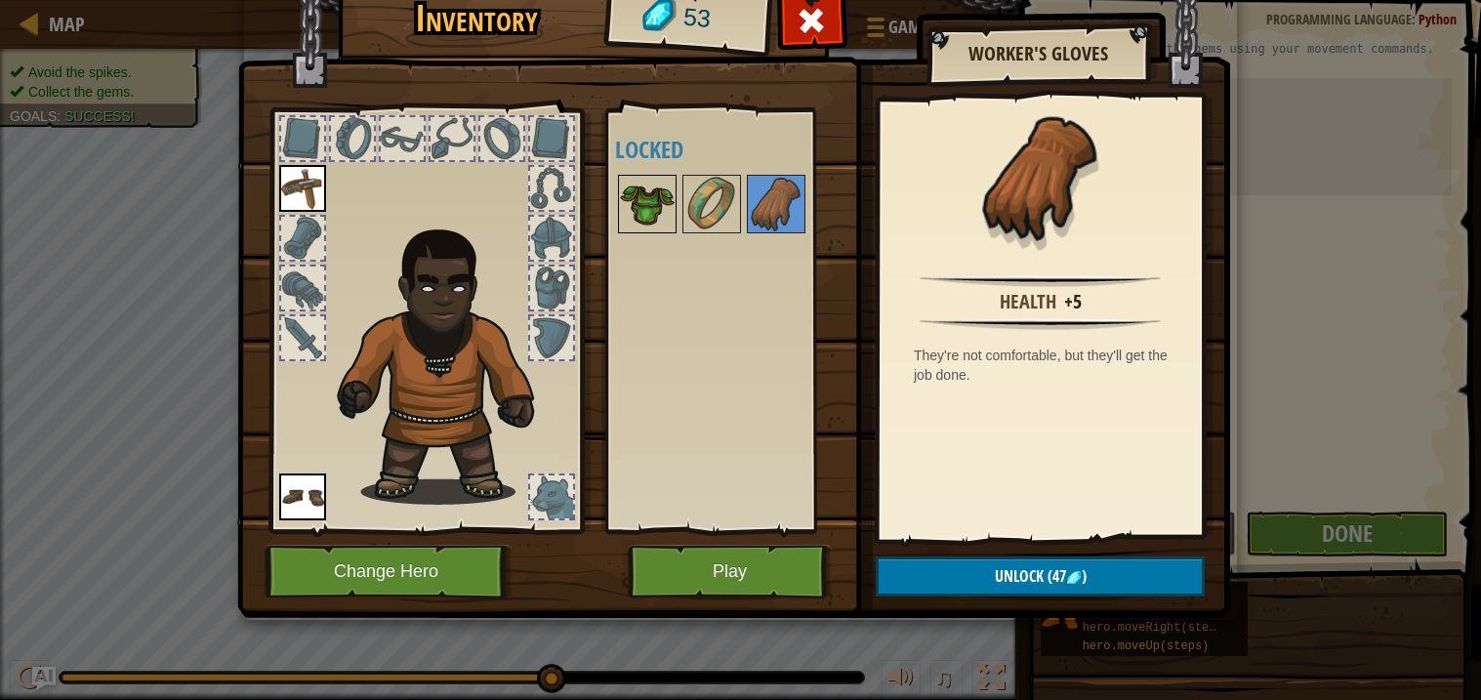
click at [652, 224] on img at bounding box center [647, 204] width 55 height 55
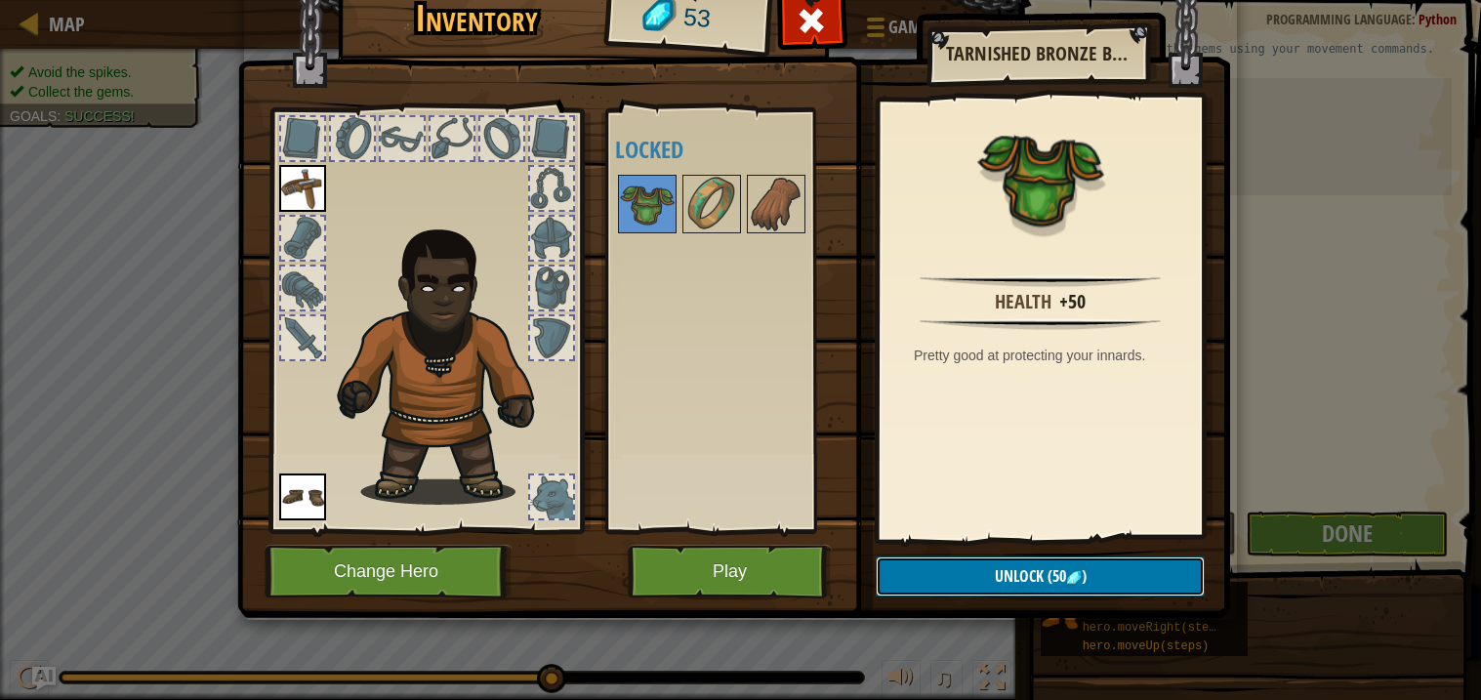
click at [1002, 580] on span "Unlock" at bounding box center [1019, 575] width 49 height 21
click at [1002, 580] on button "Confirm" at bounding box center [1040, 577] width 329 height 40
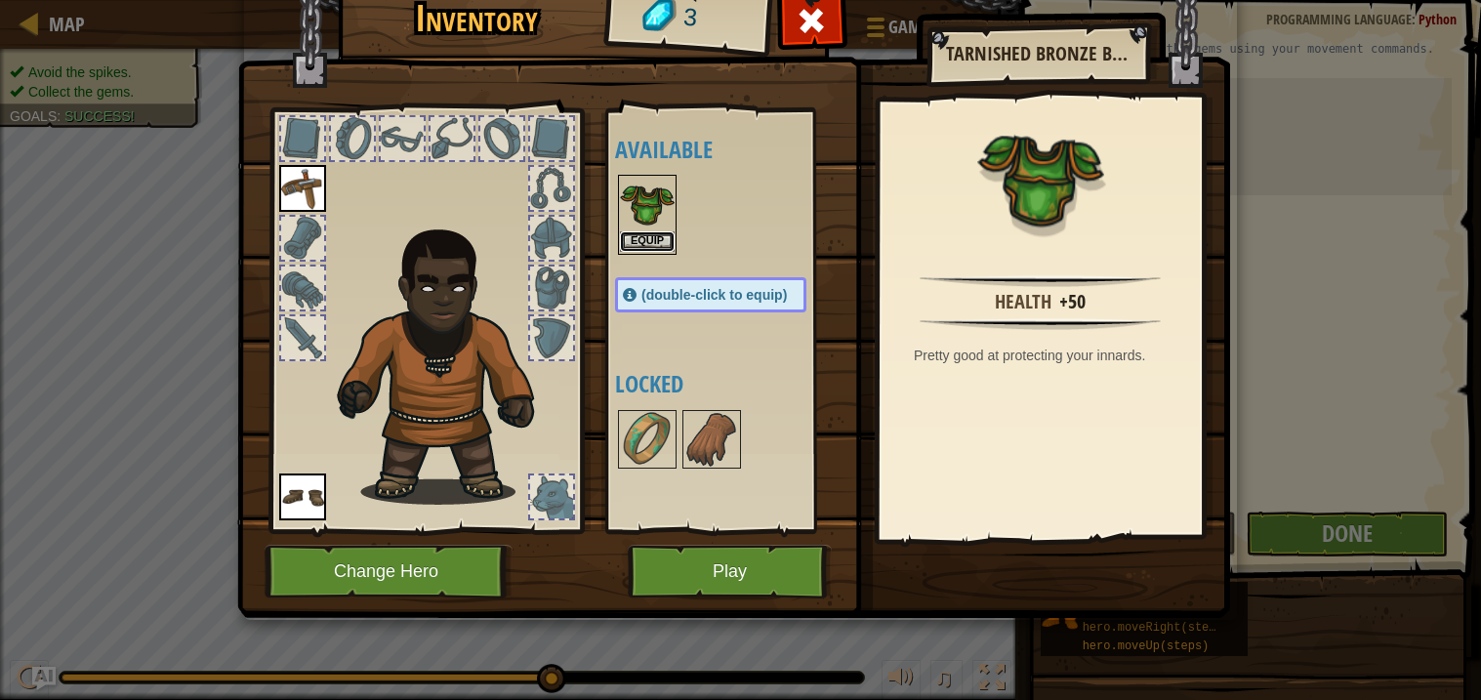
click at [673, 236] on button "Equip" at bounding box center [647, 241] width 55 height 21
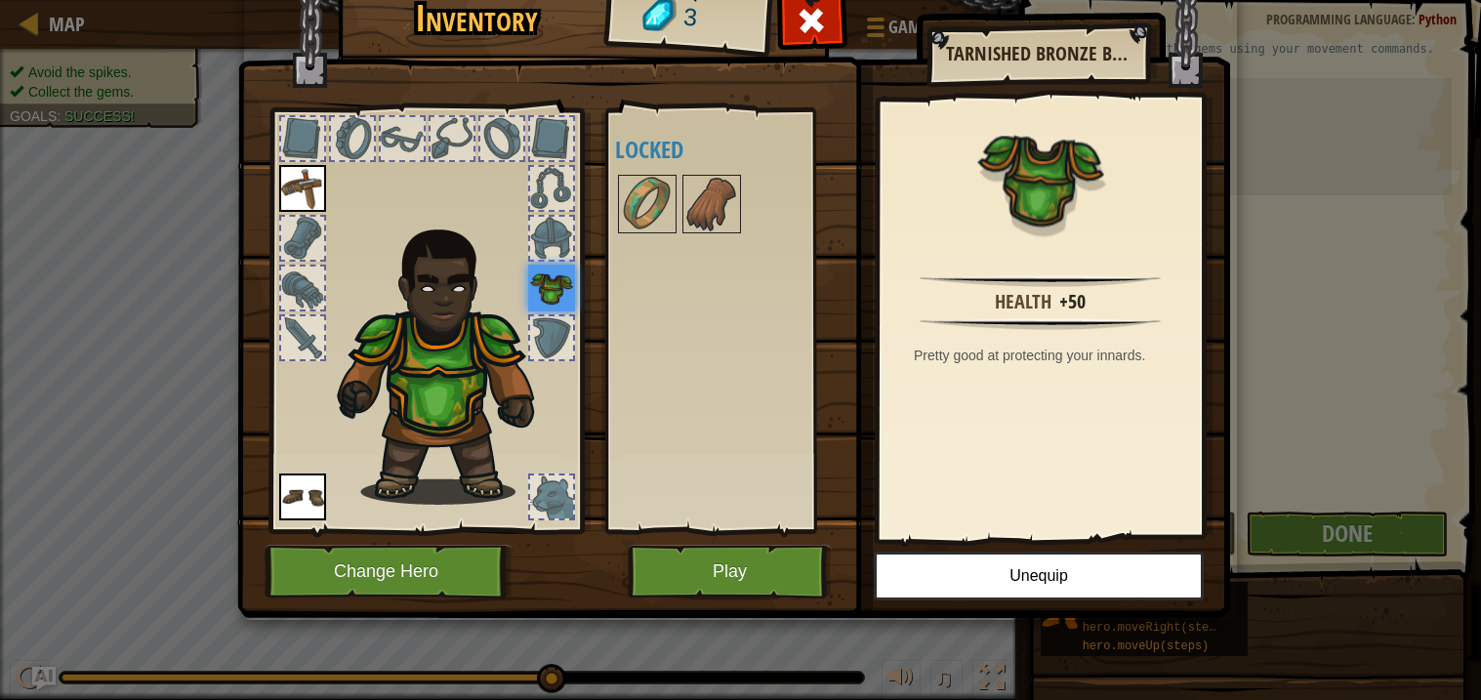
click at [673, 236] on div at bounding box center [730, 204] width 230 height 64
click at [659, 585] on button "Play" at bounding box center [730, 572] width 204 height 54
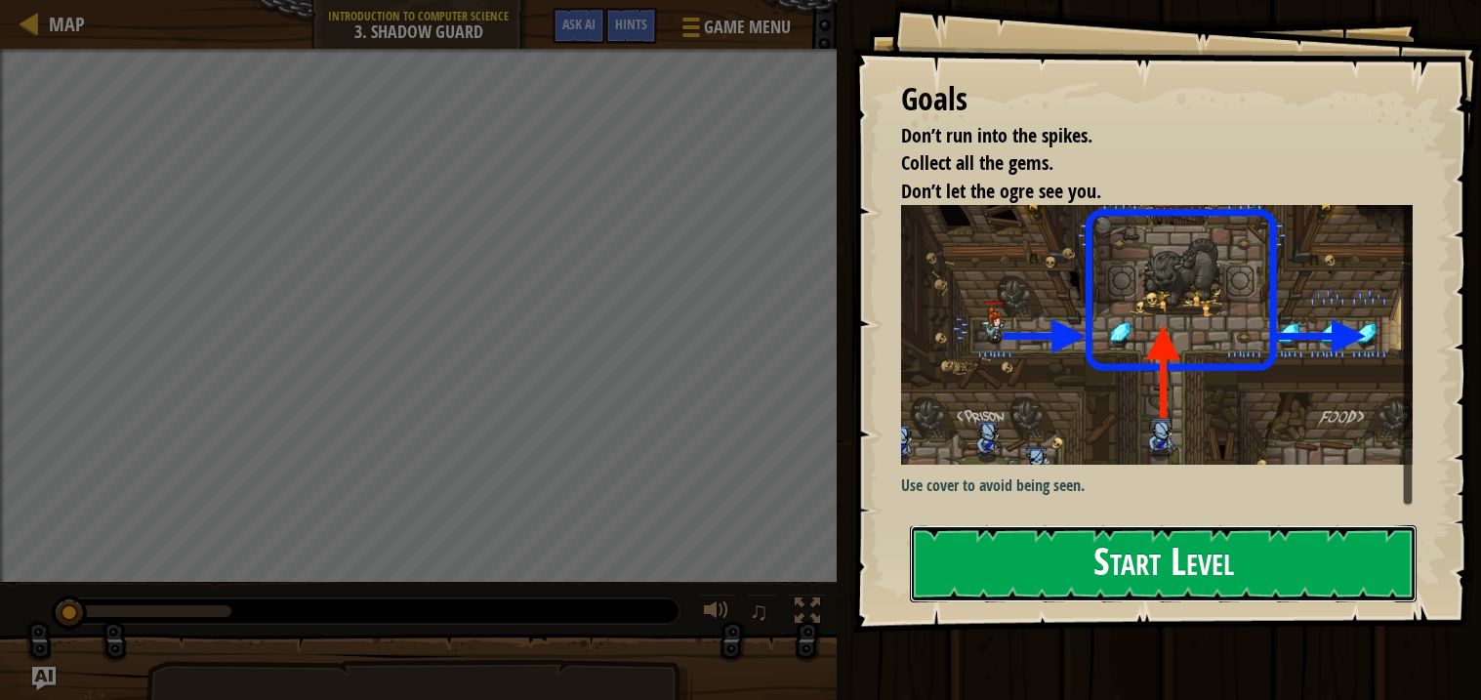
click at [1014, 552] on button "Start Level" at bounding box center [1163, 563] width 507 height 77
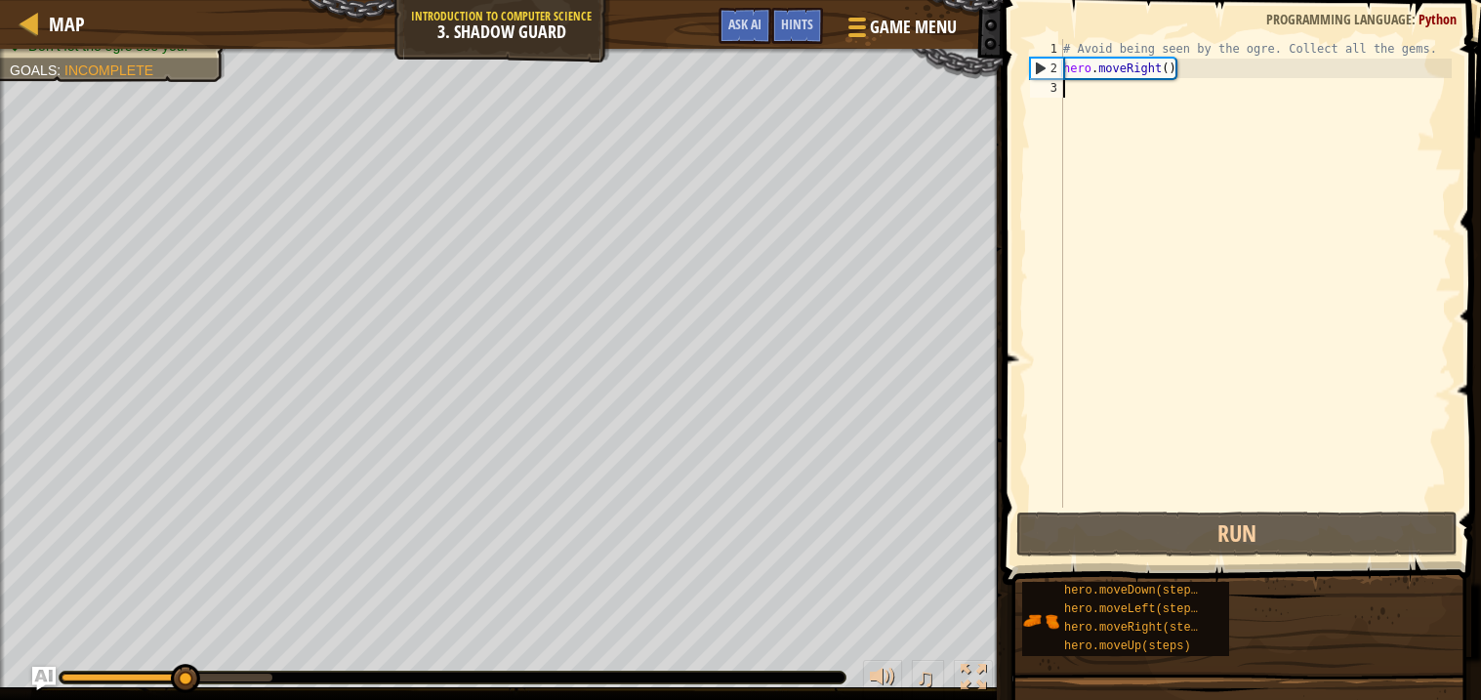
click at [1211, 161] on div "# Avoid being seen by the ogre. Collect all the gems. hero . moveRight ( )" at bounding box center [1256, 293] width 393 height 508
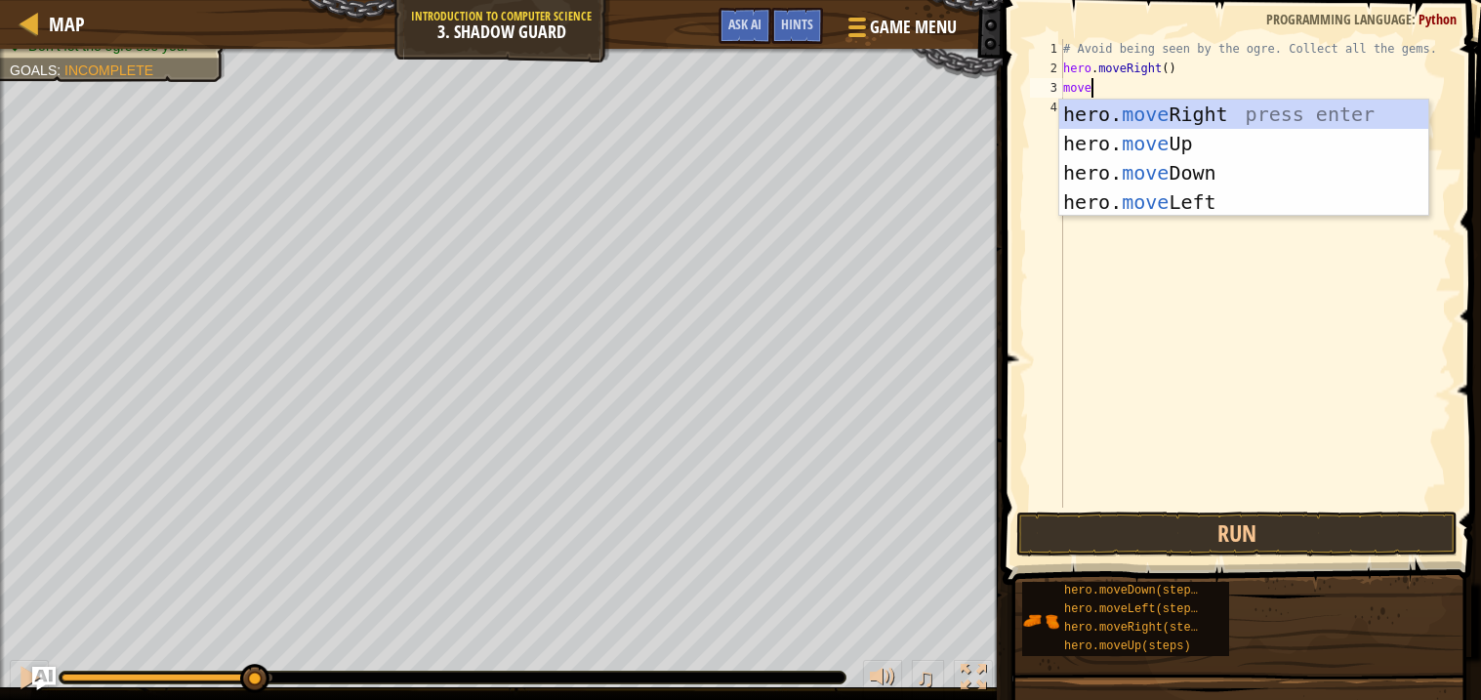
scroll to position [8, 1]
type textarea "movu"
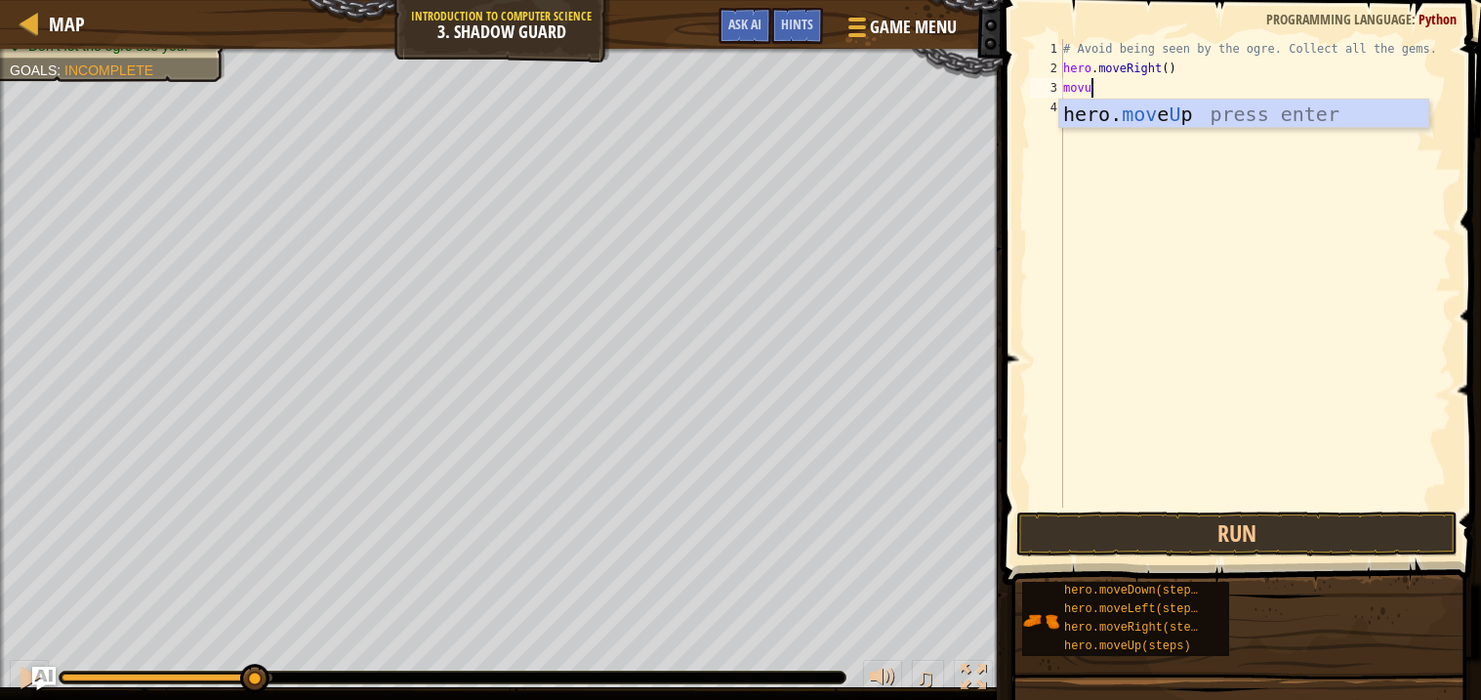
scroll to position [8, 0]
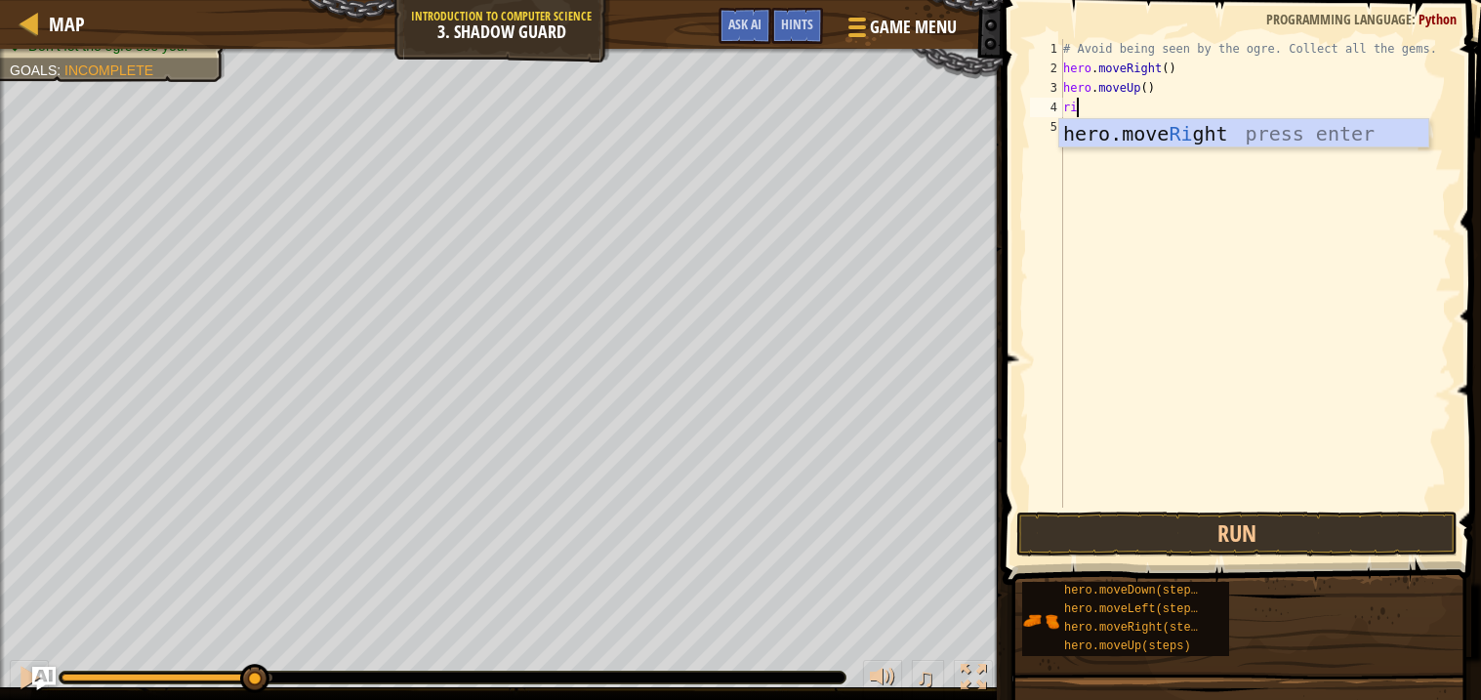
type textarea "rig"
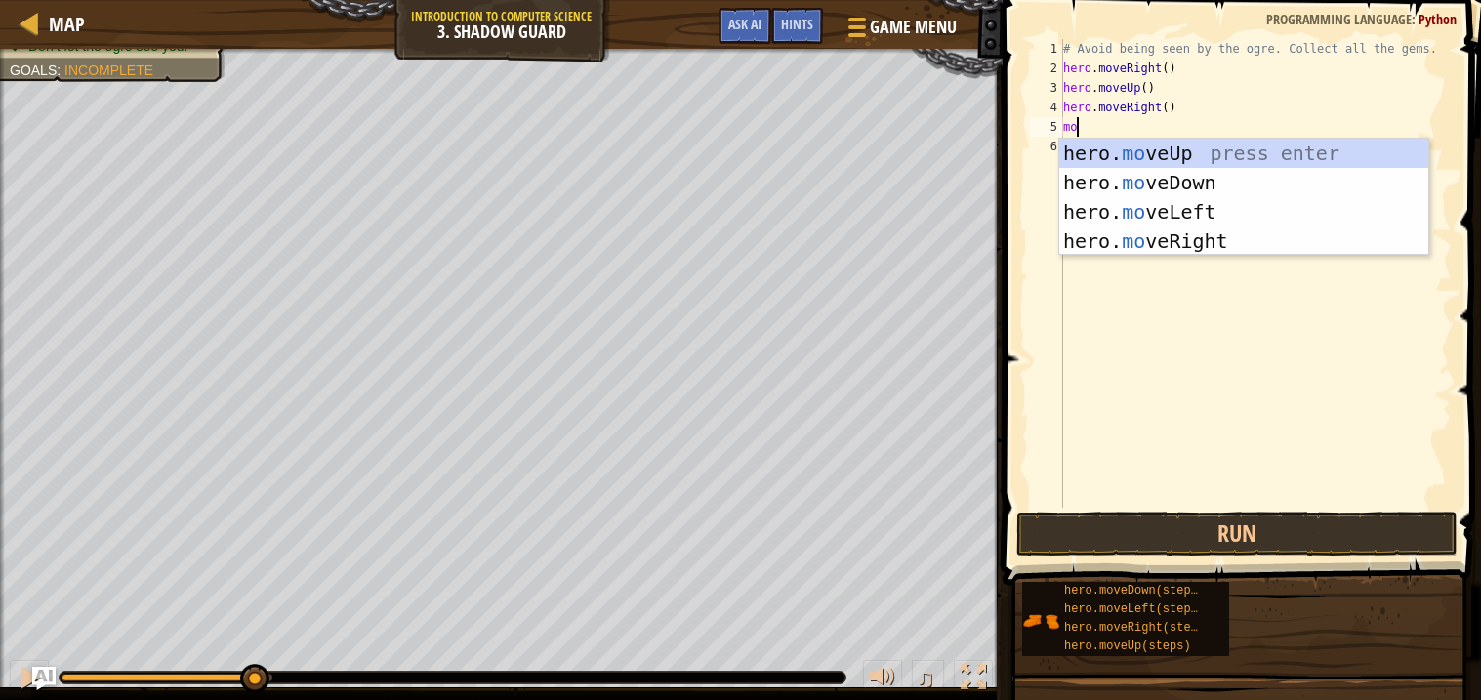
type textarea "mod"
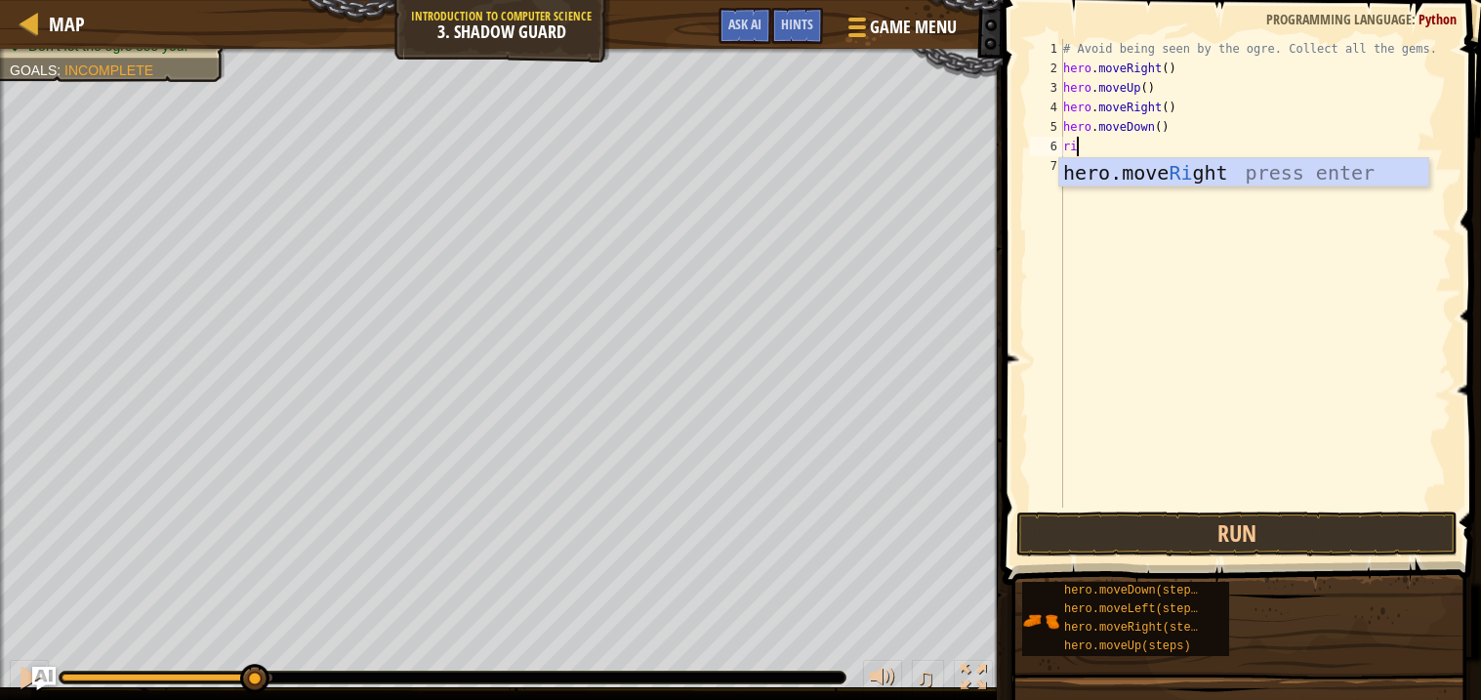
type textarea "rig"
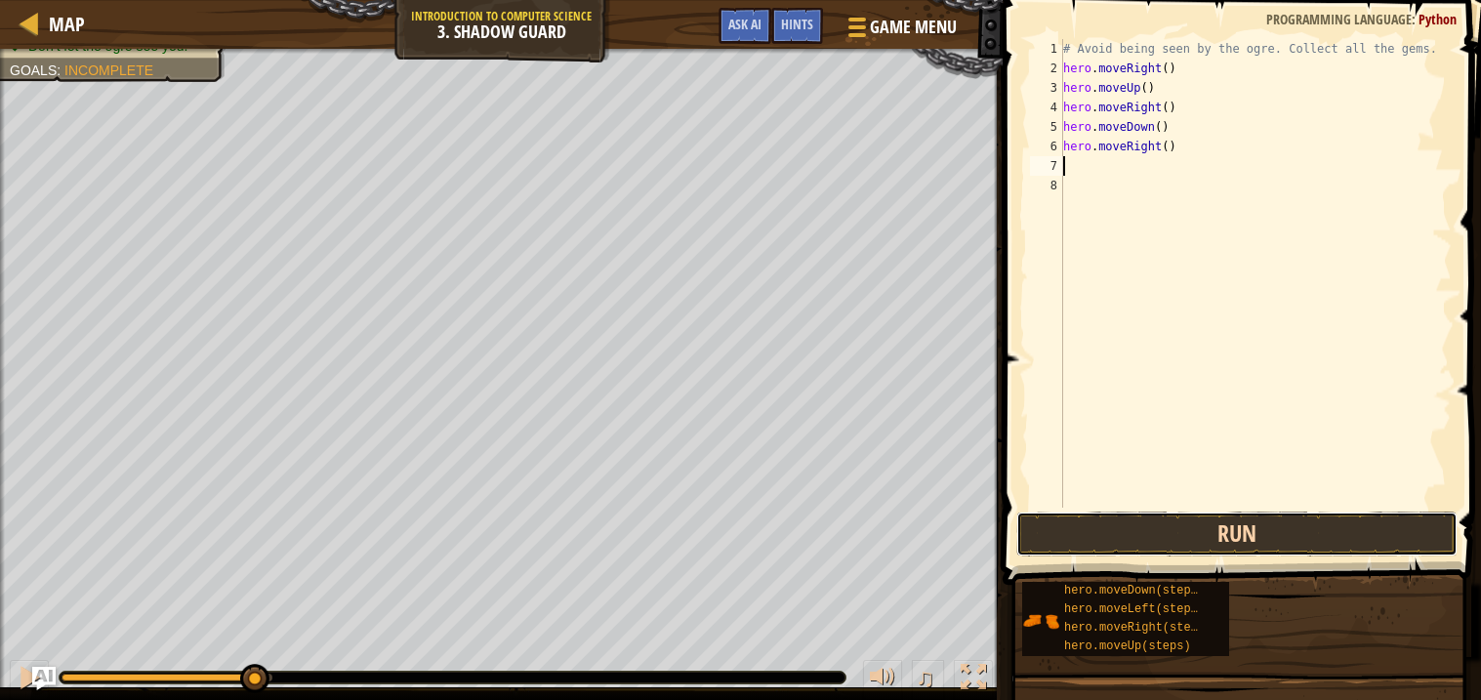
click at [1201, 535] on button "Run" at bounding box center [1237, 534] width 441 height 45
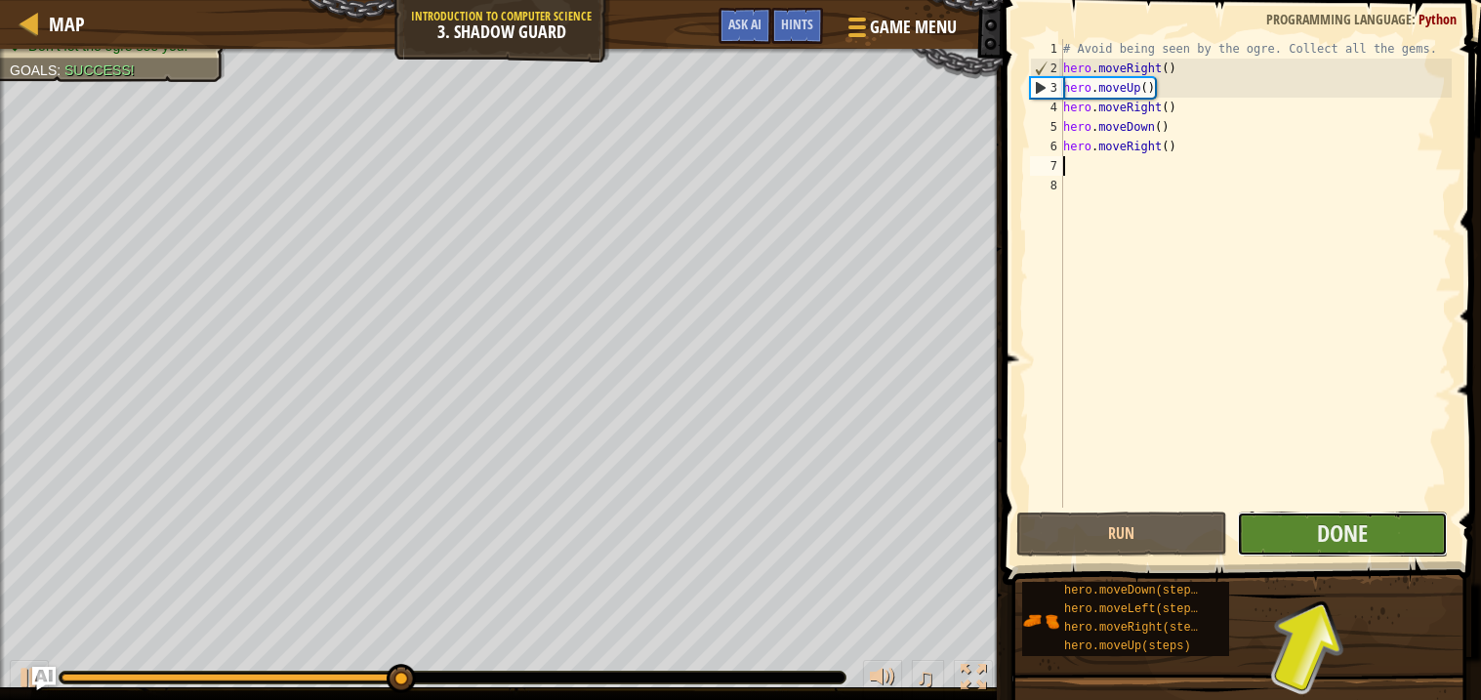
click at [1274, 542] on button "Done" at bounding box center [1342, 534] width 211 height 45
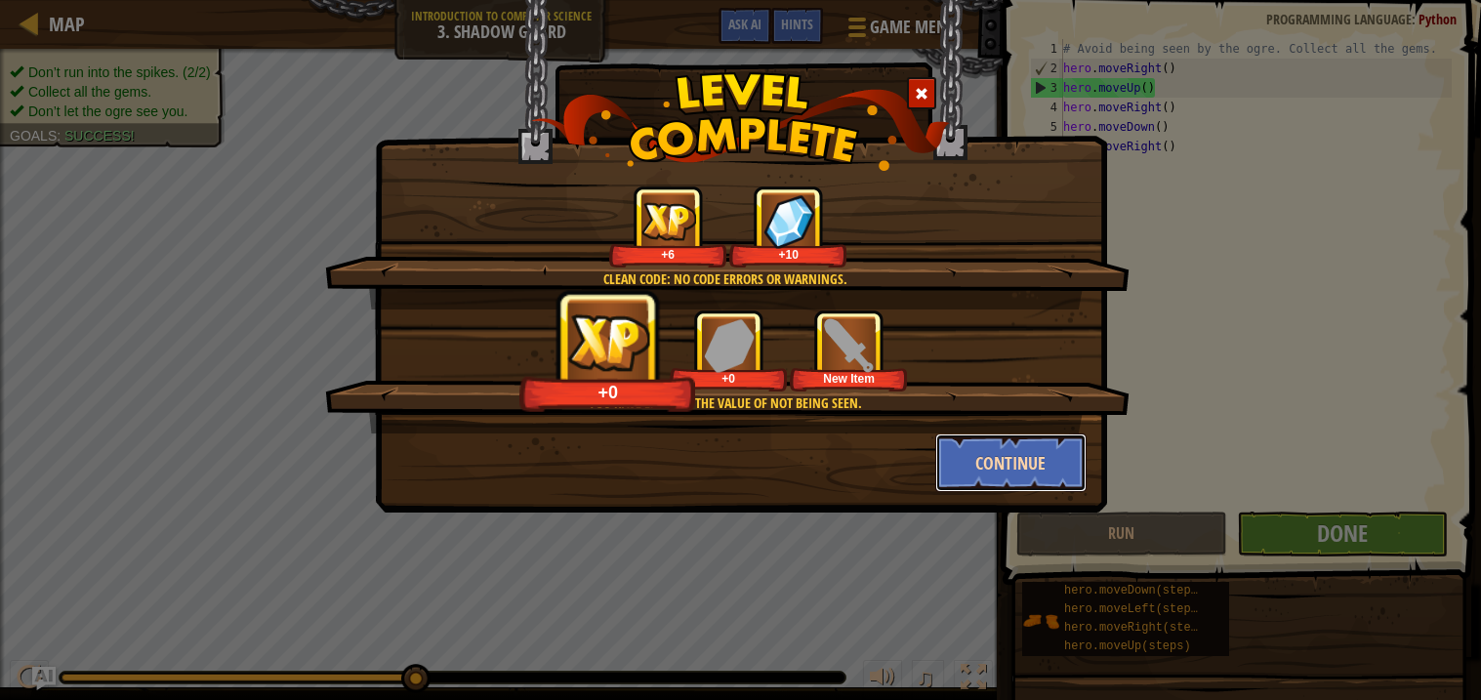
click at [995, 462] on button "Continue" at bounding box center [1011, 463] width 151 height 59
